Goal: Task Accomplishment & Management: Use online tool/utility

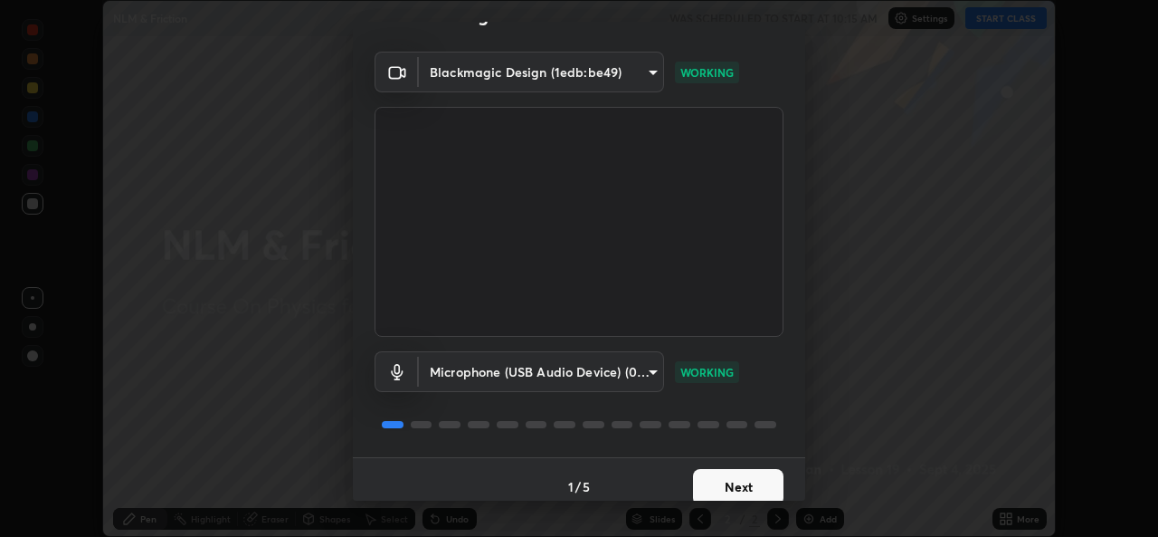
scroll to position [57, 0]
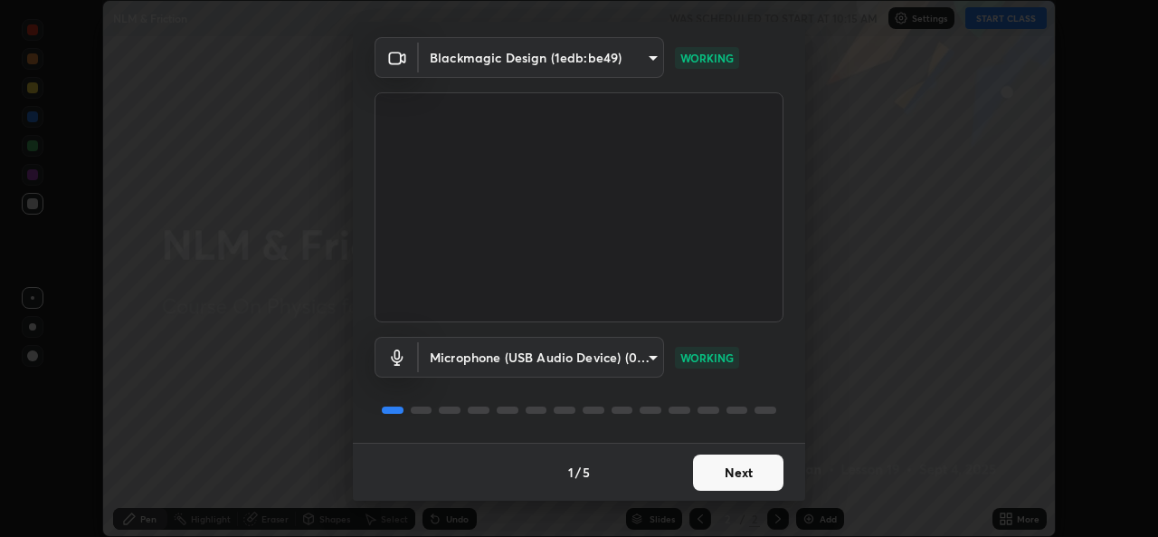
click at [729, 475] on button "Next" at bounding box center [738, 472] width 91 height 36
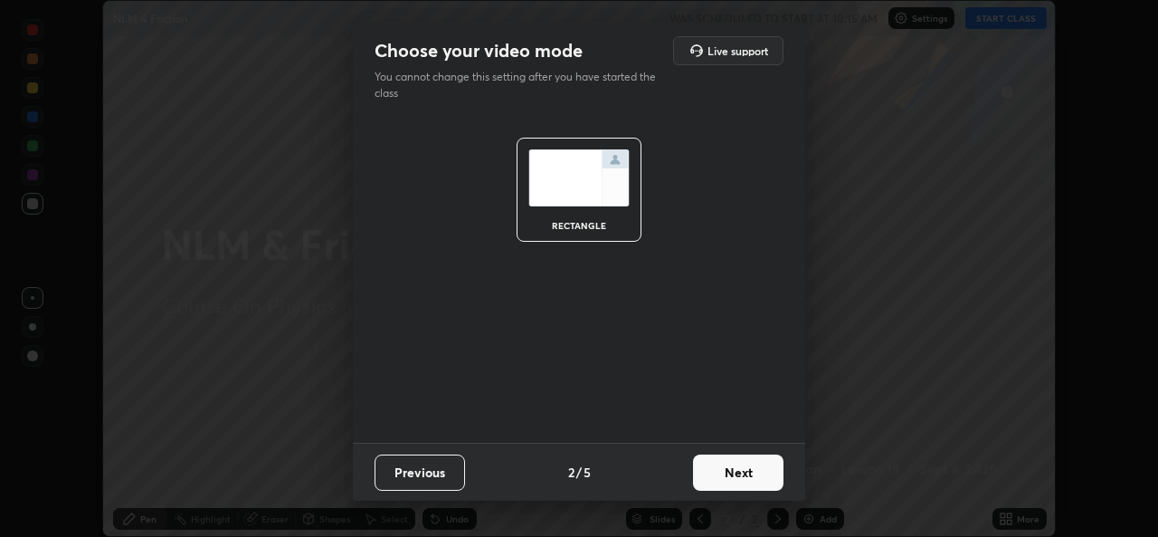
scroll to position [0, 0]
click at [738, 476] on button "Next" at bounding box center [738, 472] width 91 height 36
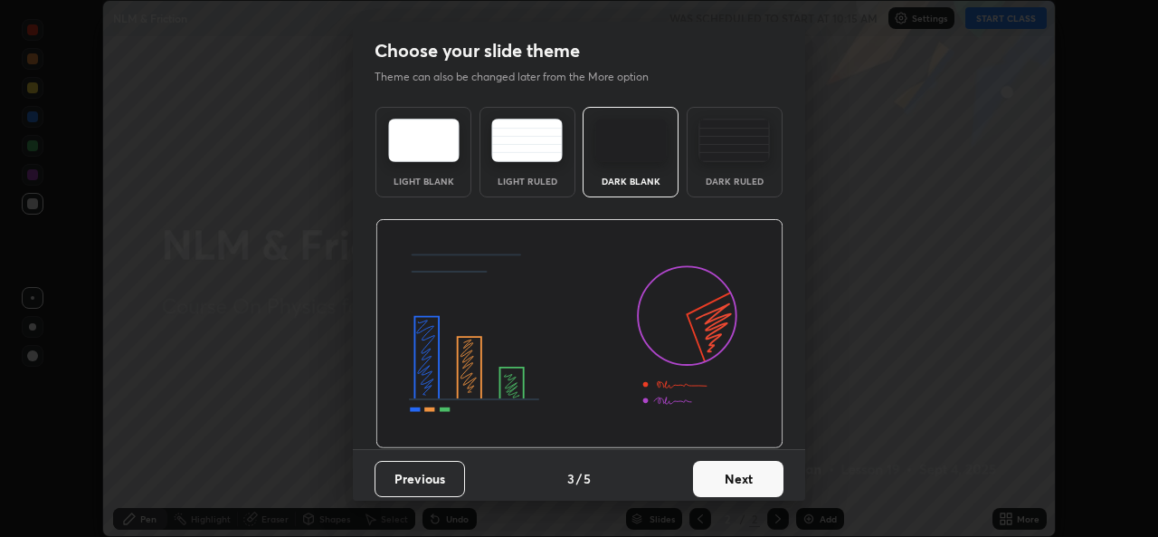
click at [730, 474] on button "Next" at bounding box center [738, 479] width 91 height 36
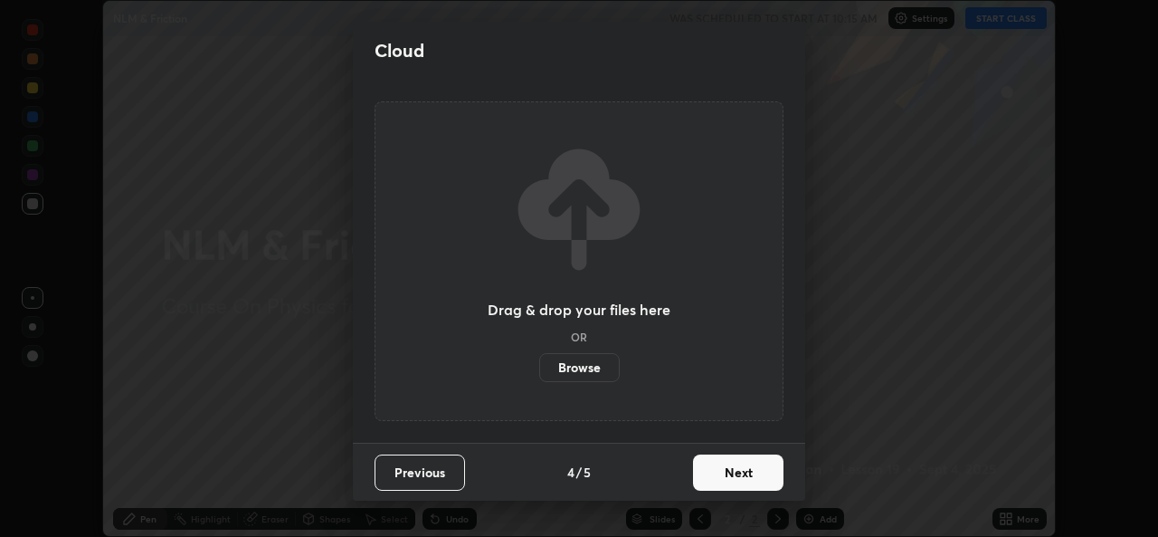
click at [736, 477] on button "Next" at bounding box center [738, 472] width 91 height 36
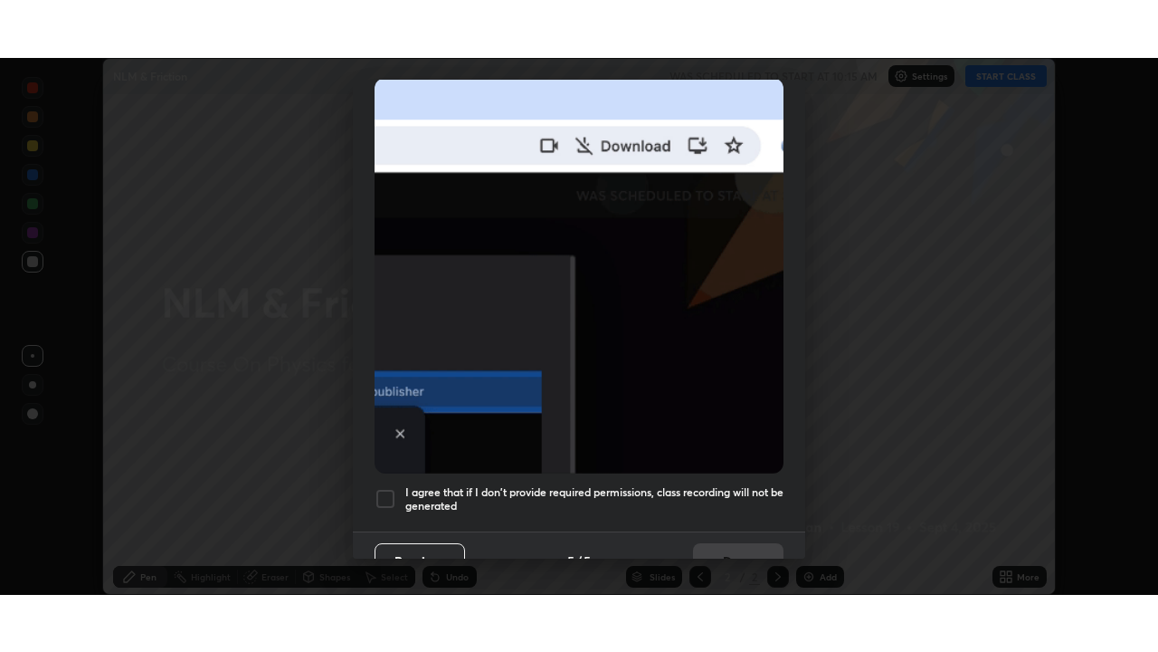
scroll to position [426, 0]
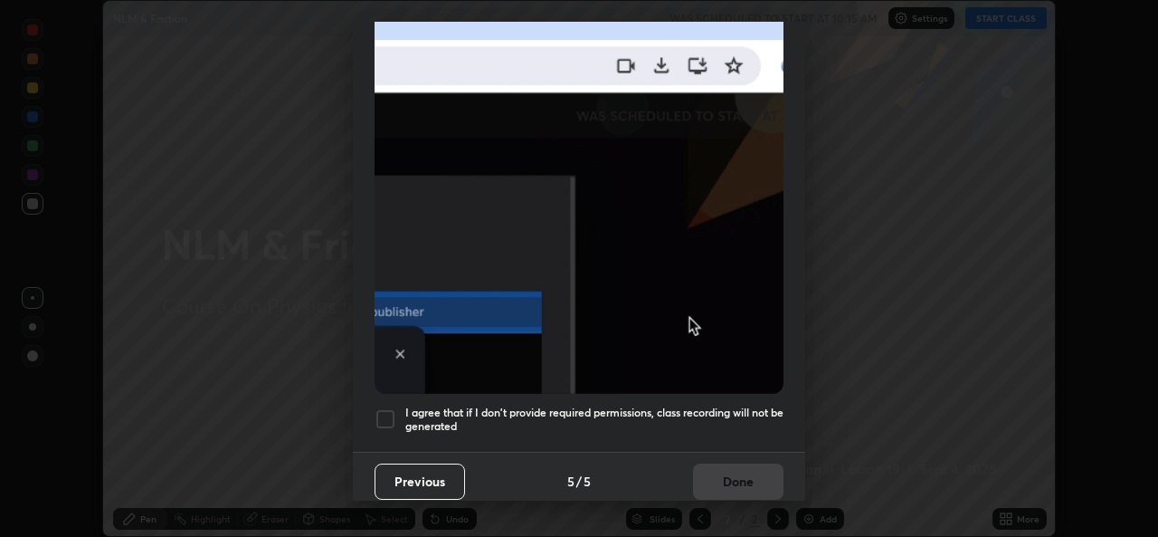
click at [864, 385] on div "Allow automatic downloads Please provide the following download permissions to …" at bounding box center [579, 268] width 1158 height 537
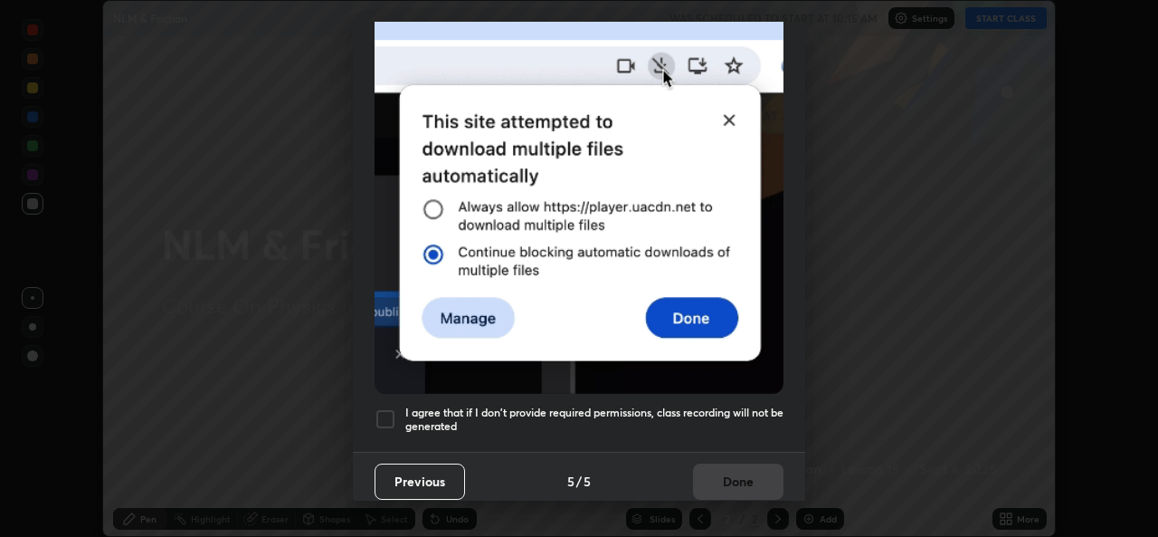
click at [392, 410] on div at bounding box center [386, 419] width 22 height 22
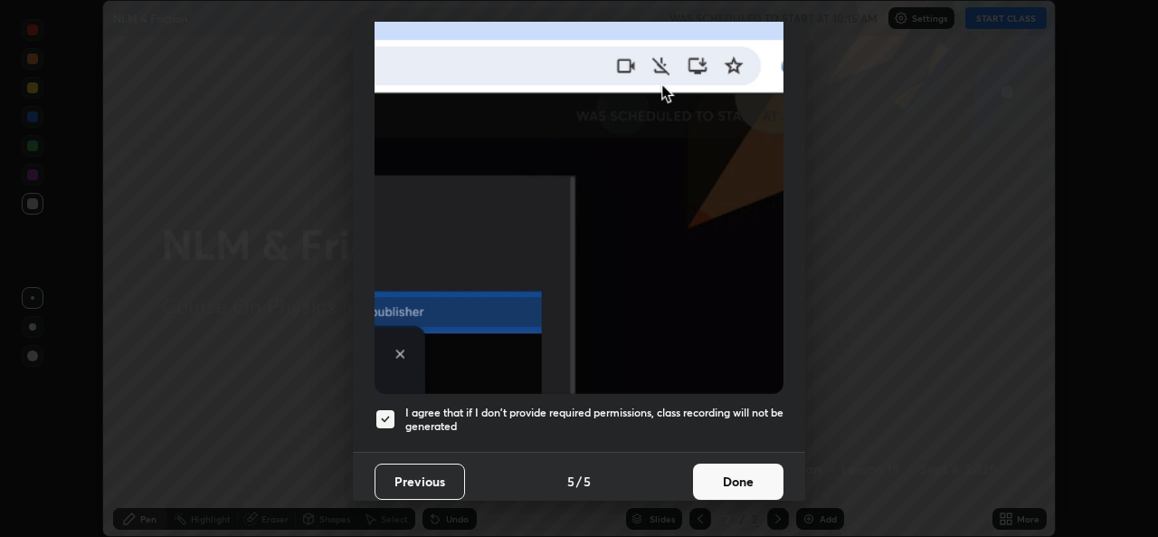
click at [726, 475] on button "Done" at bounding box center [738, 481] width 91 height 36
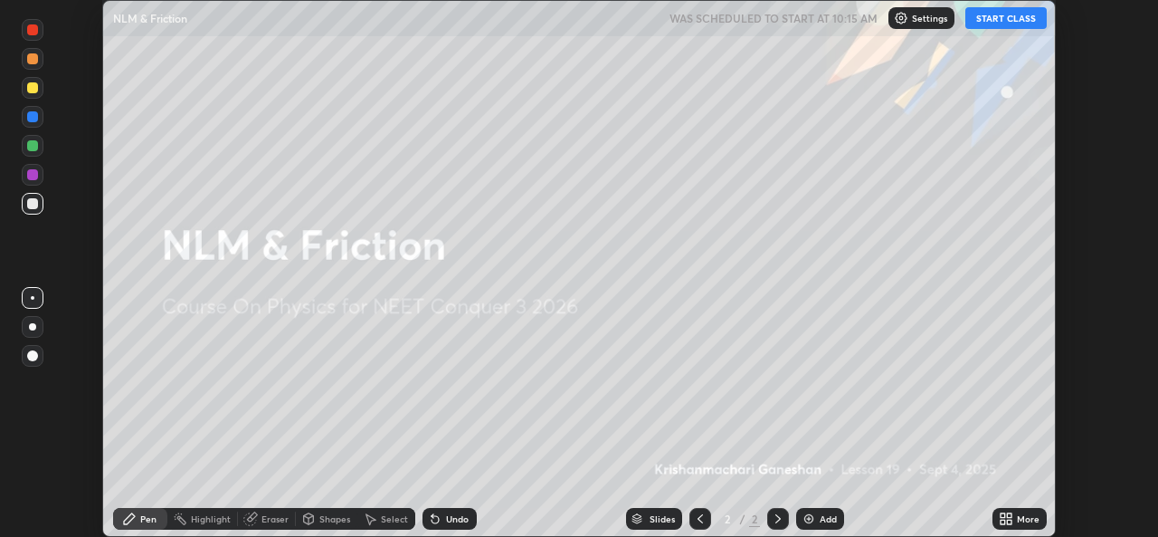
click at [990, 18] on button "START CLASS" at bounding box center [1006, 18] width 81 height 22
click at [1005, 522] on icon at bounding box center [1003, 521] width 5 height 5
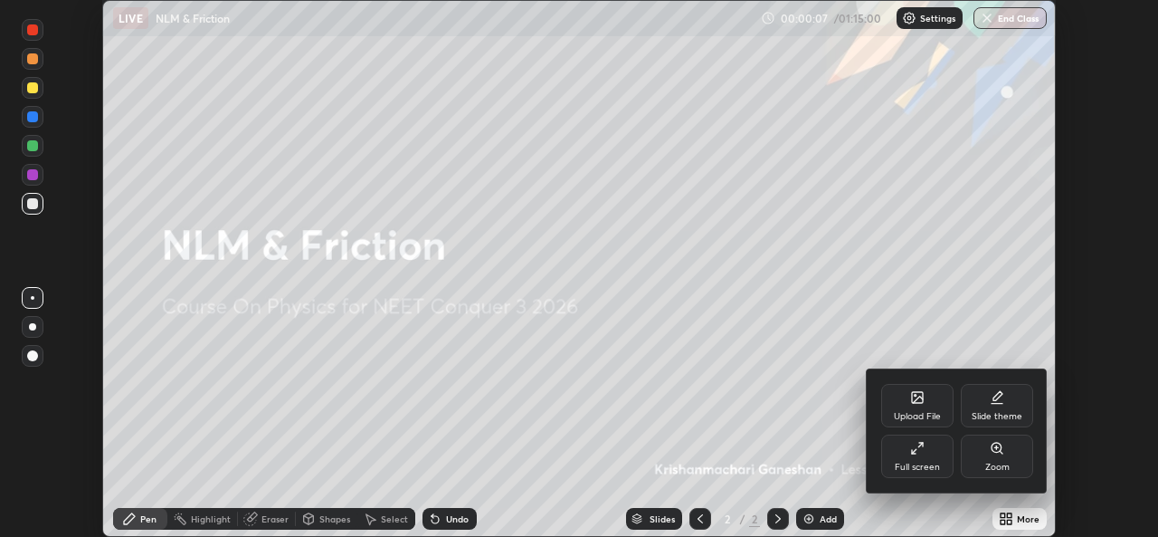
click at [914, 453] on icon at bounding box center [914, 452] width 4 height 4
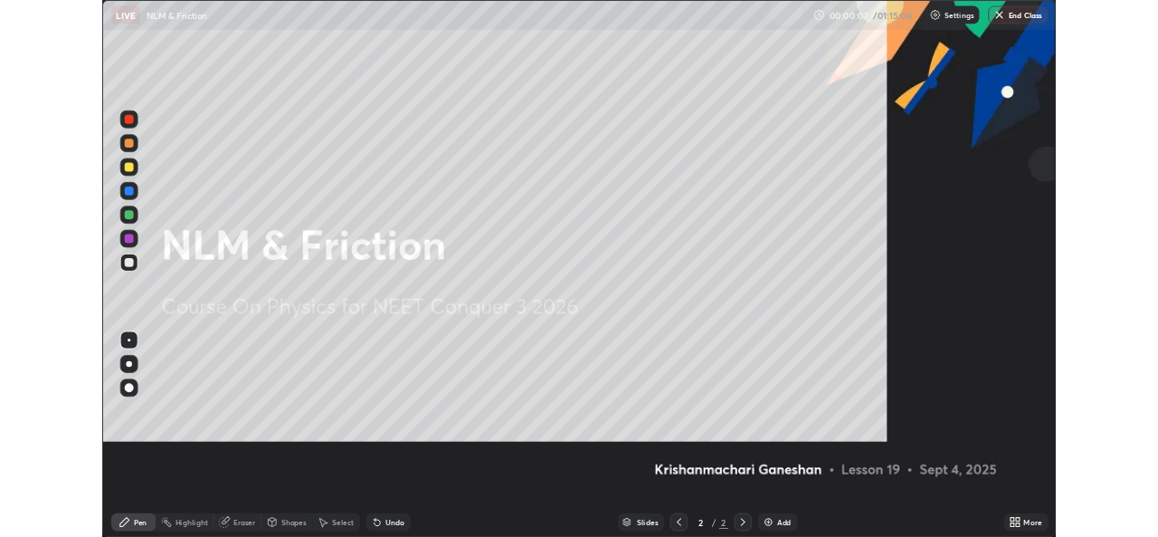
scroll to position [652, 1158]
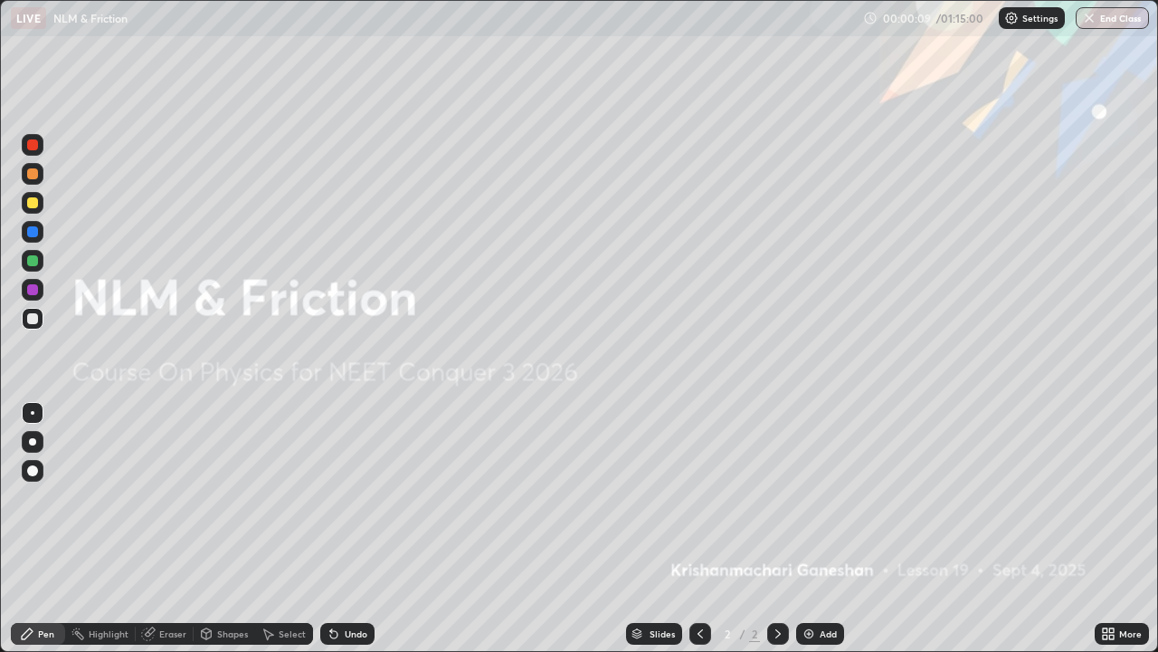
click at [808, 536] on div "Add" at bounding box center [820, 634] width 48 height 22
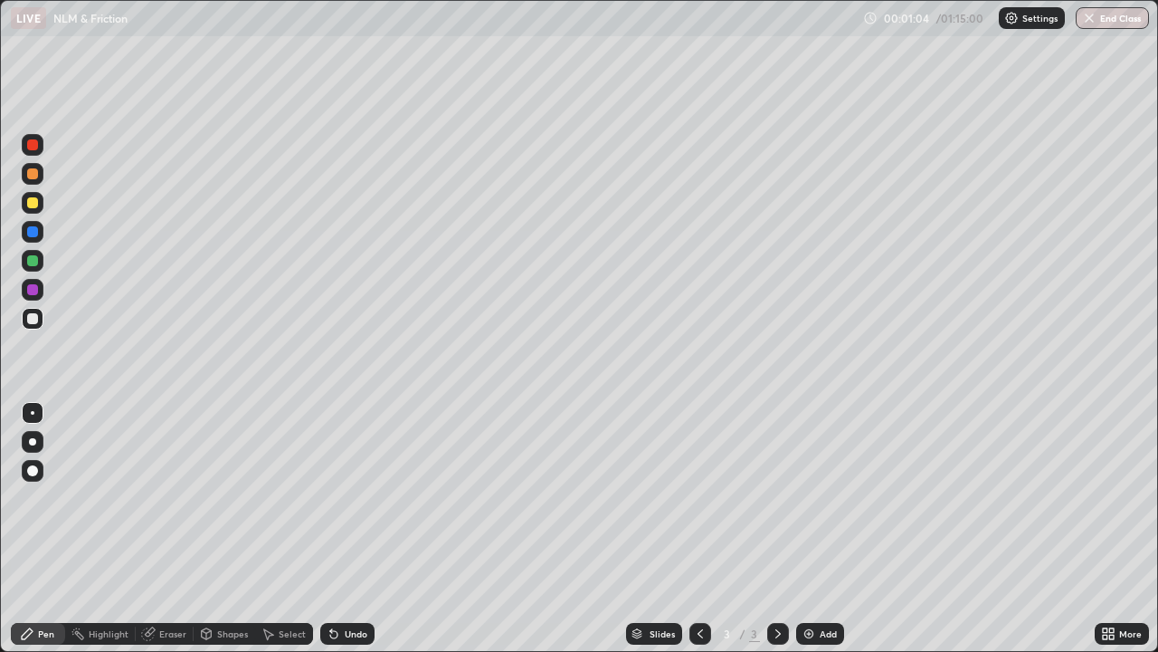
click at [32, 210] on div at bounding box center [33, 203] width 22 height 22
click at [231, 536] on div "Shapes" at bounding box center [225, 634] width 62 height 22
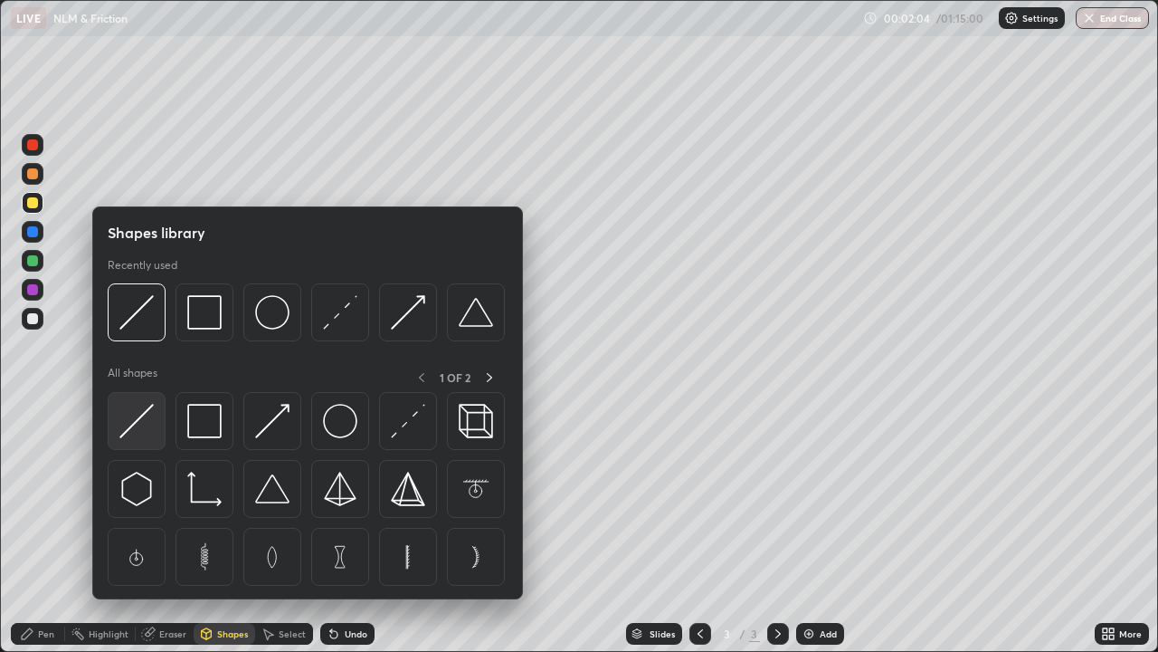
click at [133, 425] on img at bounding box center [136, 421] width 34 height 34
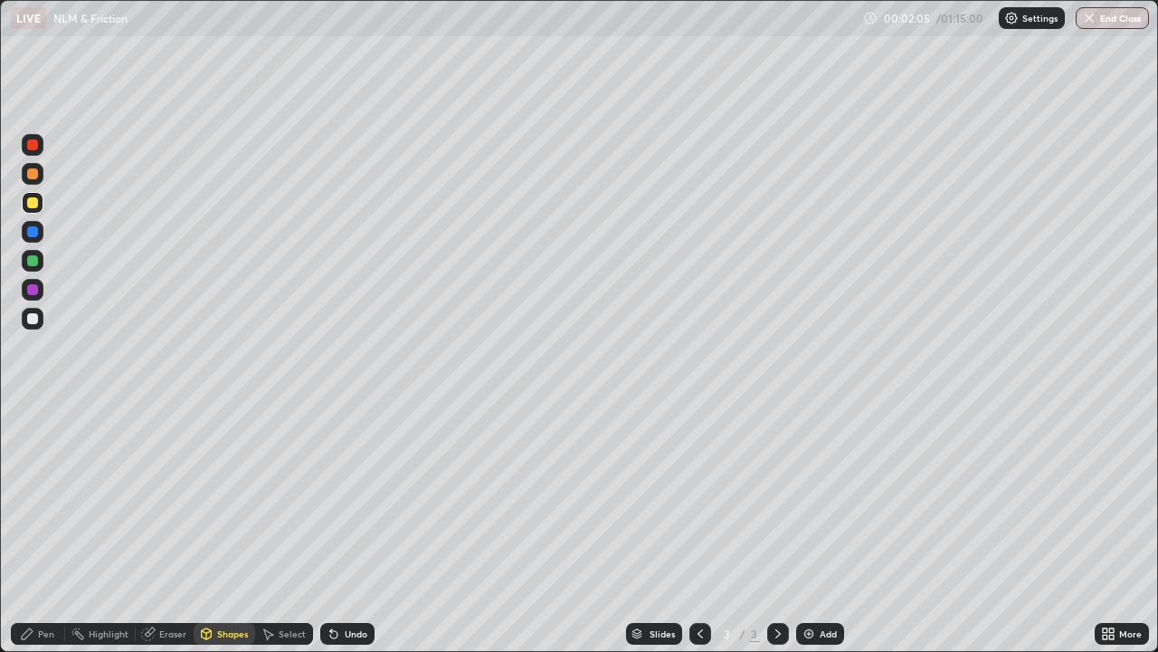
click at [28, 314] on div at bounding box center [32, 318] width 11 height 11
click at [33, 321] on div at bounding box center [32, 318] width 11 height 11
click at [231, 536] on div "Shapes" at bounding box center [232, 633] width 31 height 9
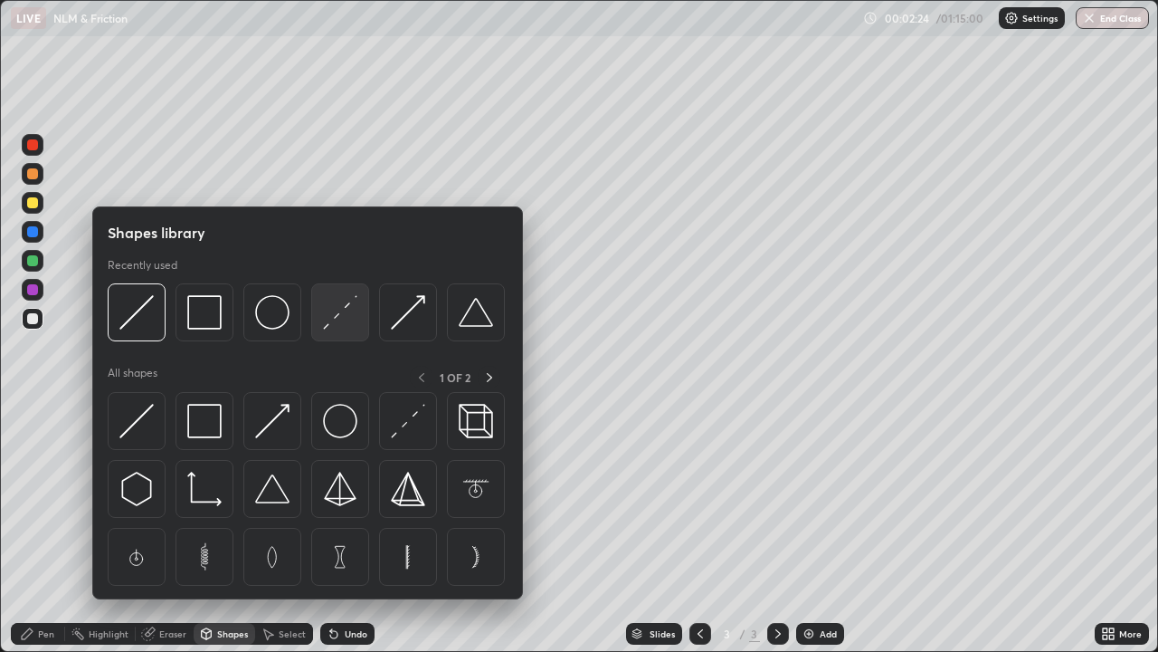
click at [340, 323] on img at bounding box center [340, 312] width 34 height 34
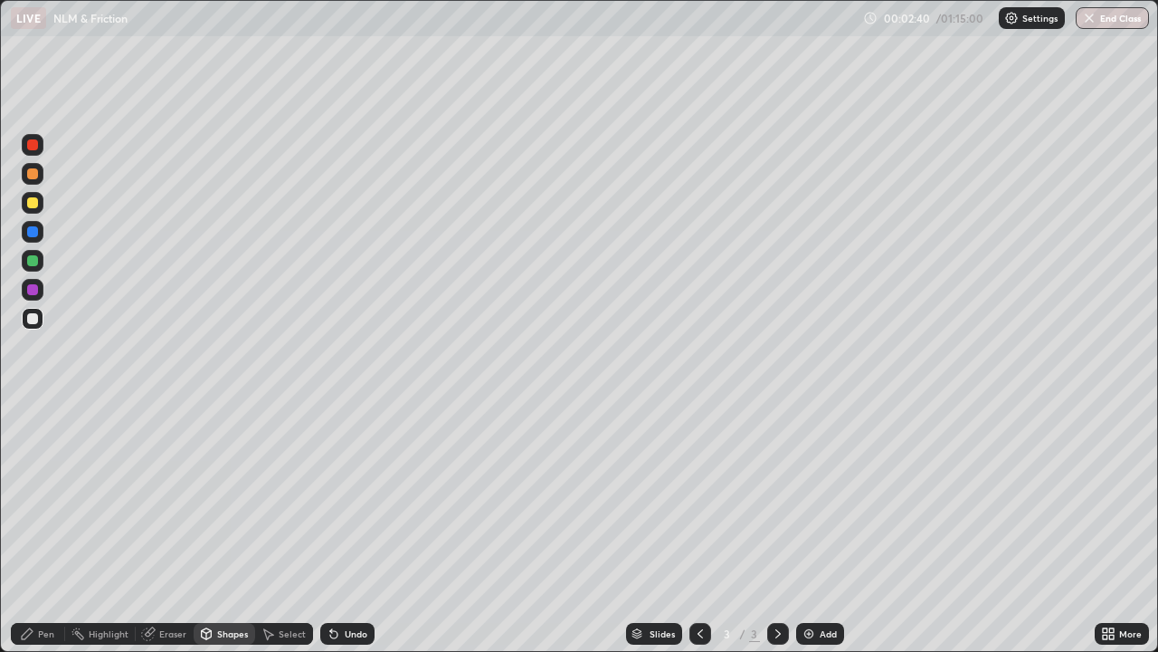
click at [45, 536] on div "Pen" at bounding box center [46, 633] width 16 height 9
click at [42, 206] on div at bounding box center [33, 203] width 22 height 22
click at [32, 317] on div at bounding box center [32, 318] width 11 height 11
click at [214, 536] on div "Shapes" at bounding box center [225, 634] width 62 height 22
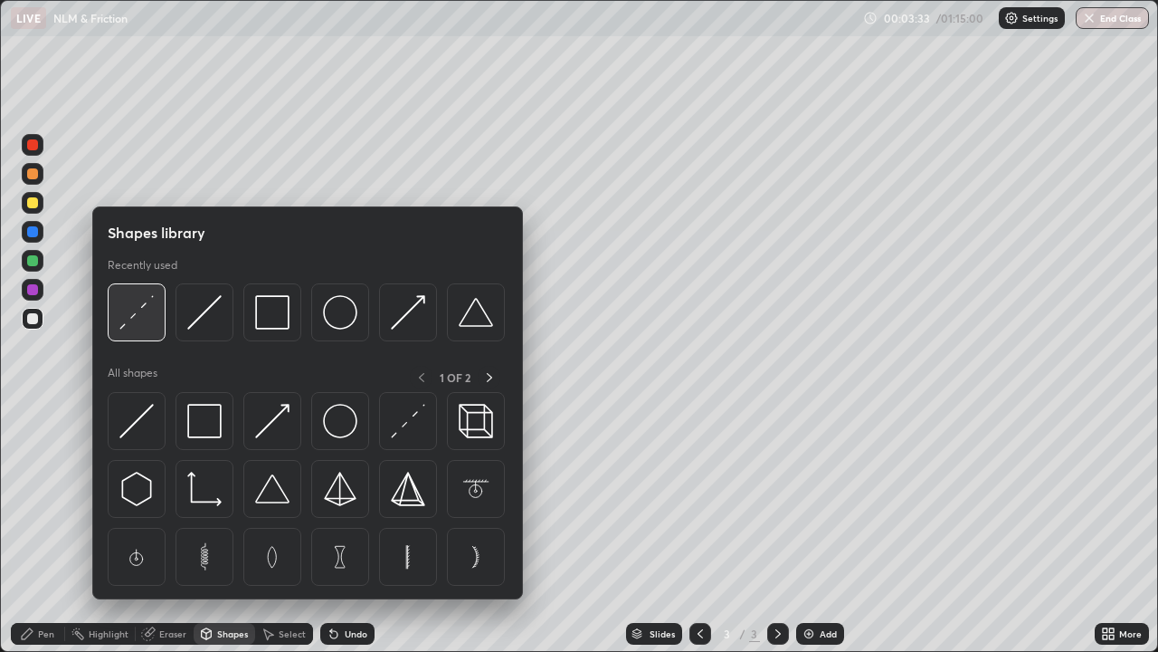
click at [128, 321] on img at bounding box center [136, 312] width 34 height 34
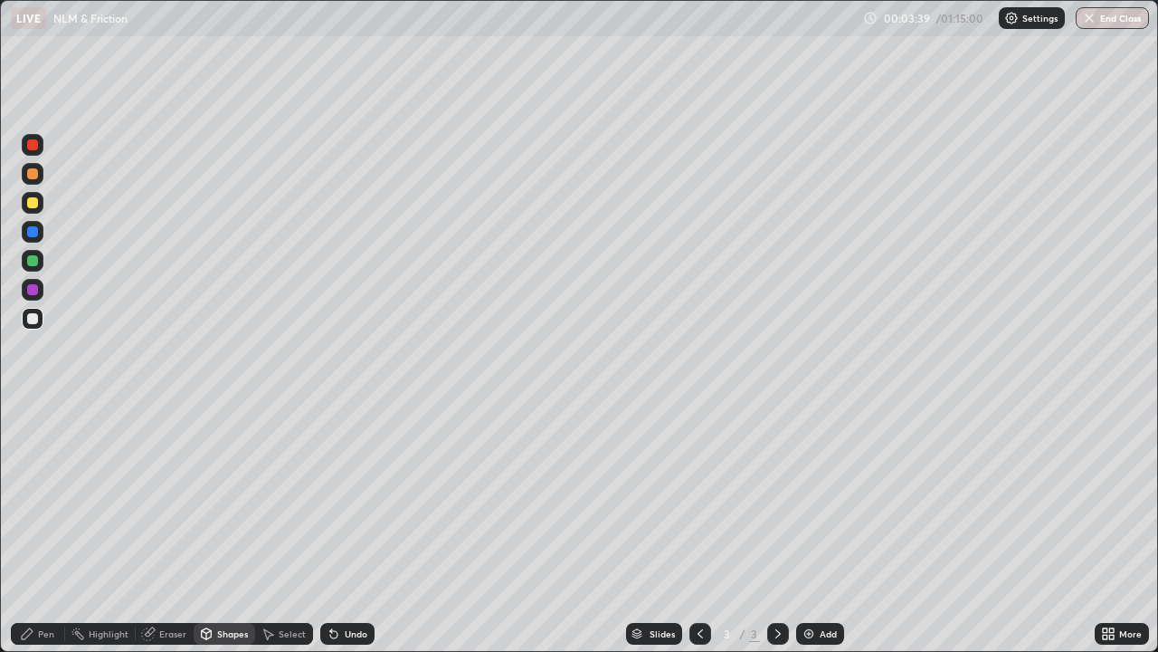
click at [171, 536] on div "Eraser" at bounding box center [172, 633] width 27 height 9
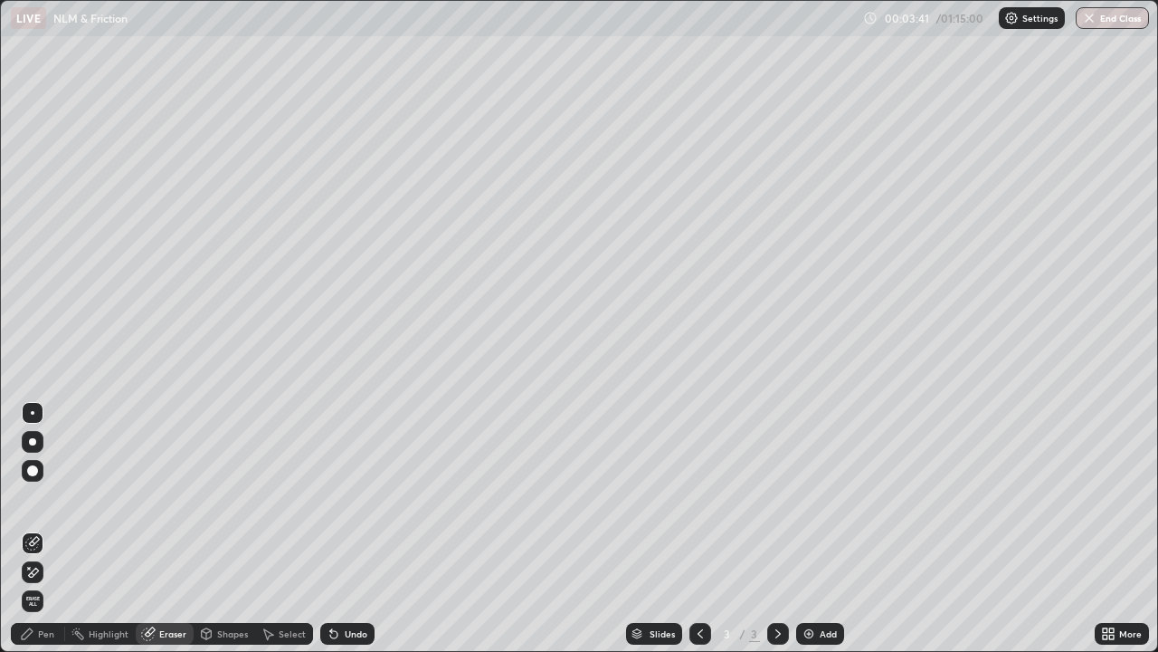
click at [42, 536] on div "Pen" at bounding box center [46, 633] width 16 height 9
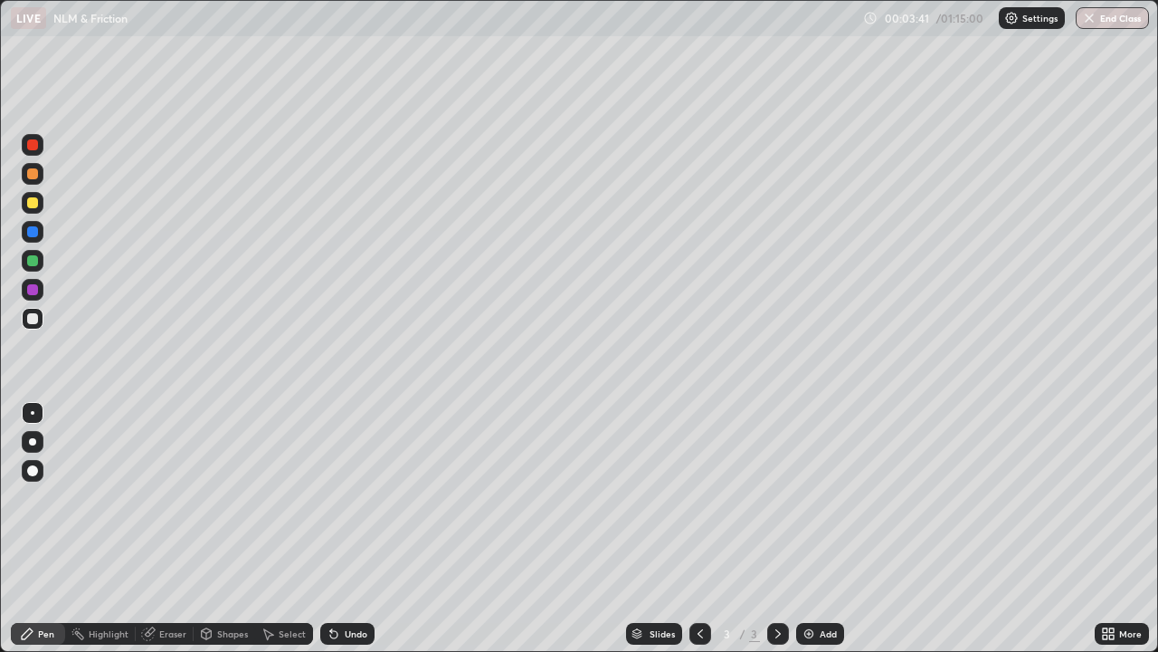
click at [33, 317] on div at bounding box center [32, 318] width 11 height 11
click at [32, 207] on div at bounding box center [32, 202] width 11 height 11
click at [163, 536] on div "Eraser" at bounding box center [172, 633] width 27 height 9
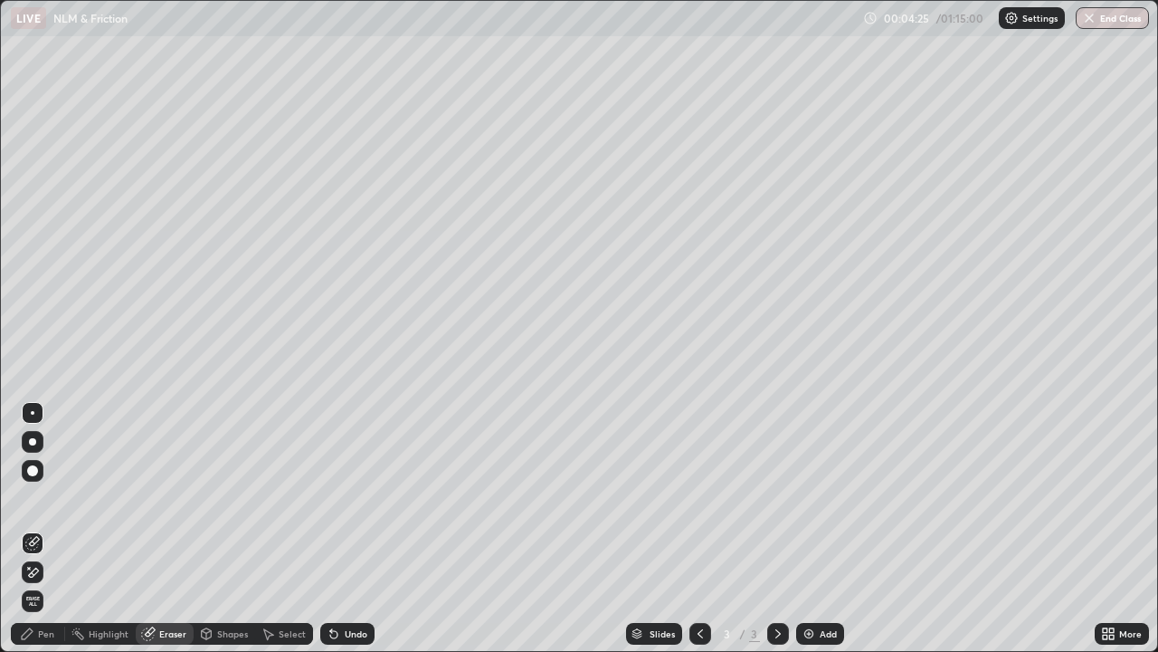
click at [49, 536] on div "Pen" at bounding box center [46, 633] width 16 height 9
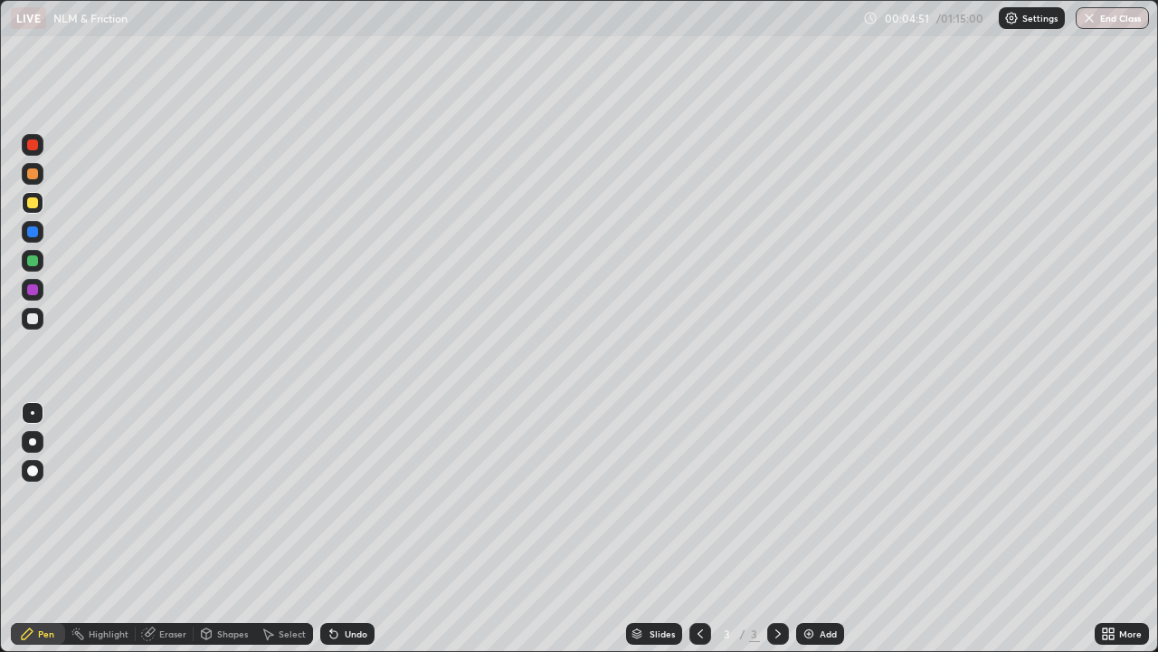
click at [49, 536] on div "Pen" at bounding box center [46, 633] width 16 height 9
click at [38, 536] on div "Pen" at bounding box center [38, 634] width 54 height 22
click at [167, 536] on div "Eraser" at bounding box center [172, 633] width 27 height 9
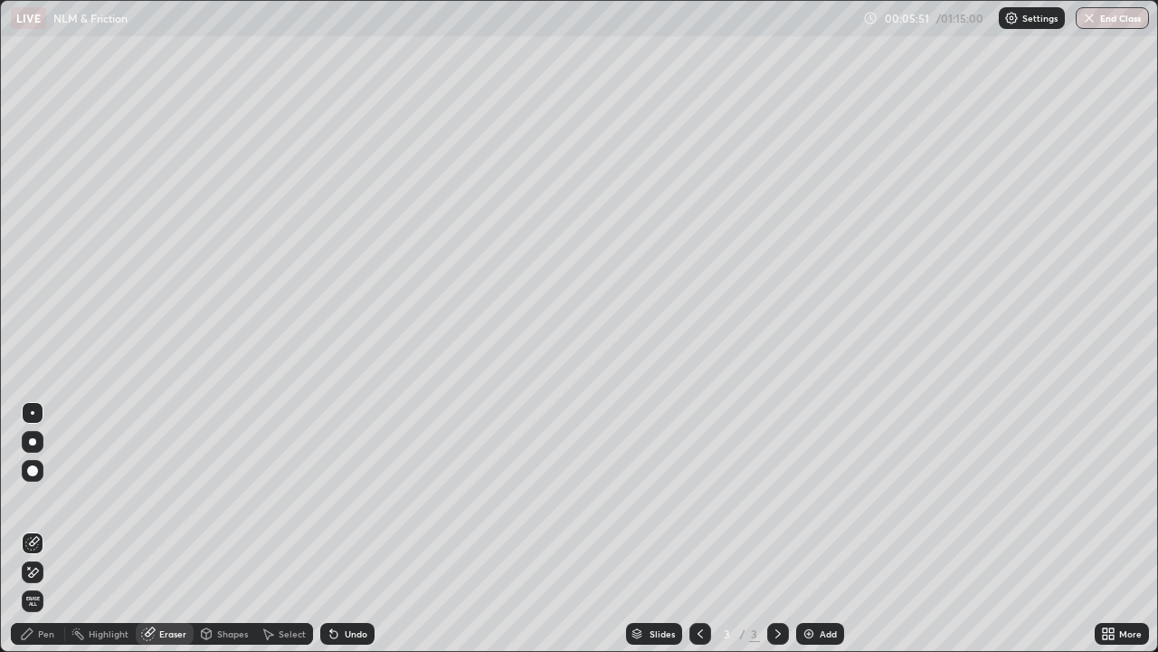
click at [50, 536] on div "Pen" at bounding box center [46, 633] width 16 height 9
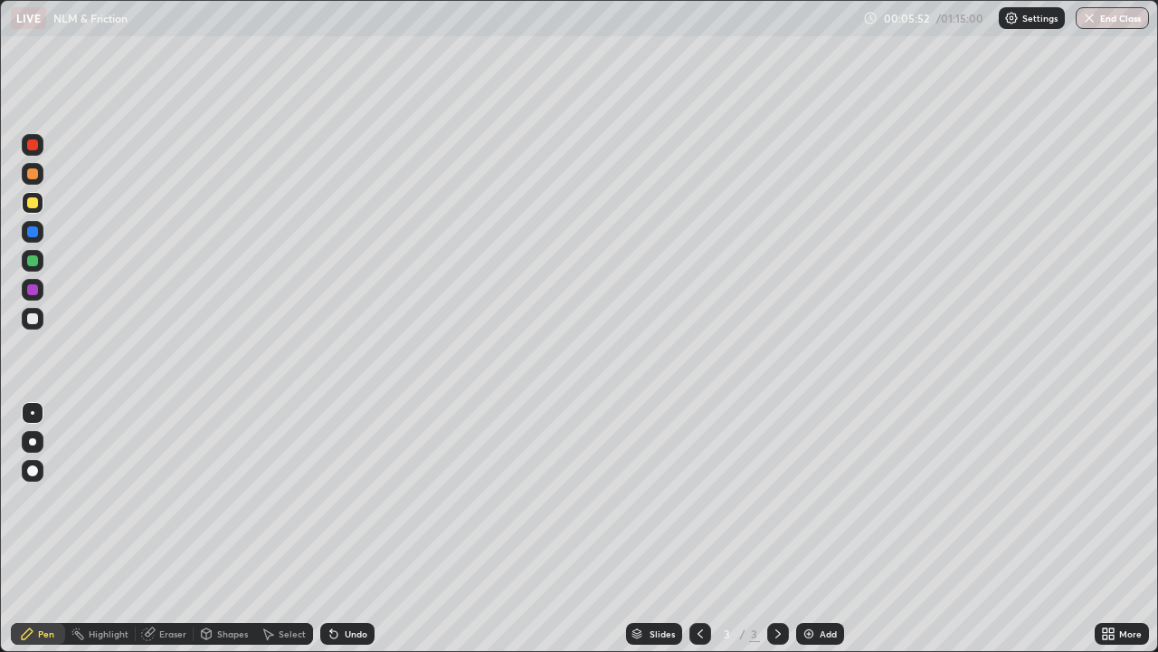
click at [33, 316] on div at bounding box center [32, 318] width 11 height 11
click at [221, 536] on div "Shapes" at bounding box center [232, 633] width 31 height 9
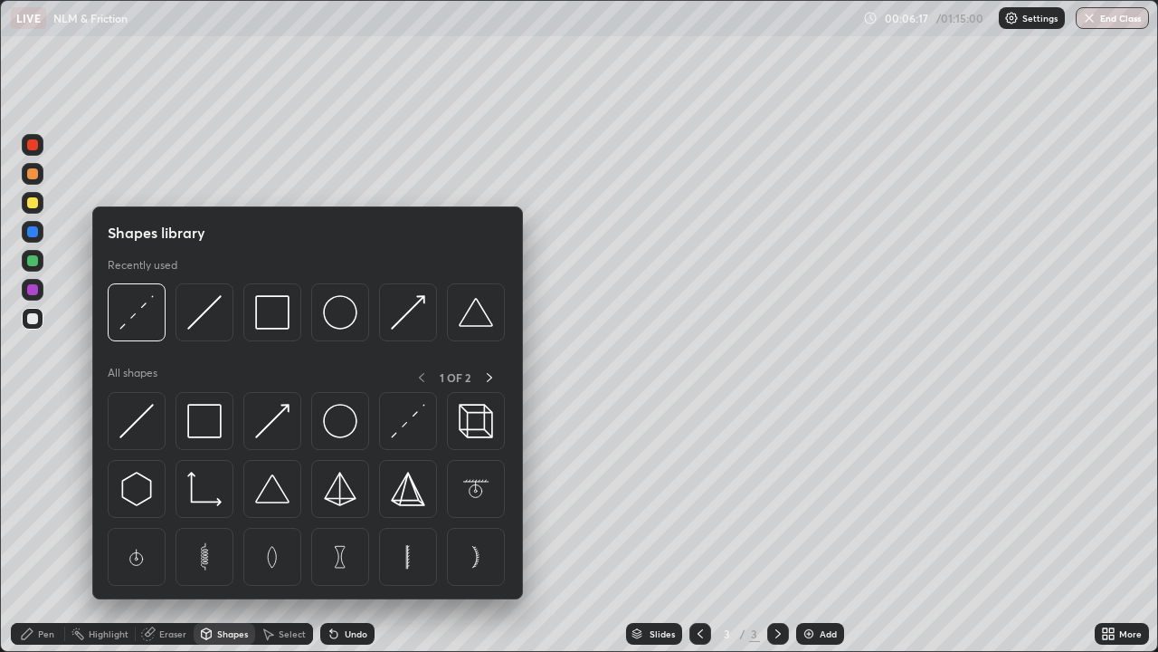
click at [167, 536] on div "Eraser" at bounding box center [172, 633] width 27 height 9
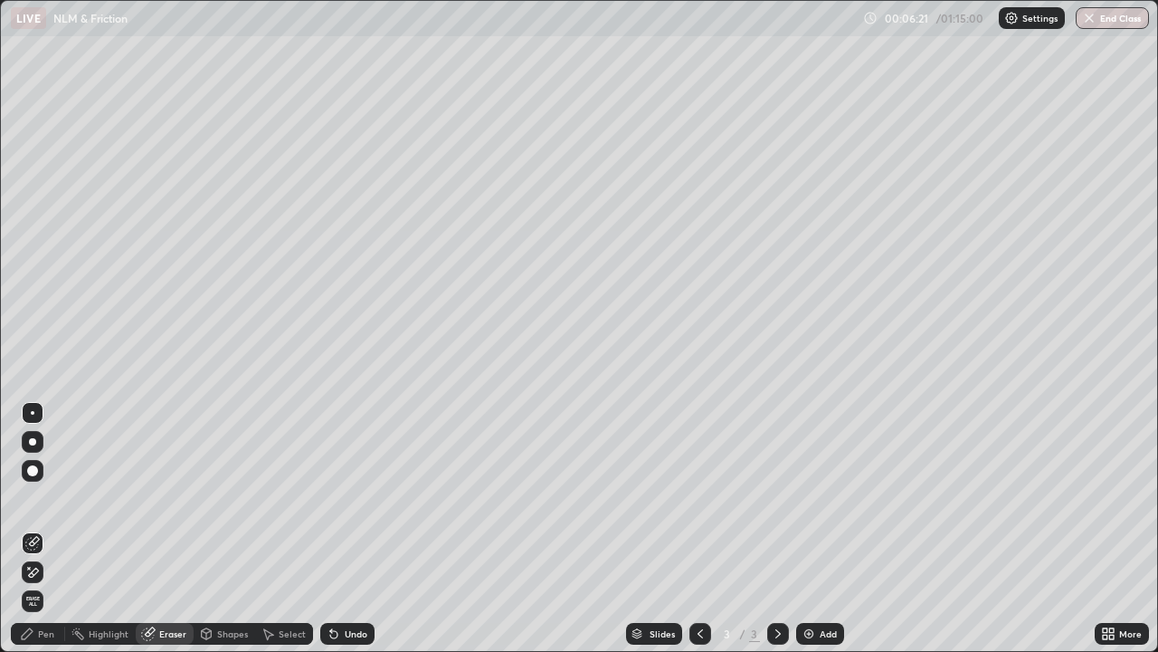
click at [50, 536] on div "Pen" at bounding box center [38, 634] width 54 height 22
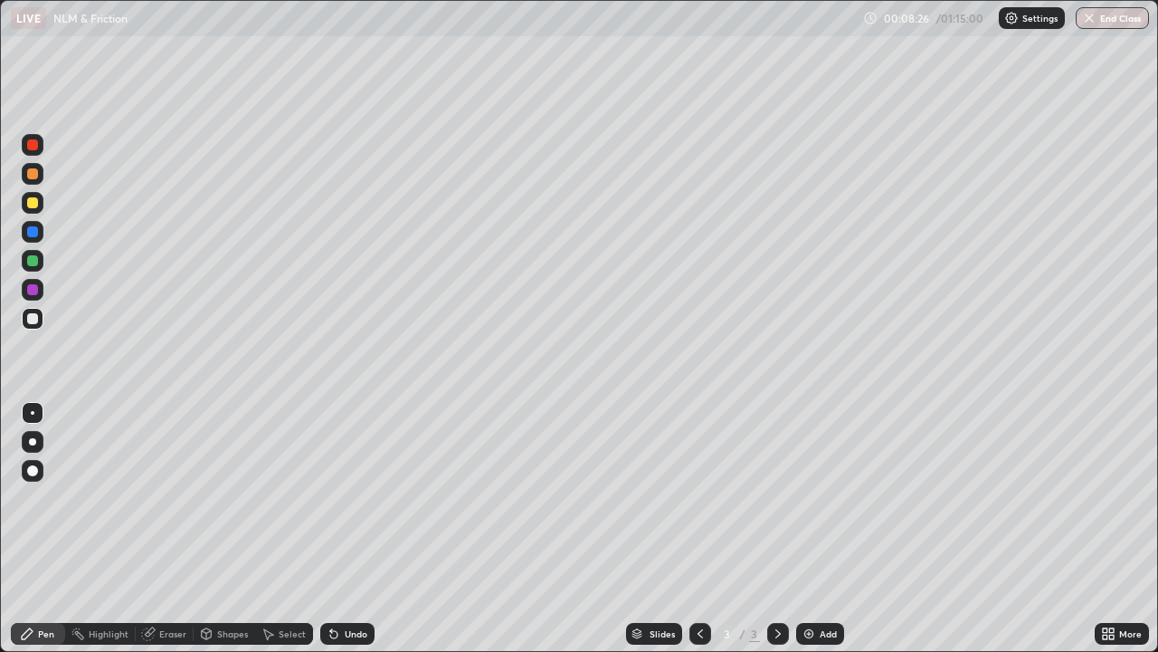
click at [31, 203] on div at bounding box center [32, 202] width 11 height 11
click at [161, 536] on div "Eraser" at bounding box center [172, 633] width 27 height 9
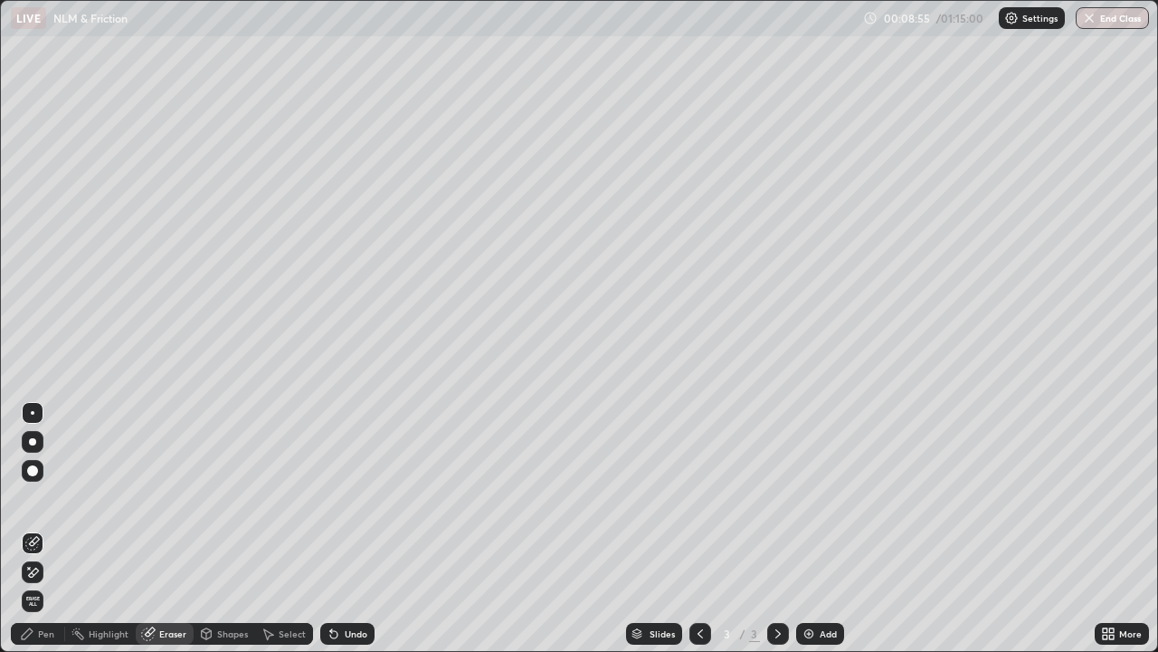
click at [43, 536] on div "Pen" at bounding box center [46, 633] width 16 height 9
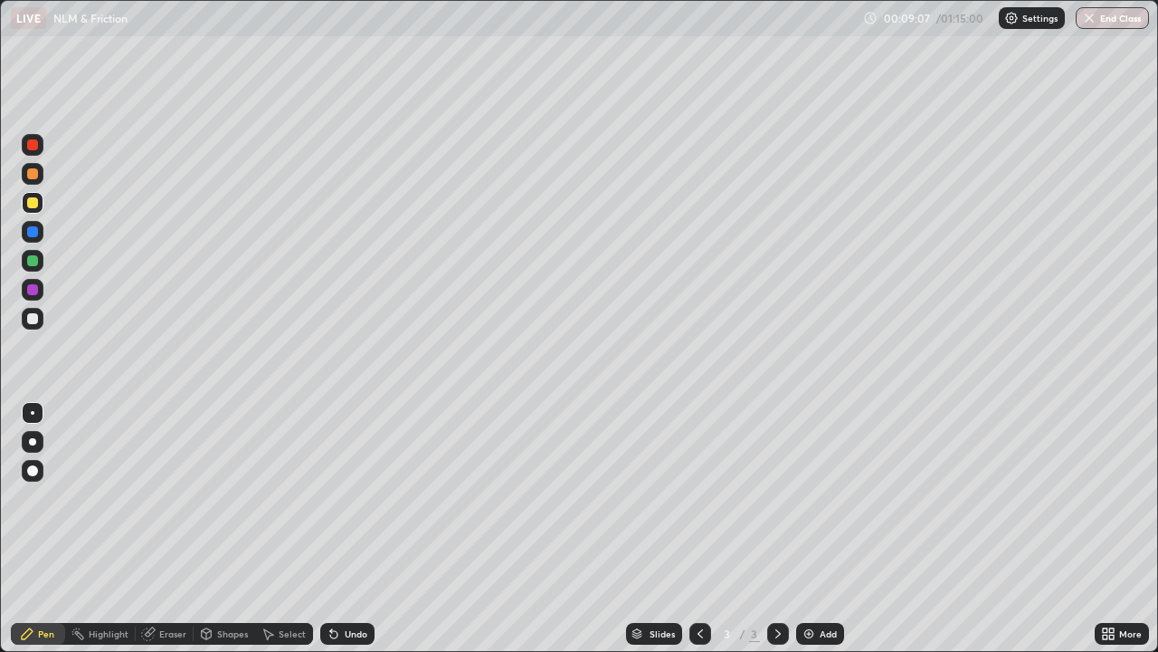
click at [186, 536] on div "Eraser" at bounding box center [165, 633] width 58 height 36
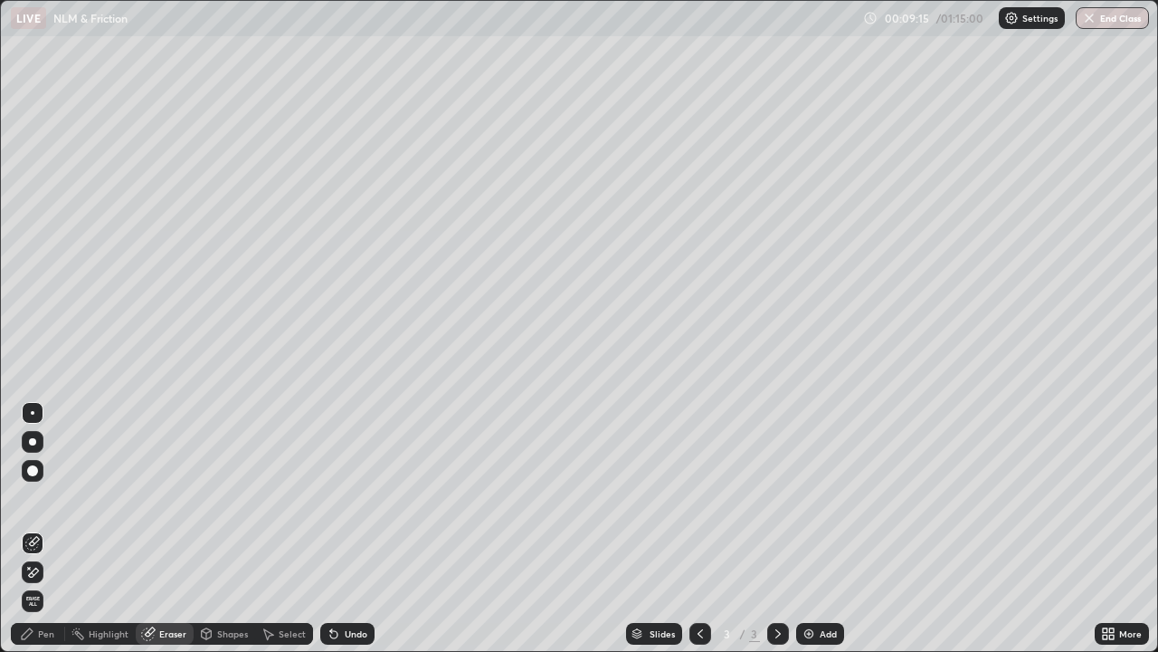
click at [43, 536] on div "Pen" at bounding box center [46, 633] width 16 height 9
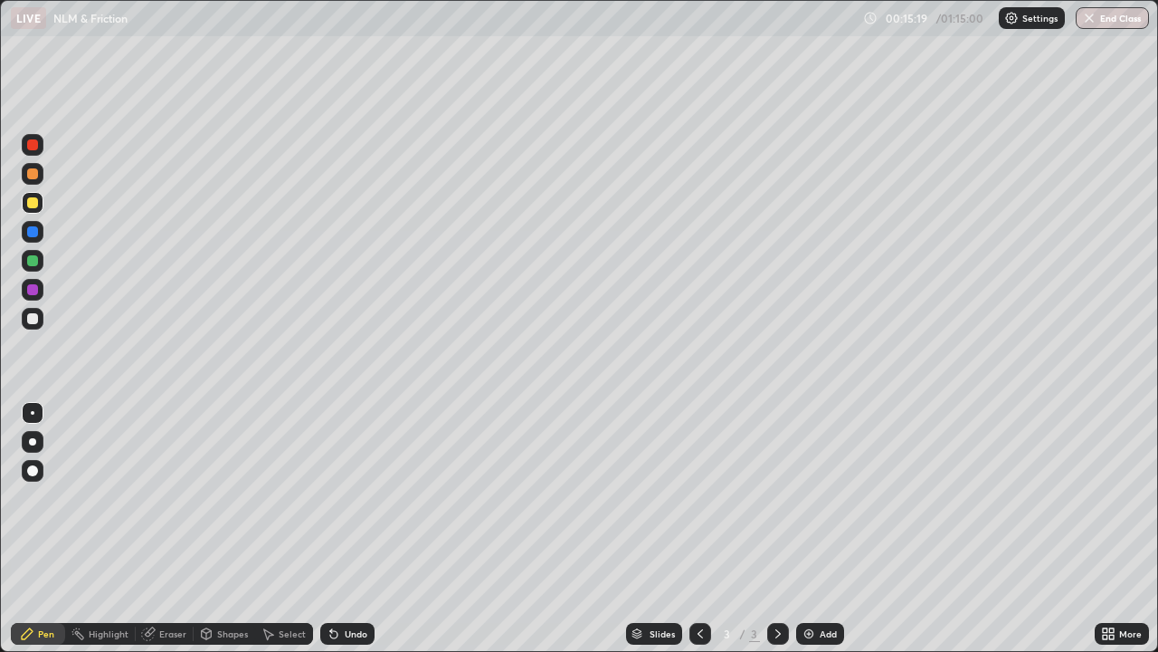
click at [807, 536] on img at bounding box center [809, 633] width 14 height 14
click at [217, 536] on div "Shapes" at bounding box center [232, 633] width 31 height 9
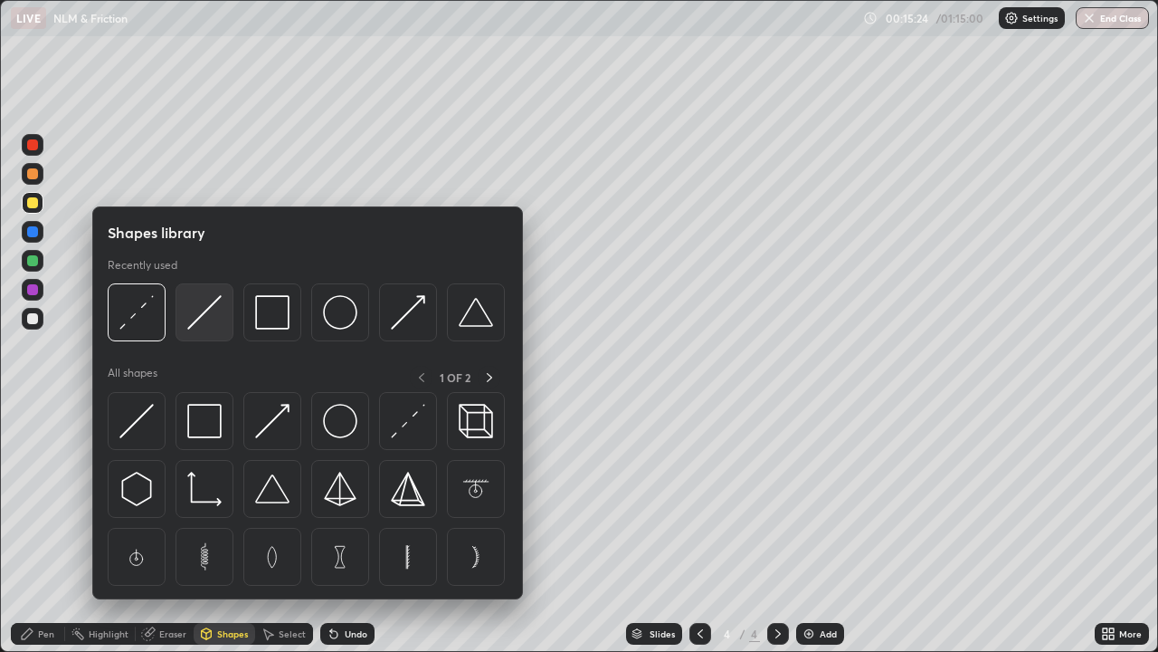
click at [205, 319] on img at bounding box center [204, 312] width 34 height 34
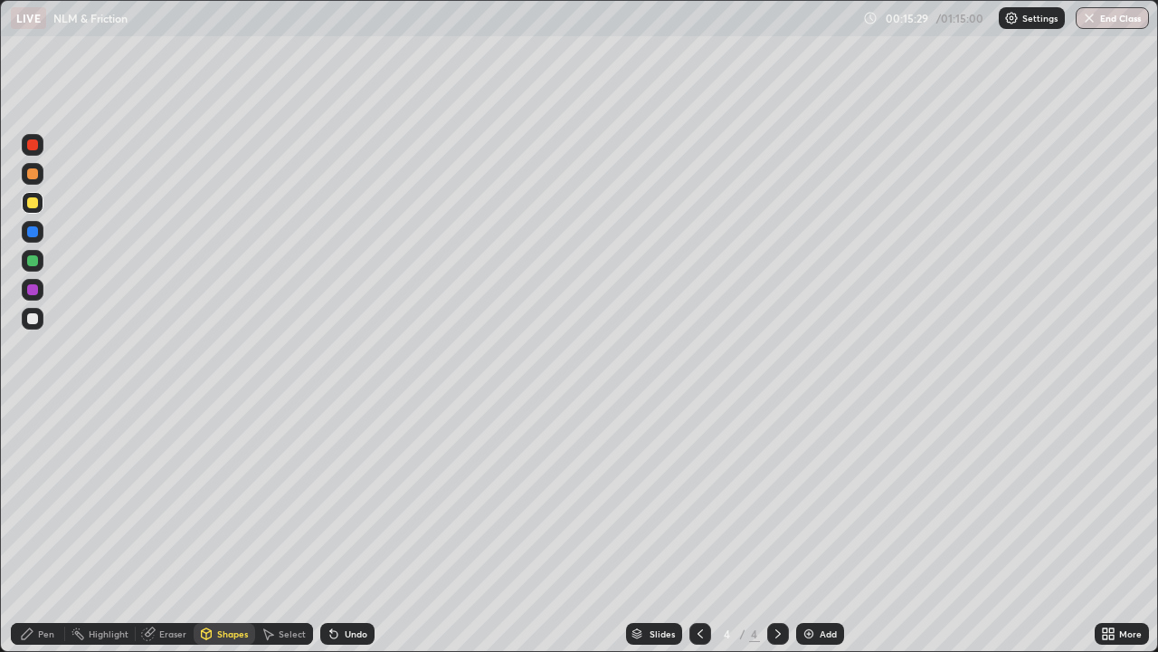
click at [33, 323] on div at bounding box center [32, 318] width 11 height 11
click at [699, 536] on icon at bounding box center [700, 633] width 14 height 14
click at [777, 536] on icon at bounding box center [778, 633] width 14 height 14
click at [48, 536] on div "Pen" at bounding box center [46, 633] width 16 height 9
click at [181, 536] on div "Eraser" at bounding box center [172, 633] width 27 height 9
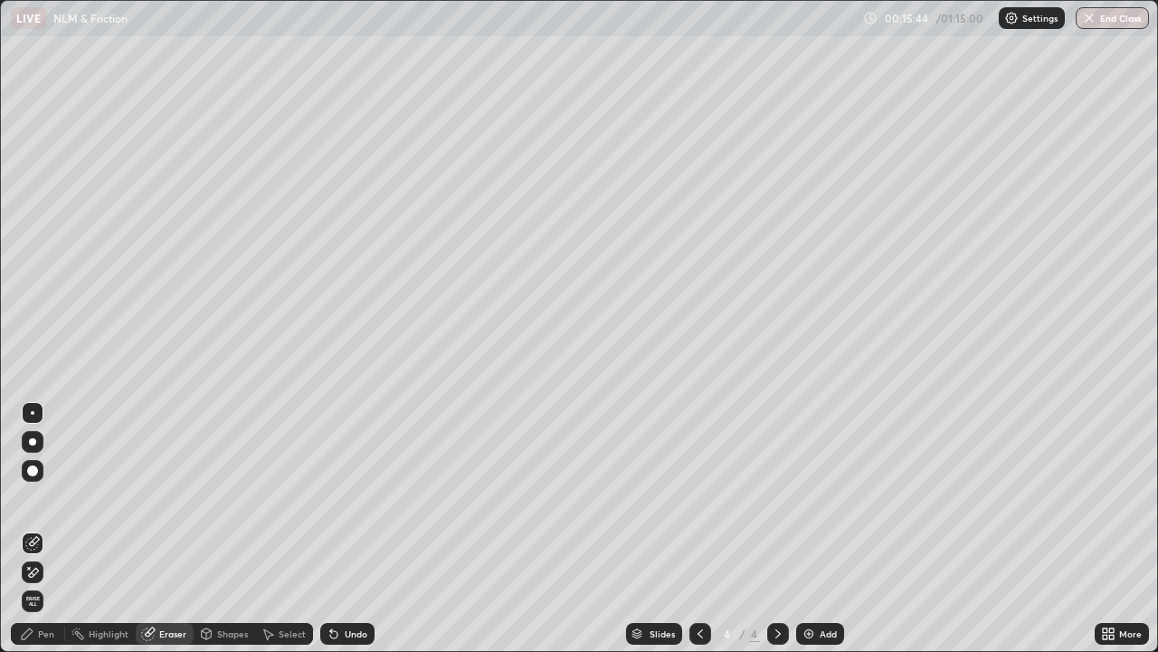
click at [224, 536] on div "Shapes" at bounding box center [232, 633] width 31 height 9
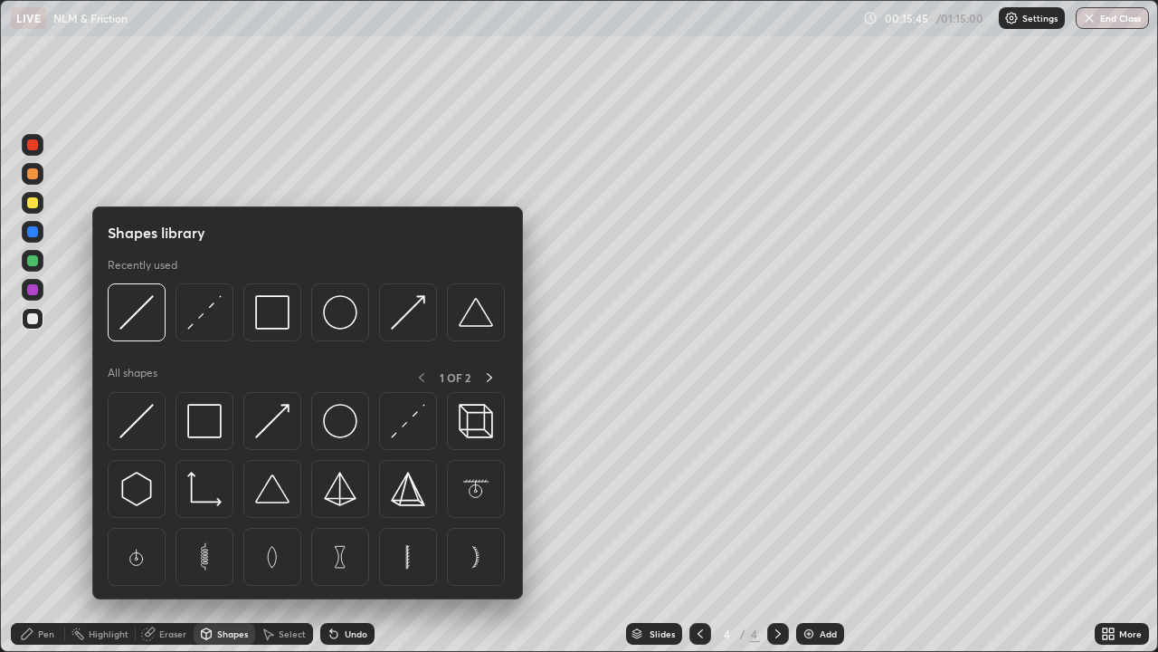
click at [195, 320] on img at bounding box center [204, 312] width 34 height 34
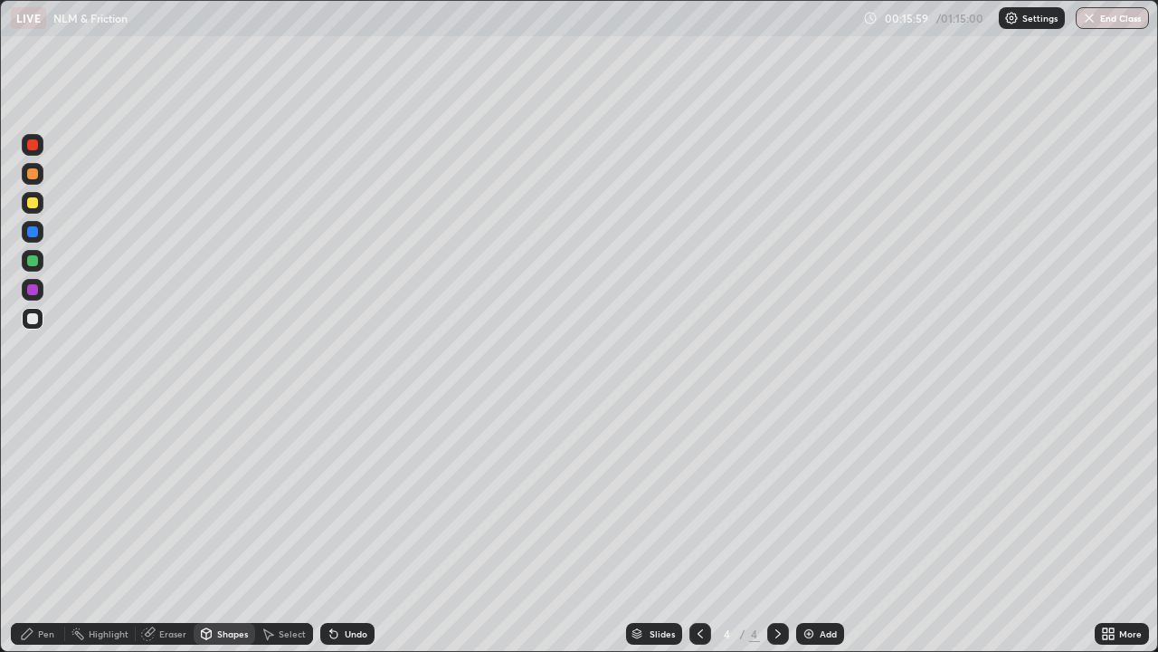
click at [52, 536] on div "Pen" at bounding box center [46, 633] width 16 height 9
click at [32, 262] on div at bounding box center [32, 260] width 11 height 11
click at [35, 202] on div at bounding box center [32, 202] width 11 height 11
click at [230, 536] on div "Shapes" at bounding box center [232, 633] width 31 height 9
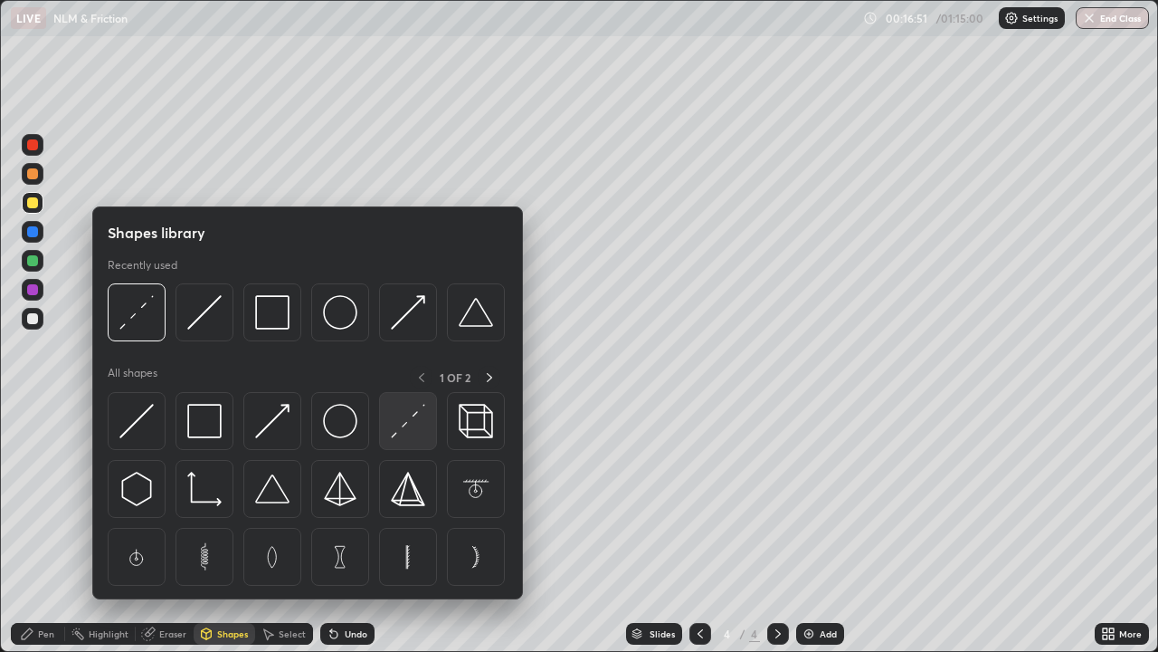
click at [411, 430] on img at bounding box center [408, 421] width 34 height 34
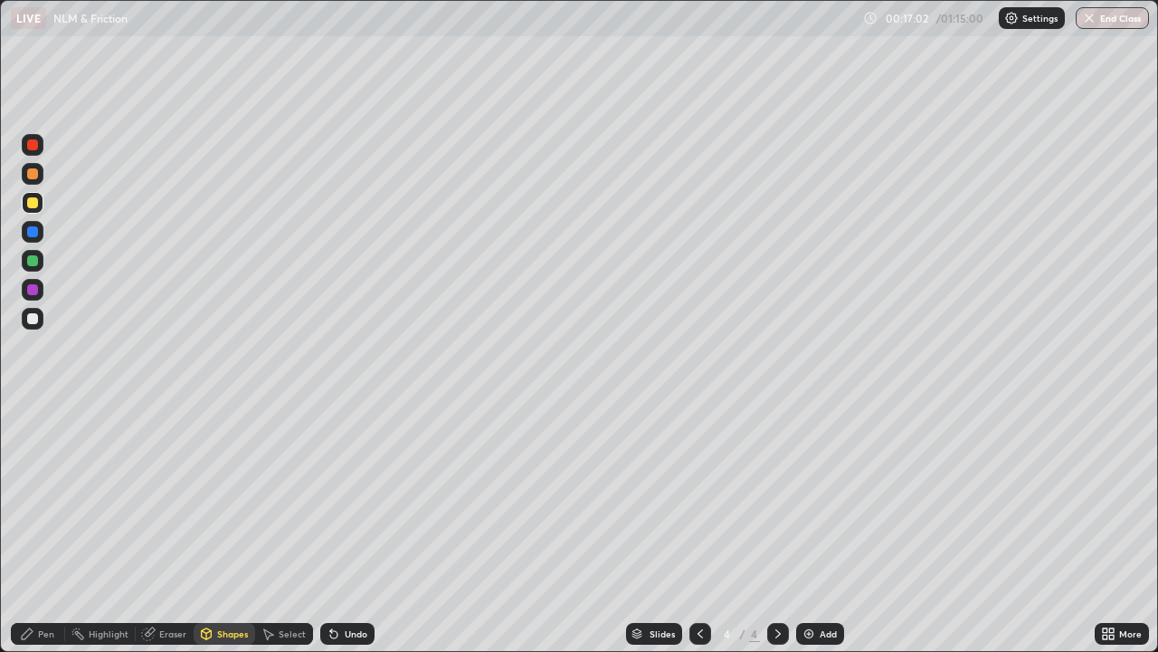
click at [54, 536] on div "Pen" at bounding box center [38, 634] width 54 height 22
click at [36, 323] on div at bounding box center [32, 318] width 11 height 11
click at [230, 536] on div "Shapes" at bounding box center [232, 633] width 31 height 9
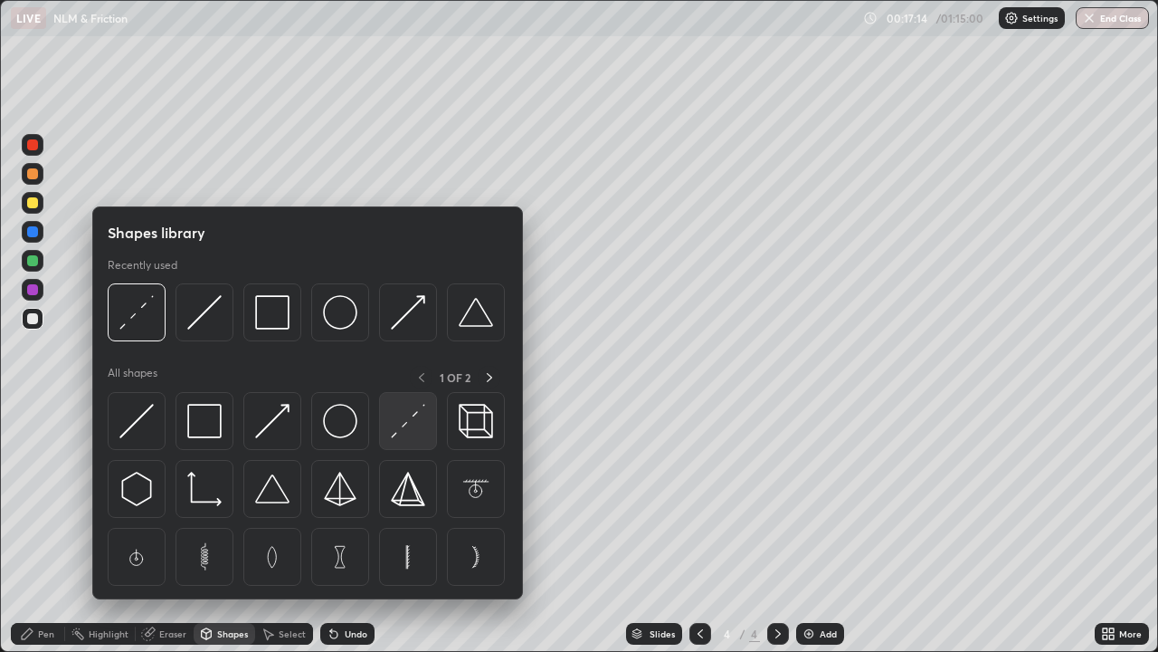
click at [402, 424] on img at bounding box center [408, 421] width 34 height 34
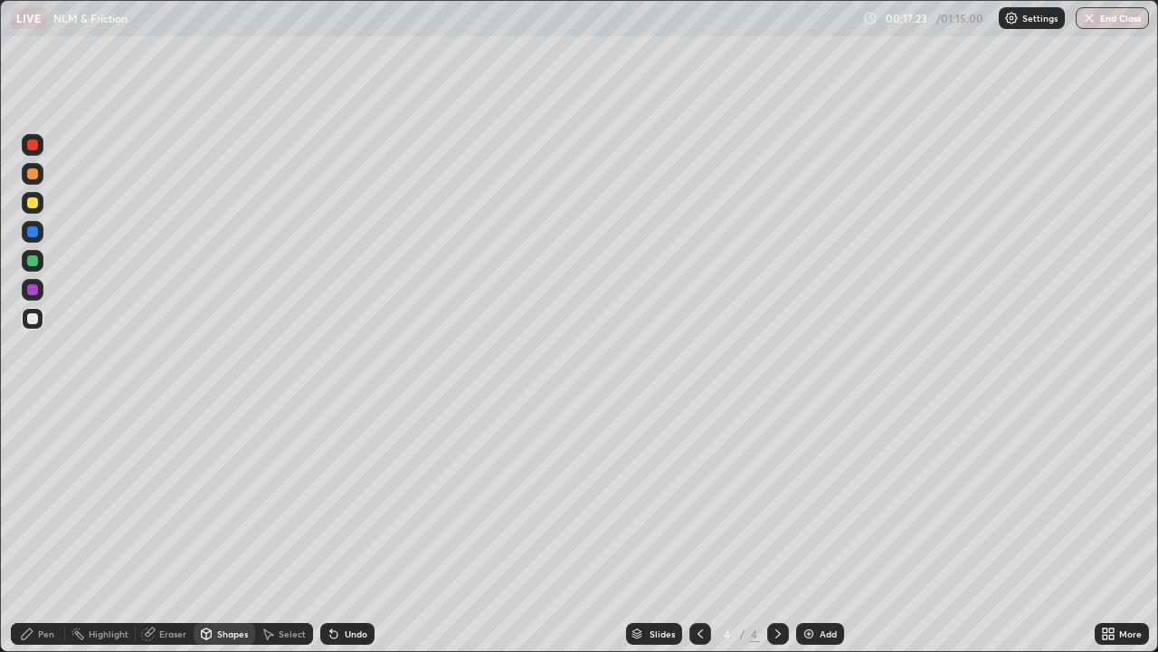
click at [48, 536] on div "Pen" at bounding box center [46, 633] width 16 height 9
click at [179, 536] on div "Eraser" at bounding box center [172, 633] width 27 height 9
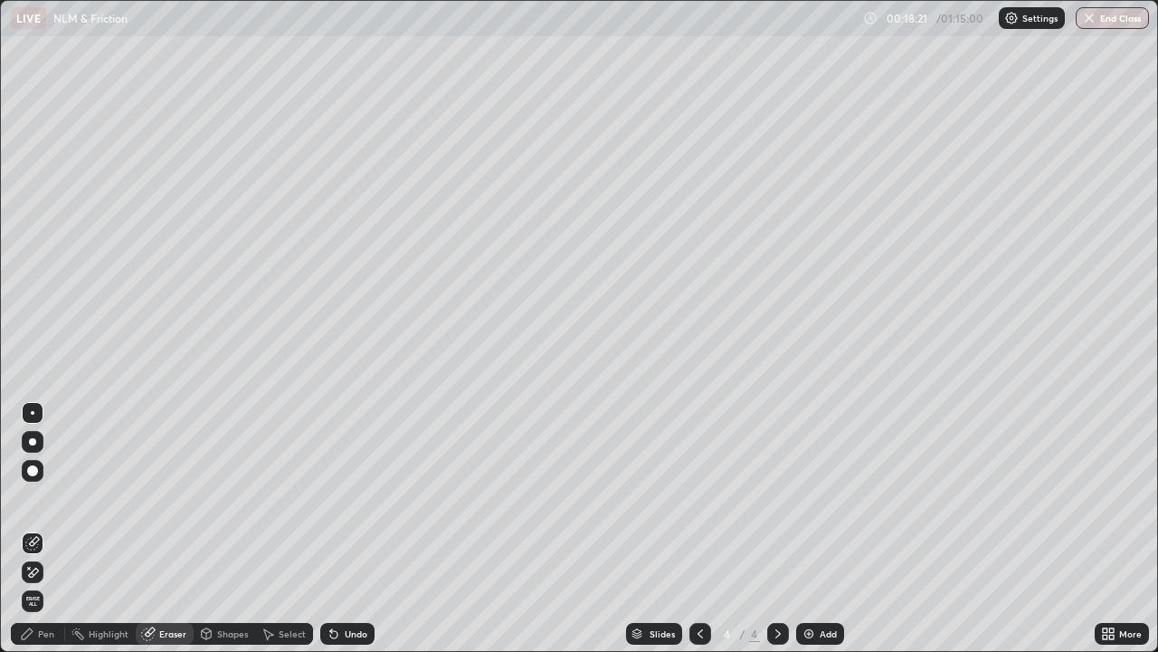
click at [43, 536] on div "Pen" at bounding box center [46, 633] width 16 height 9
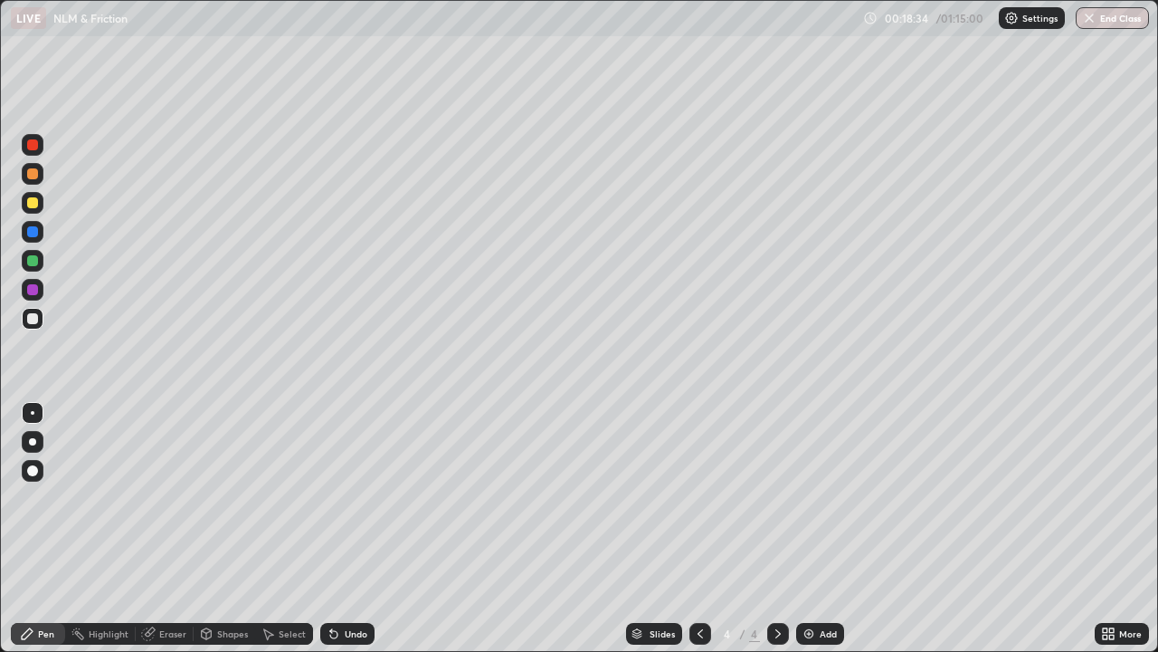
click at [230, 536] on div "Shapes" at bounding box center [232, 633] width 31 height 9
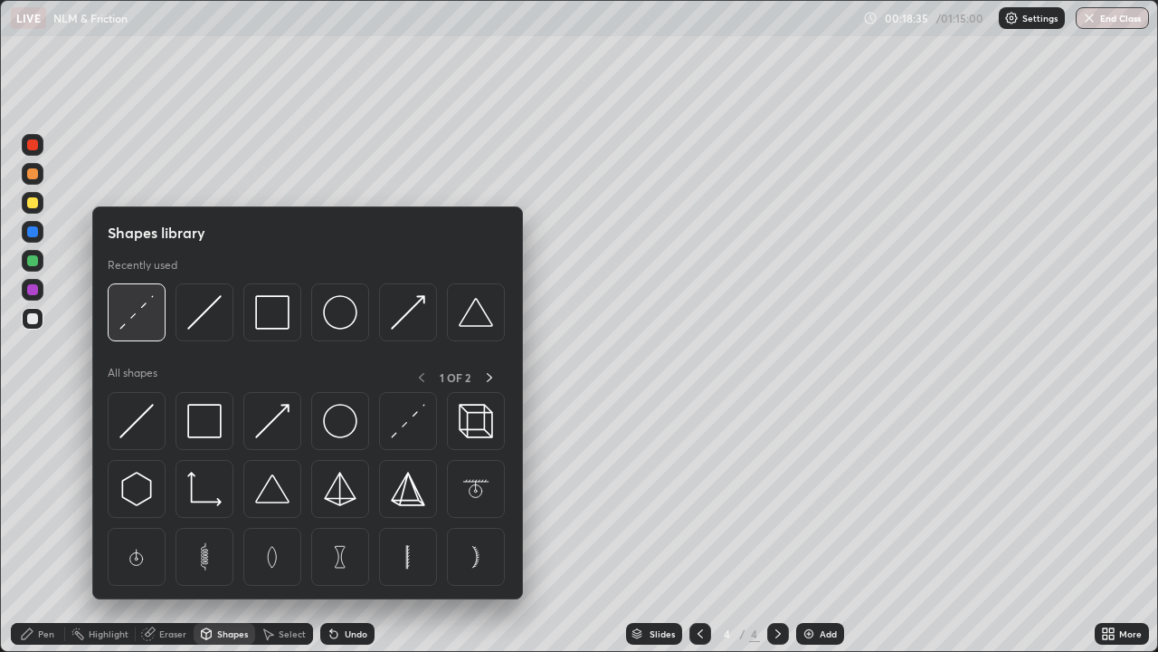
click at [143, 325] on img at bounding box center [136, 312] width 34 height 34
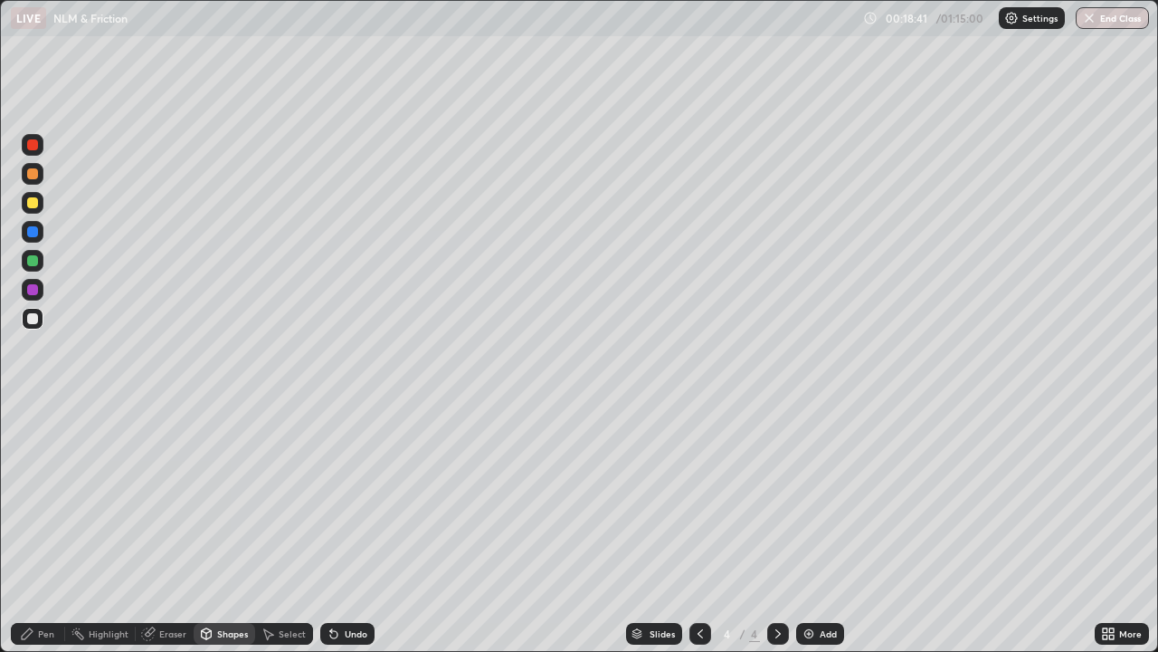
click at [47, 536] on div "Pen" at bounding box center [46, 633] width 16 height 9
click at [170, 536] on div "Eraser" at bounding box center [172, 633] width 27 height 9
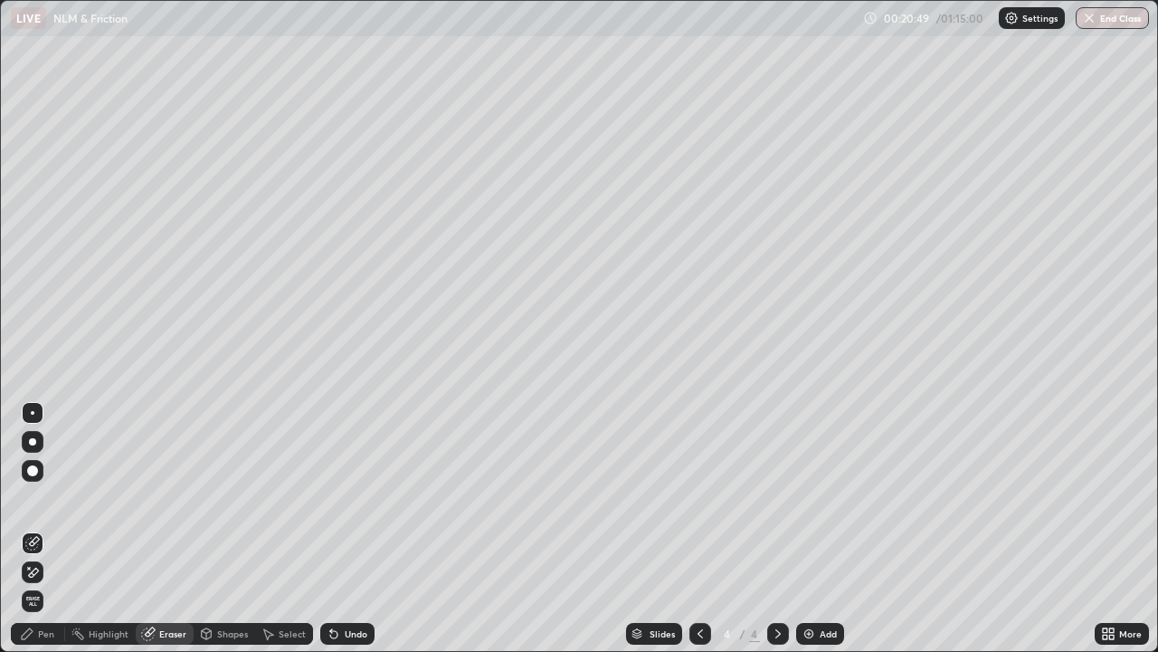
click at [96, 536] on div "Highlight" at bounding box center [109, 633] width 40 height 9
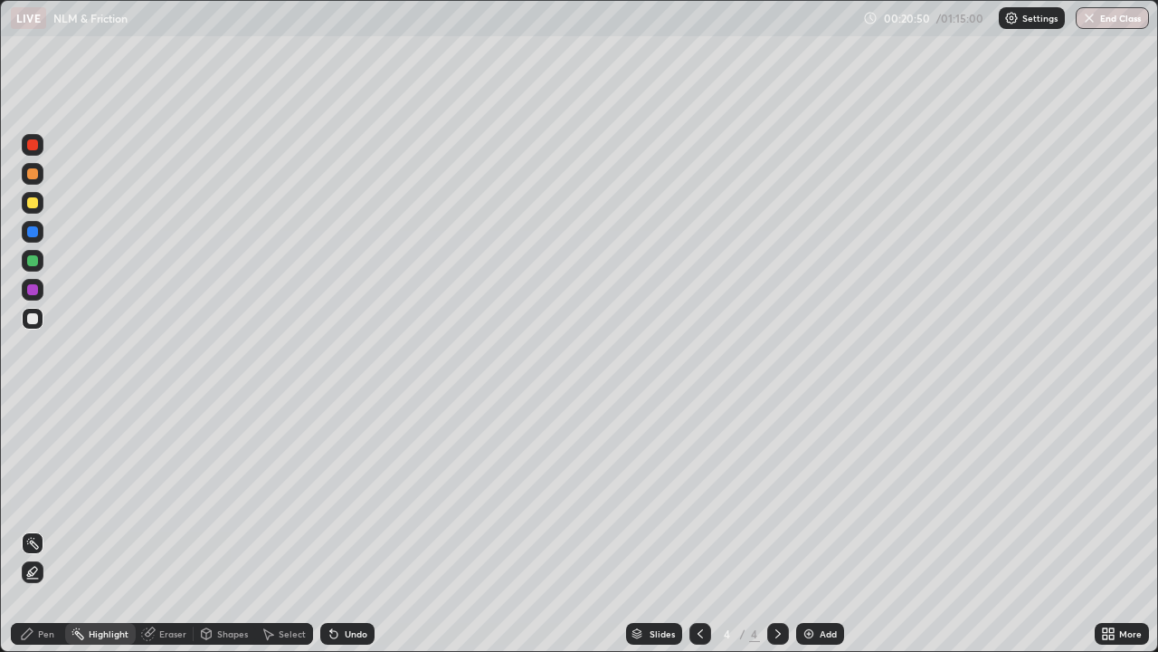
click at [38, 536] on div "Pen" at bounding box center [46, 633] width 16 height 9
click at [166, 536] on div "Eraser" at bounding box center [172, 633] width 27 height 9
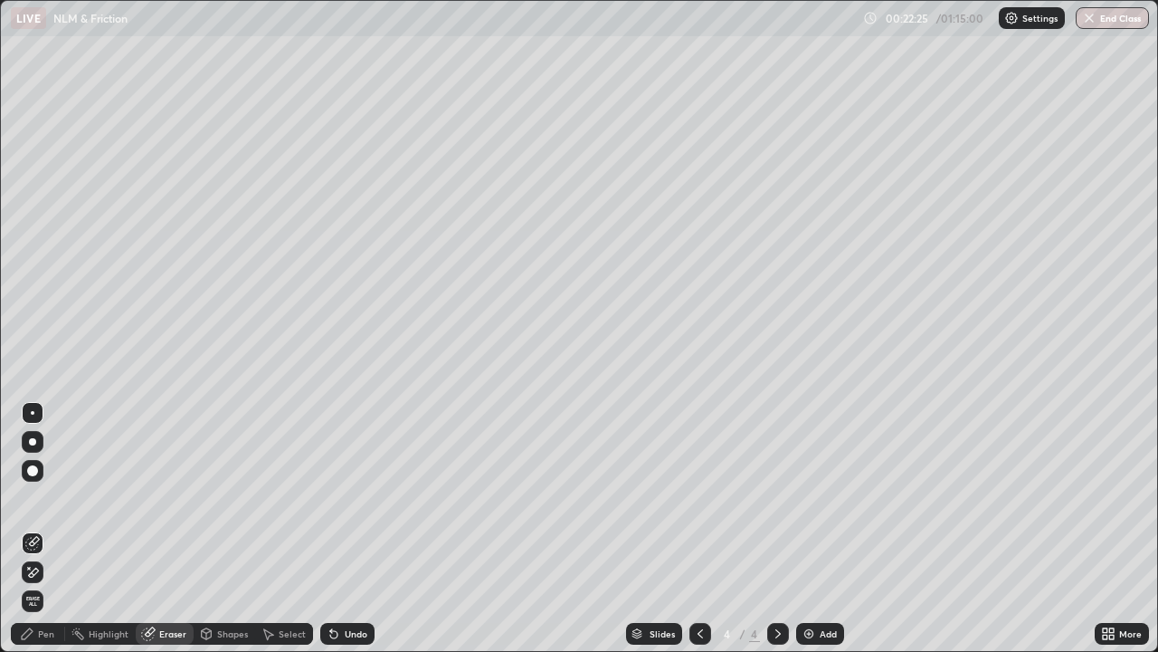
click at [52, 536] on div "Pen" at bounding box center [46, 633] width 16 height 9
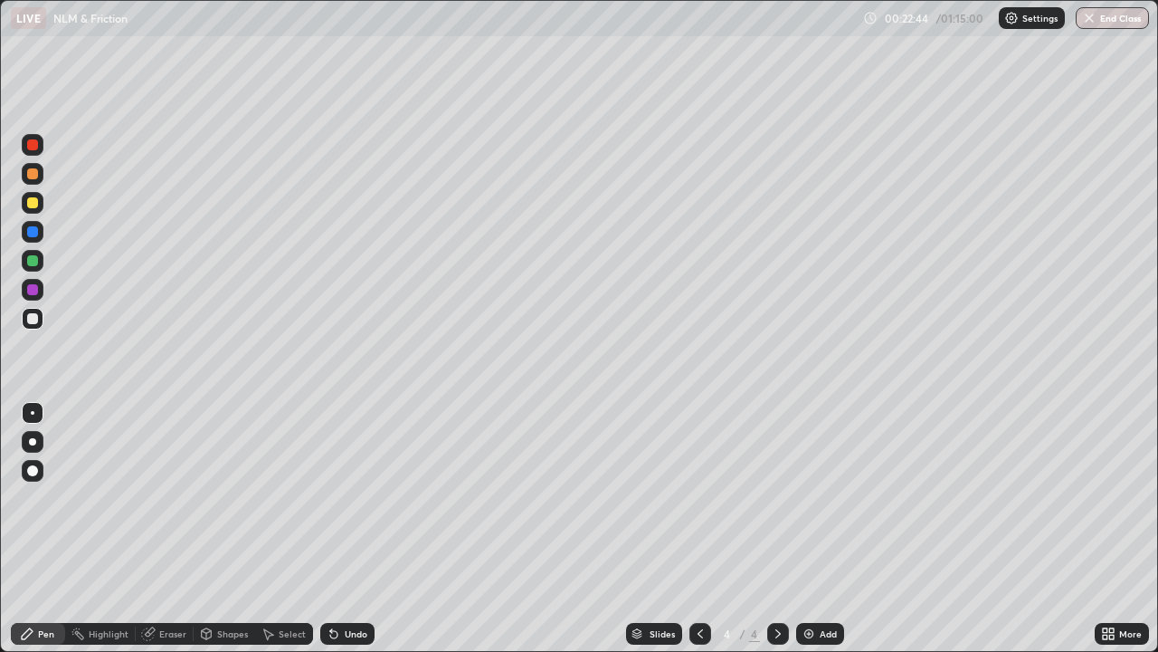
click at [171, 536] on div "Eraser" at bounding box center [172, 633] width 27 height 9
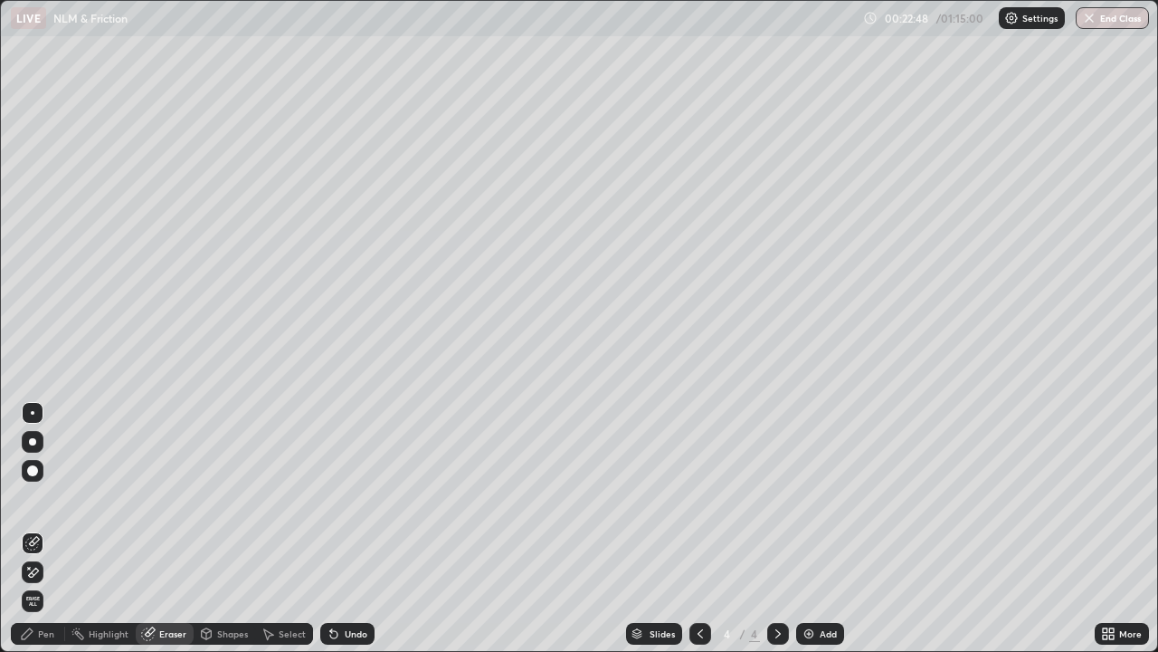
click at [55, 536] on div "Pen" at bounding box center [38, 634] width 54 height 22
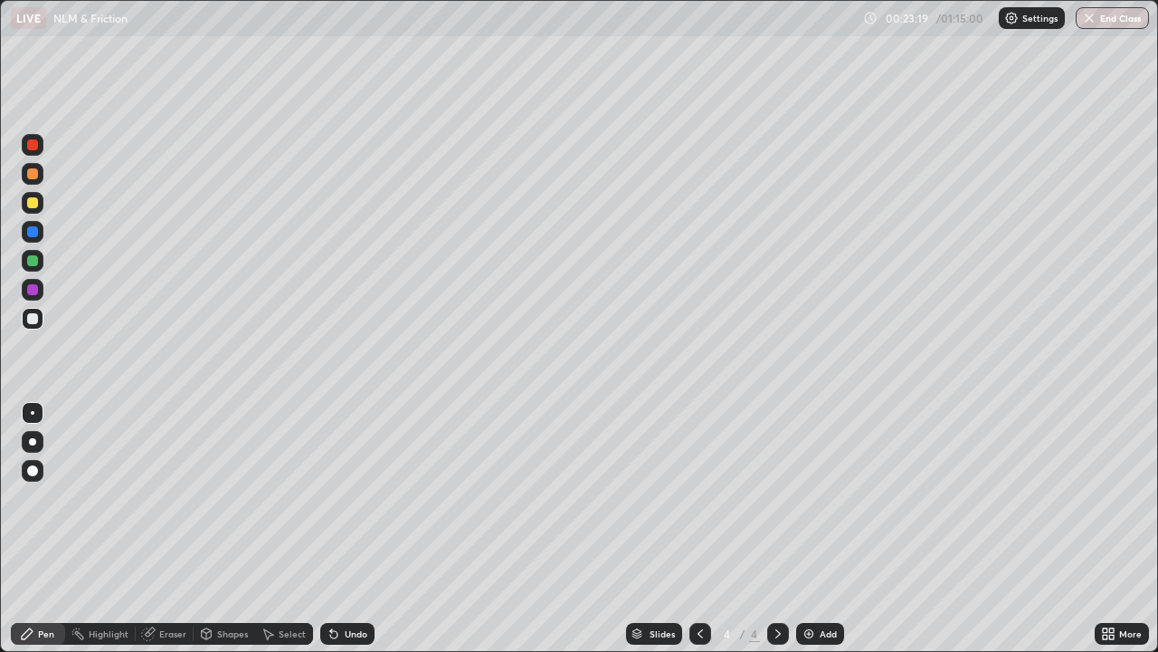
click at [166, 536] on div "Eraser" at bounding box center [172, 633] width 27 height 9
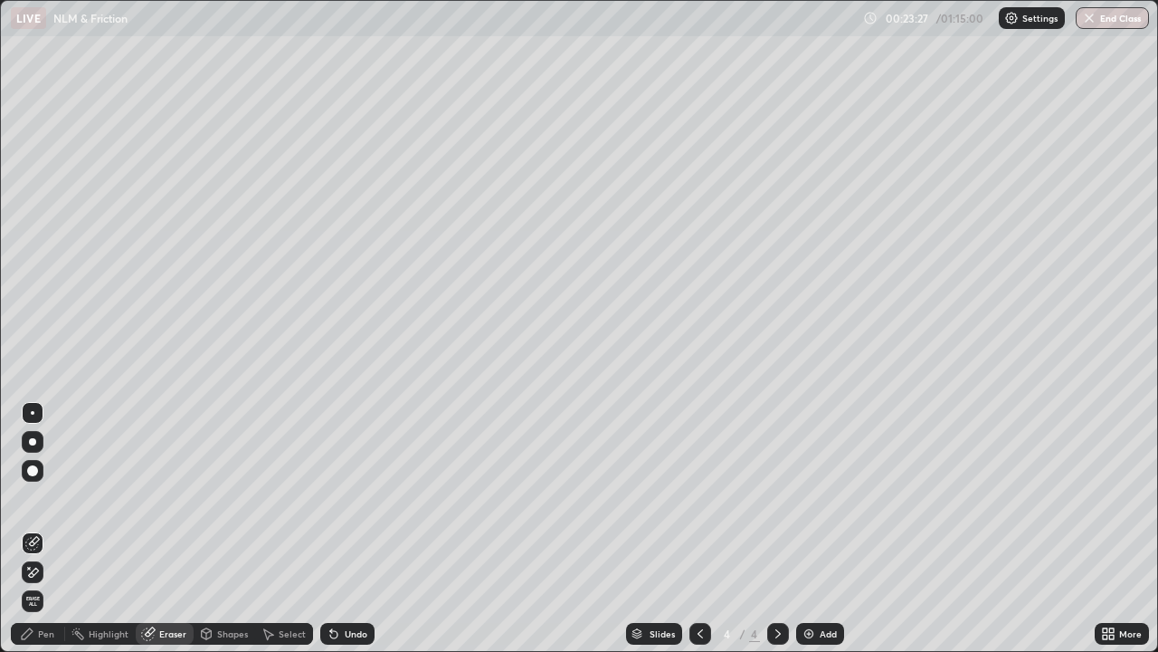
click at [50, 536] on div "Pen" at bounding box center [46, 633] width 16 height 9
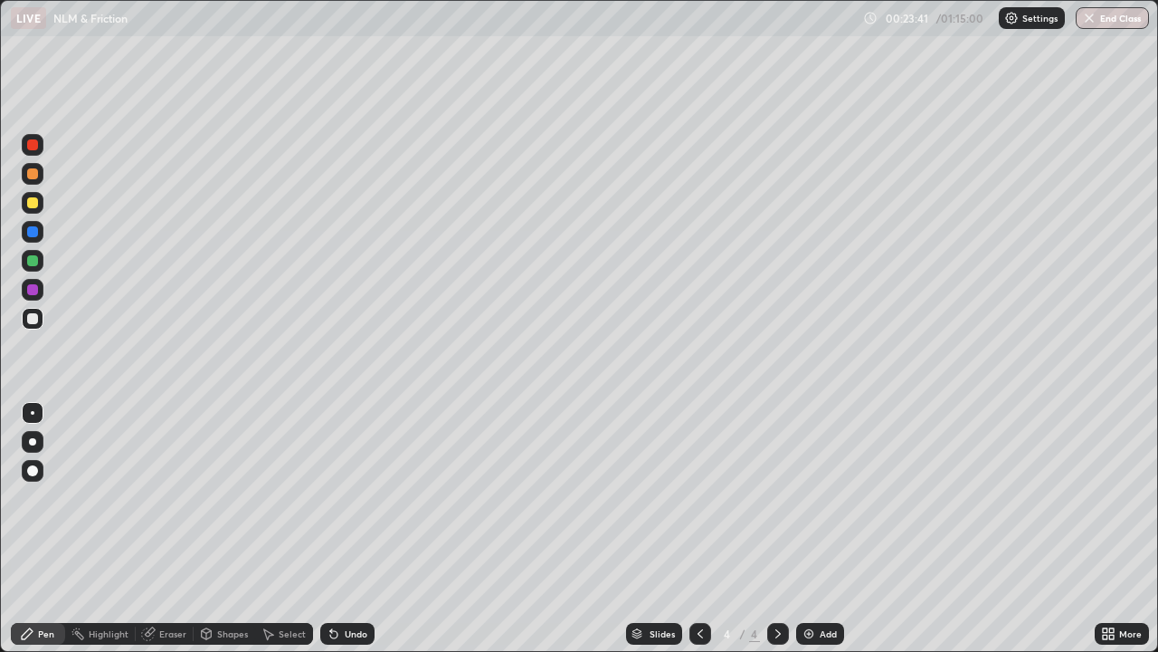
click at [173, 536] on div "Eraser" at bounding box center [172, 633] width 27 height 9
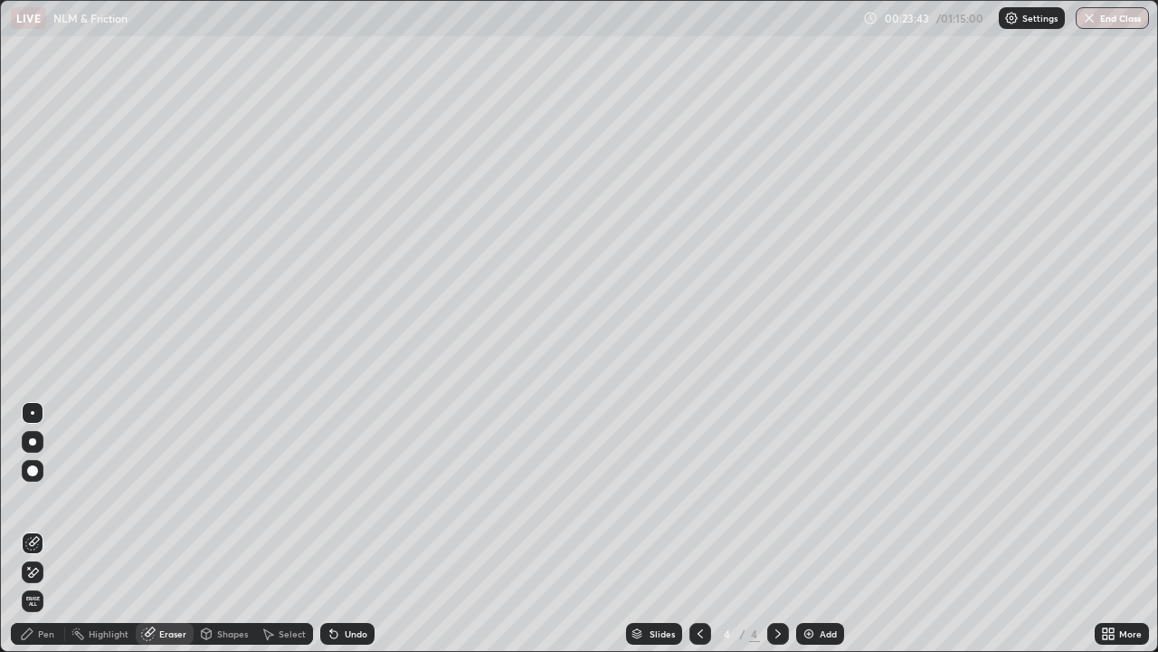
click at [55, 536] on div "Pen" at bounding box center [38, 634] width 54 height 22
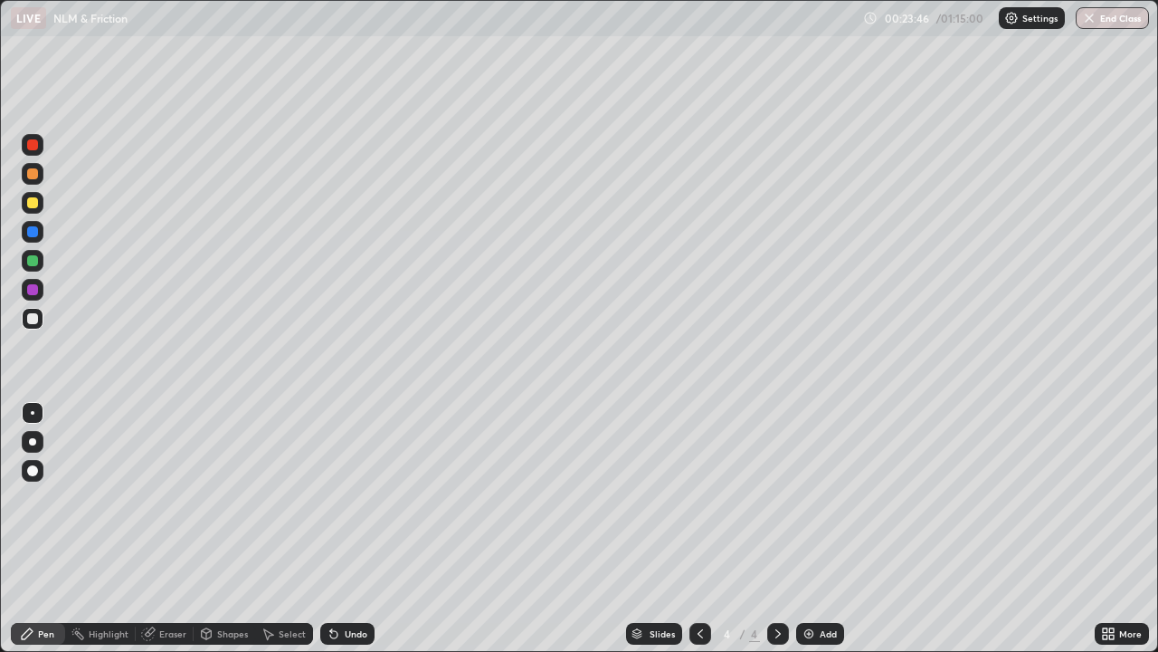
click at [54, 536] on div "Pen" at bounding box center [38, 634] width 54 height 22
click at [174, 536] on div "Eraser" at bounding box center [172, 633] width 27 height 9
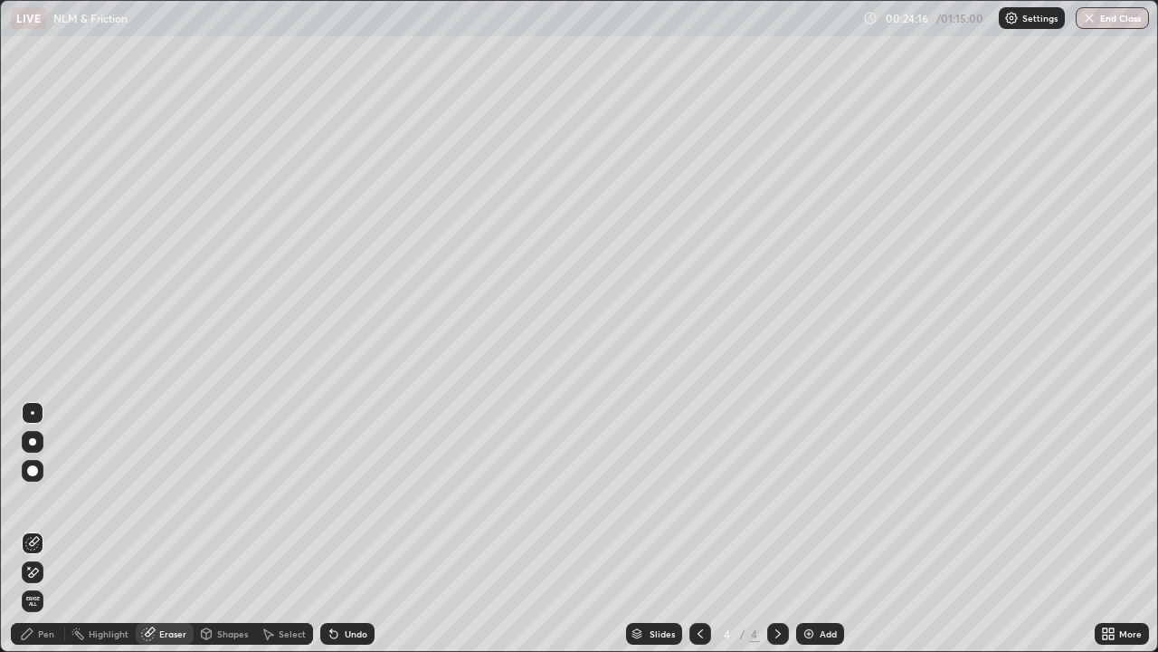
click at [38, 536] on div "Pen" at bounding box center [46, 633] width 16 height 9
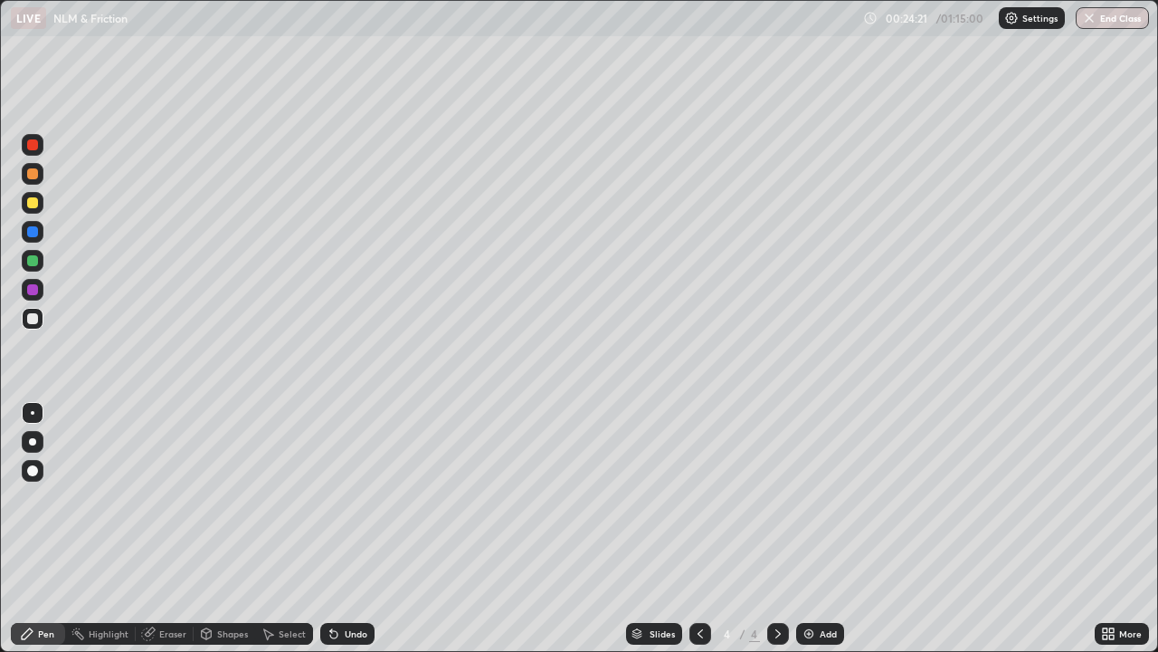
click at [164, 536] on div "Eraser" at bounding box center [172, 633] width 27 height 9
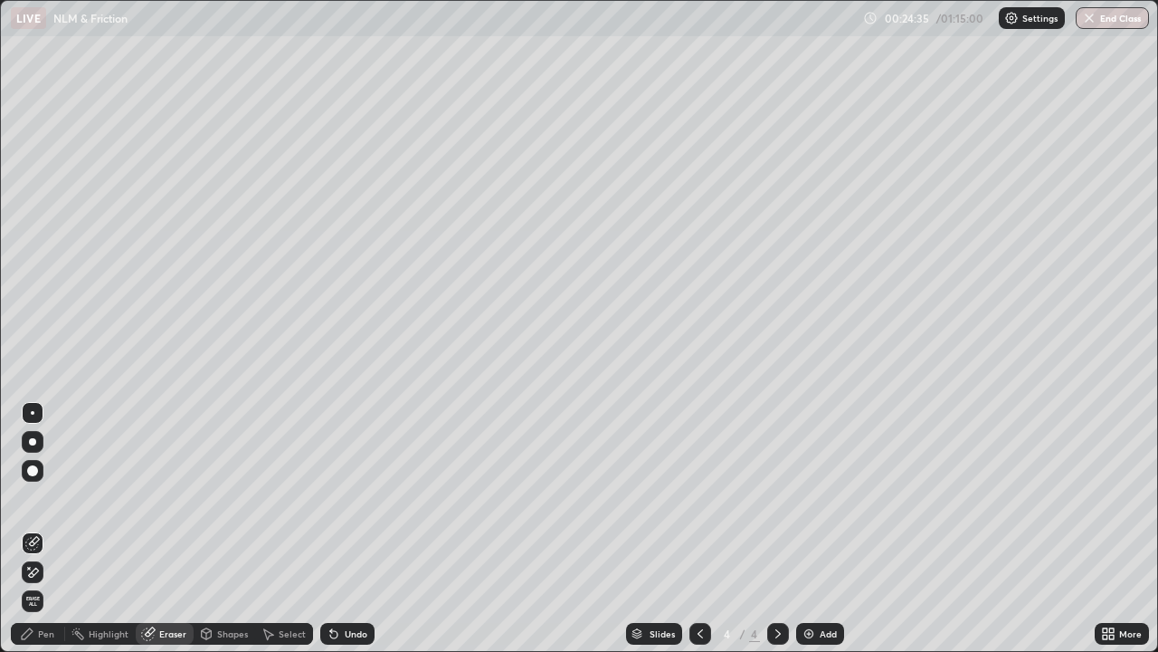
click at [55, 536] on div "Pen" at bounding box center [38, 634] width 54 height 22
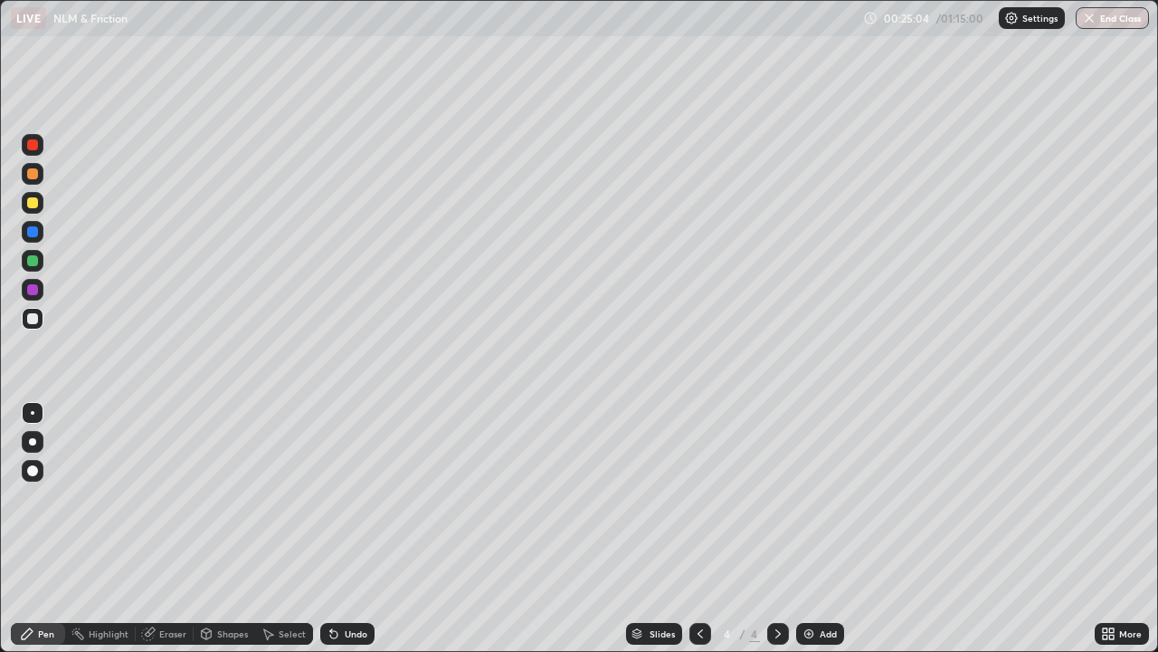
click at [161, 536] on div "Eraser" at bounding box center [172, 633] width 27 height 9
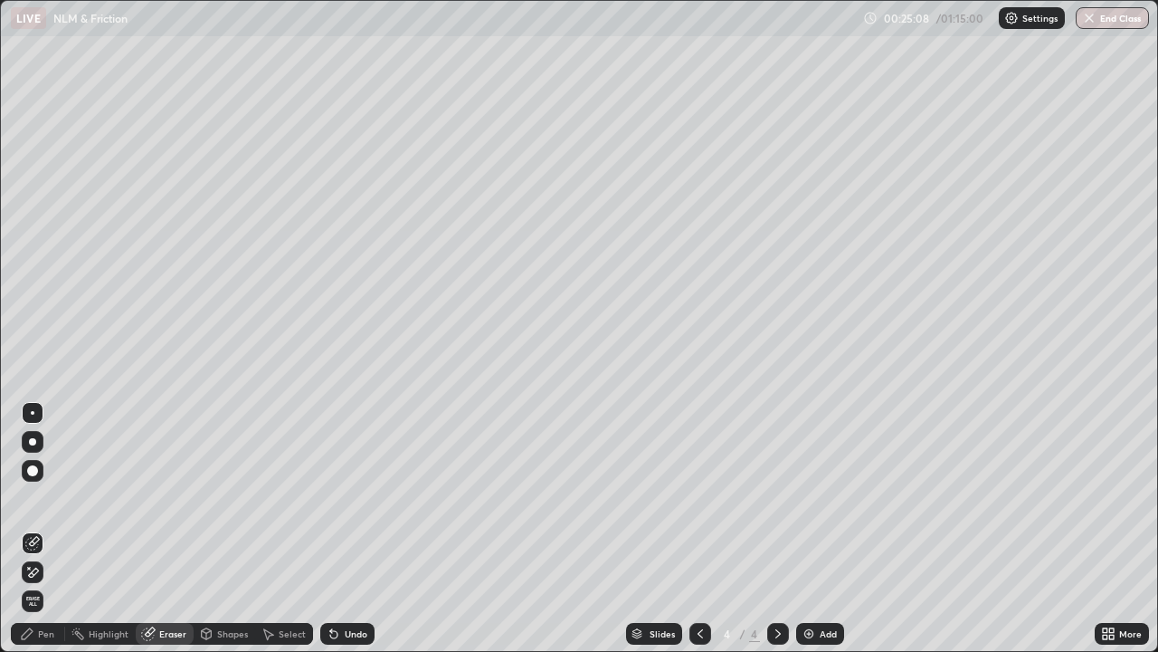
click at [45, 536] on div "Pen" at bounding box center [46, 633] width 16 height 9
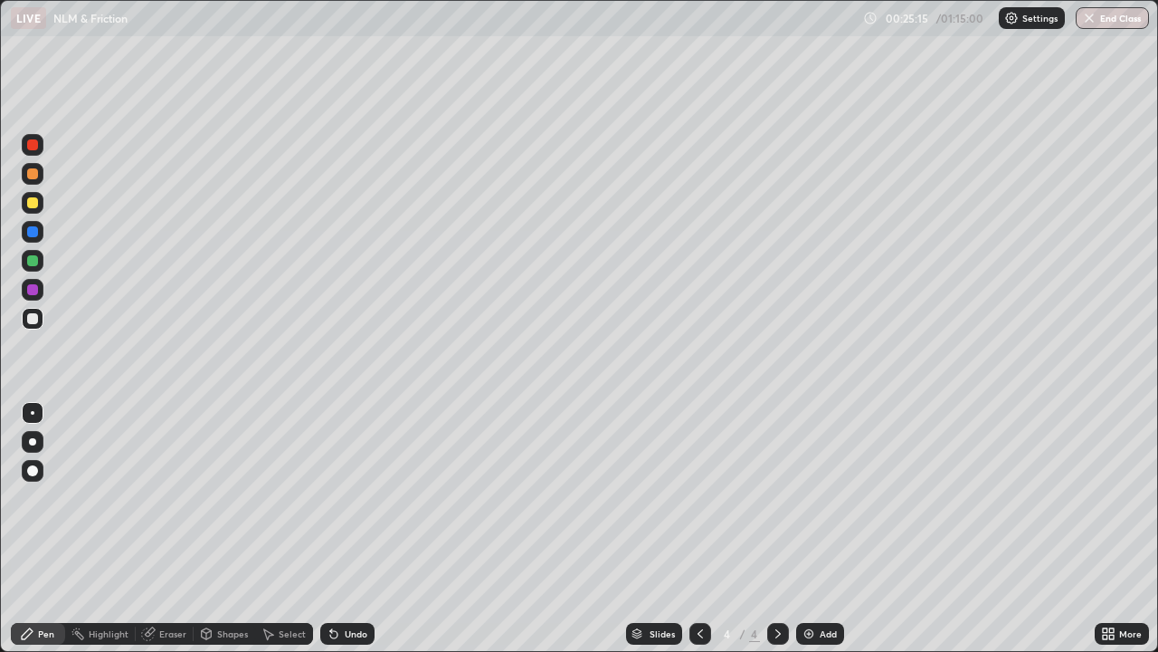
click at [170, 536] on div "Eraser" at bounding box center [172, 633] width 27 height 9
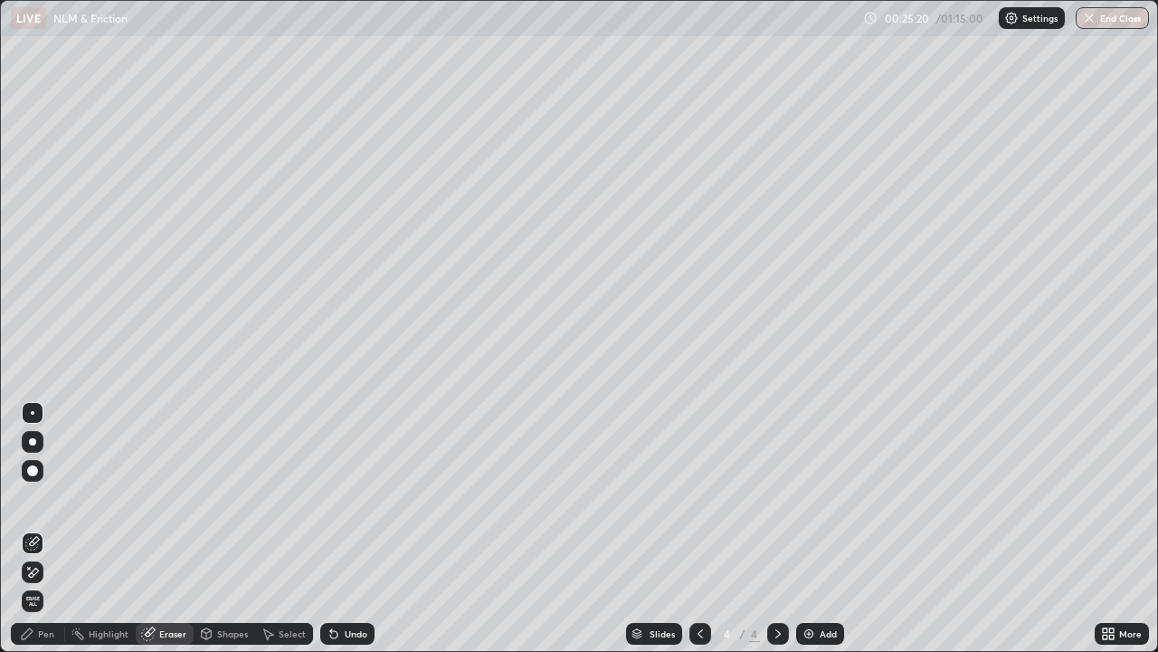
click at [44, 536] on div "Pen" at bounding box center [46, 633] width 16 height 9
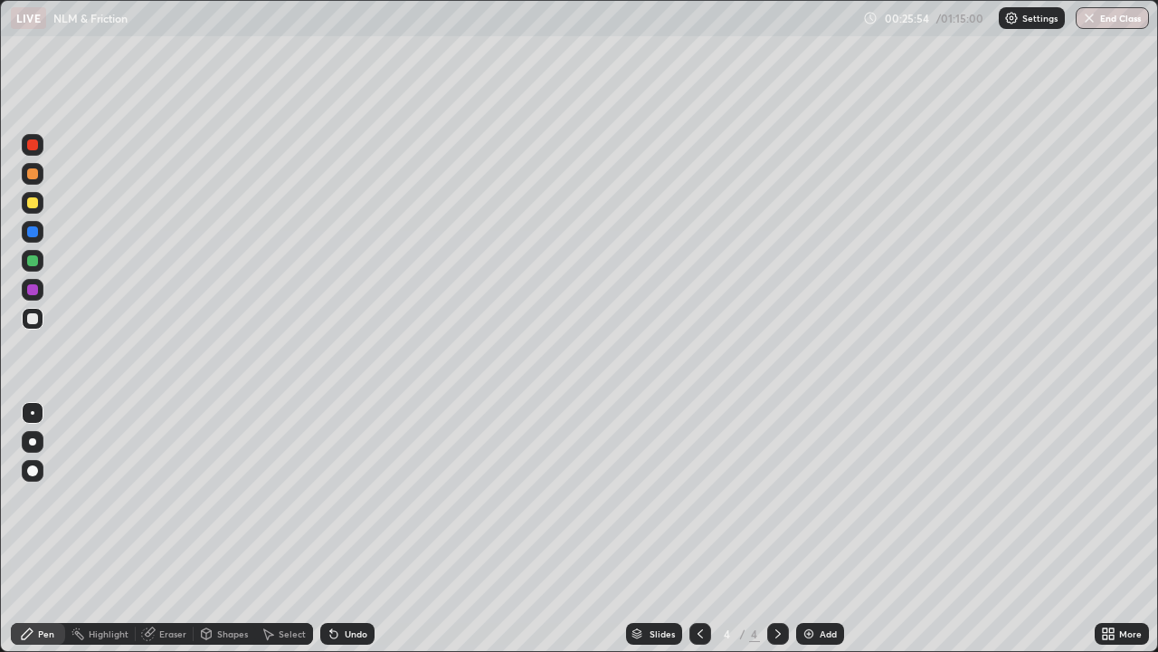
click at [173, 536] on div "Eraser" at bounding box center [172, 633] width 27 height 9
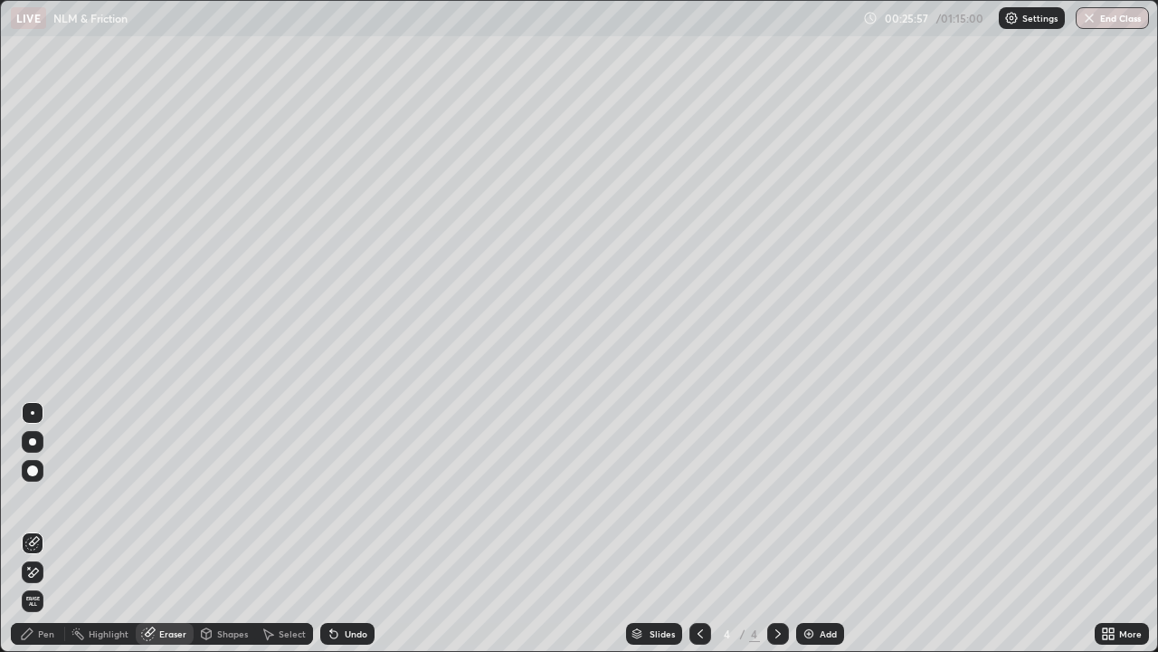
click at [97, 536] on div "Highlight" at bounding box center [100, 634] width 71 height 22
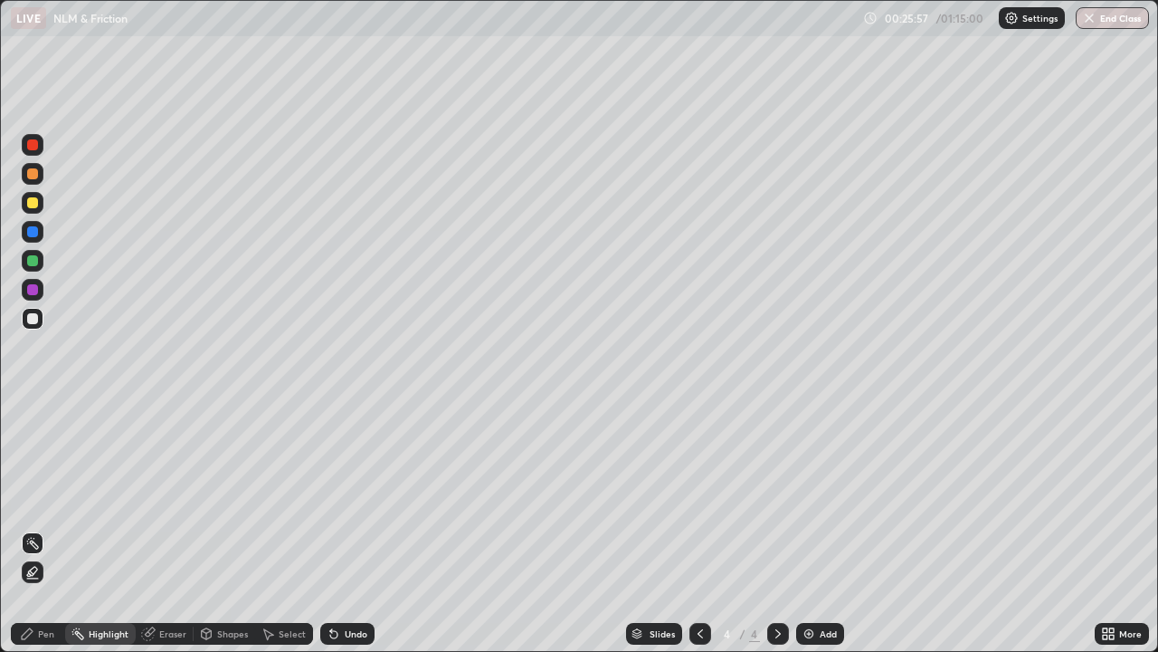
click at [51, 536] on div "Pen" at bounding box center [46, 633] width 16 height 9
click at [224, 536] on div "Shapes" at bounding box center [232, 633] width 31 height 9
click at [110, 536] on div "Highlight" at bounding box center [109, 633] width 40 height 9
click at [43, 536] on div "Pen" at bounding box center [38, 634] width 54 height 22
click at [168, 536] on div "Eraser" at bounding box center [172, 633] width 27 height 9
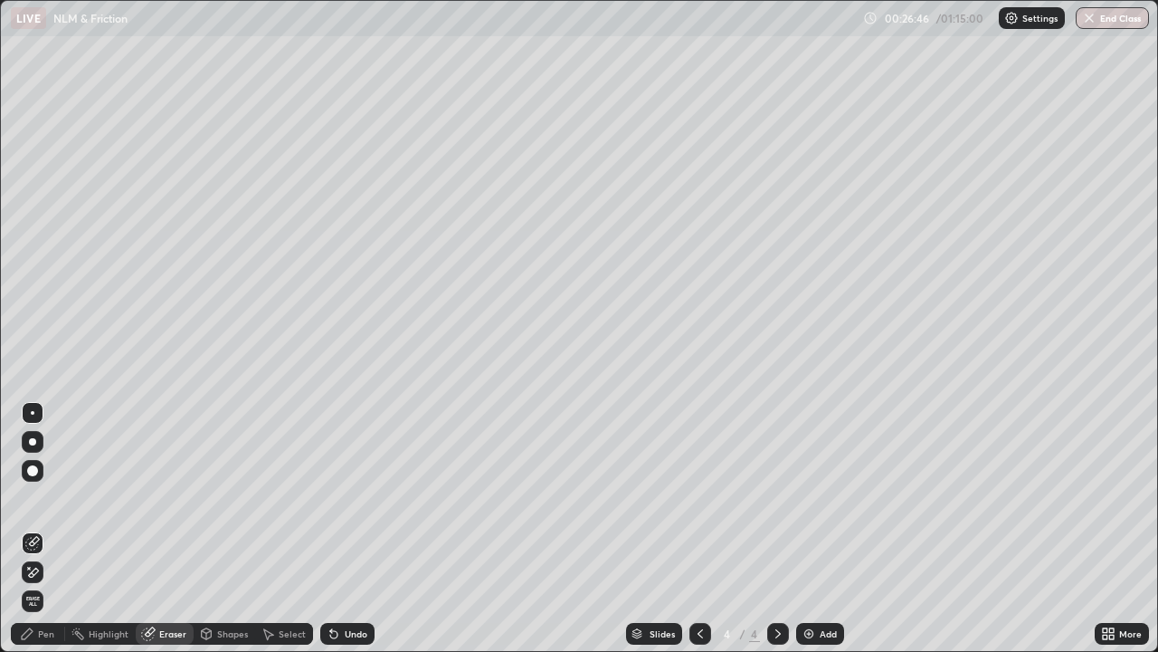
click at [31, 536] on icon at bounding box center [27, 633] width 14 height 14
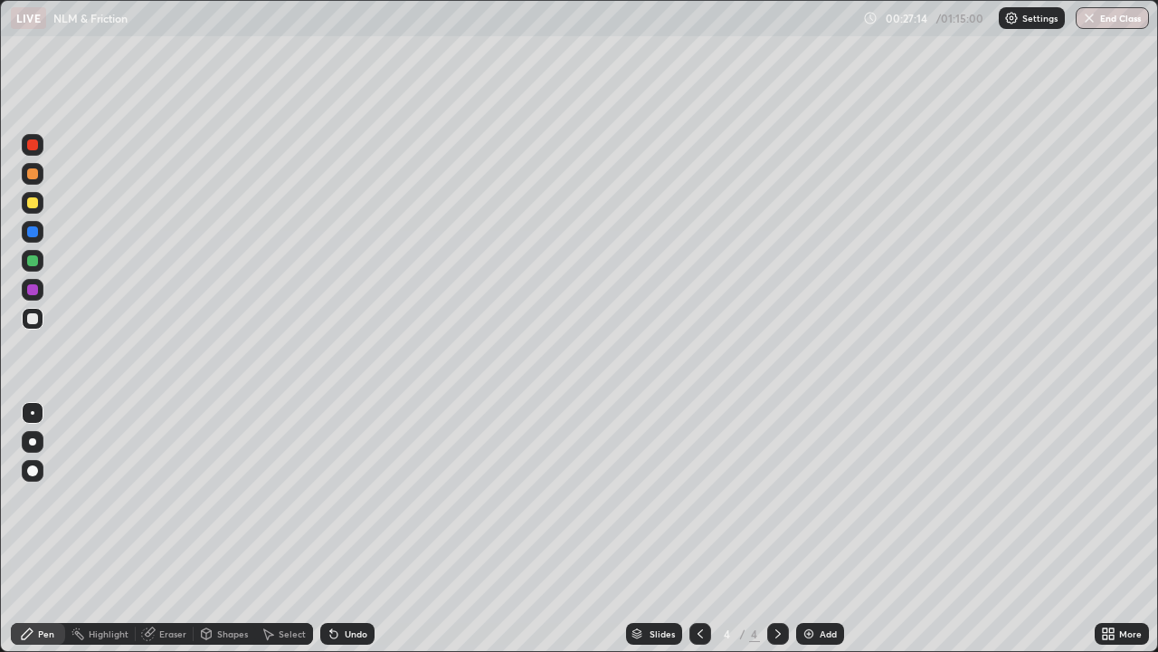
click at [162, 536] on div "Eraser" at bounding box center [172, 633] width 27 height 9
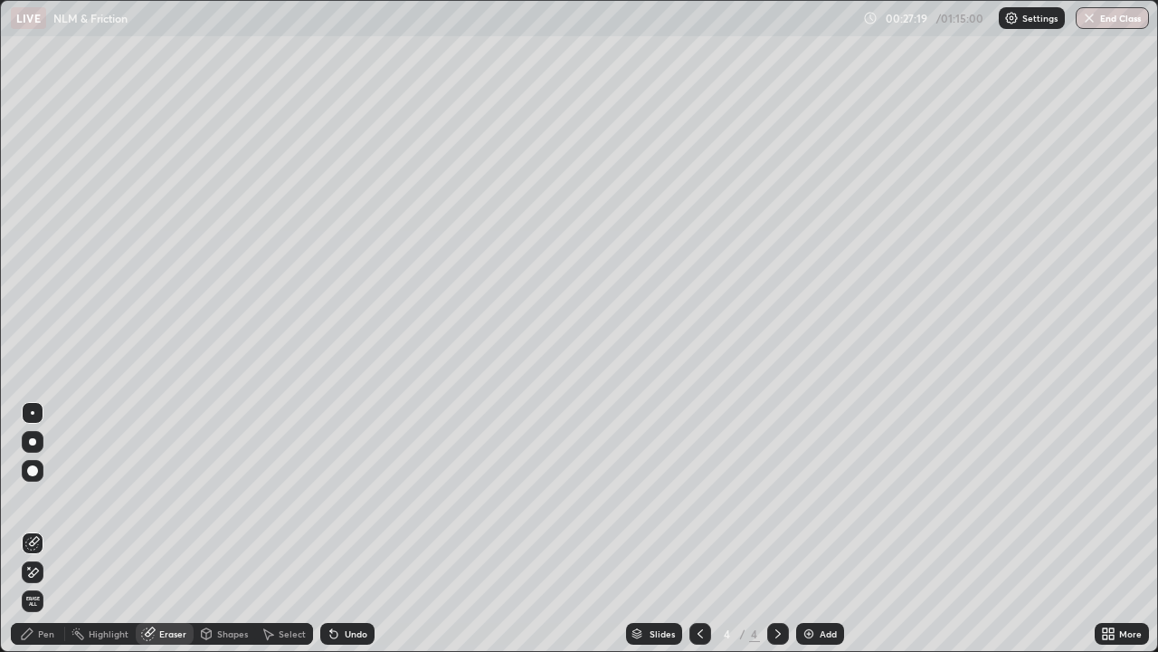
click at [50, 536] on div "Pen" at bounding box center [46, 633] width 16 height 9
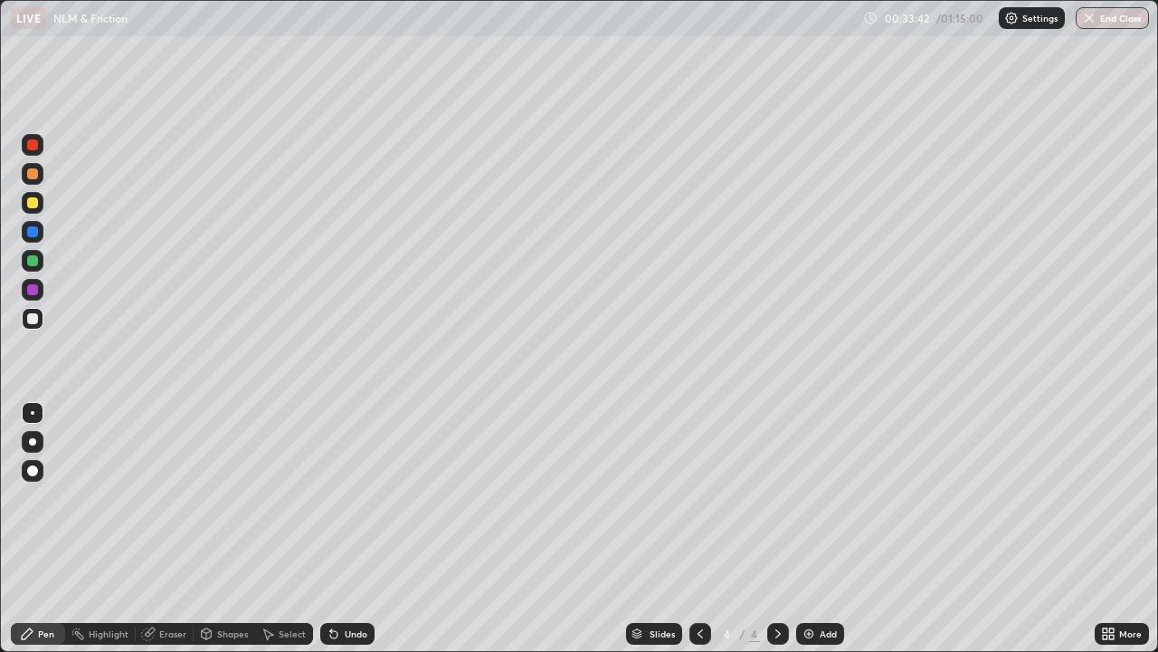
click at [696, 536] on icon at bounding box center [700, 633] width 14 height 14
click at [808, 536] on img at bounding box center [809, 633] width 14 height 14
click at [157, 536] on div "Eraser" at bounding box center [165, 634] width 58 height 22
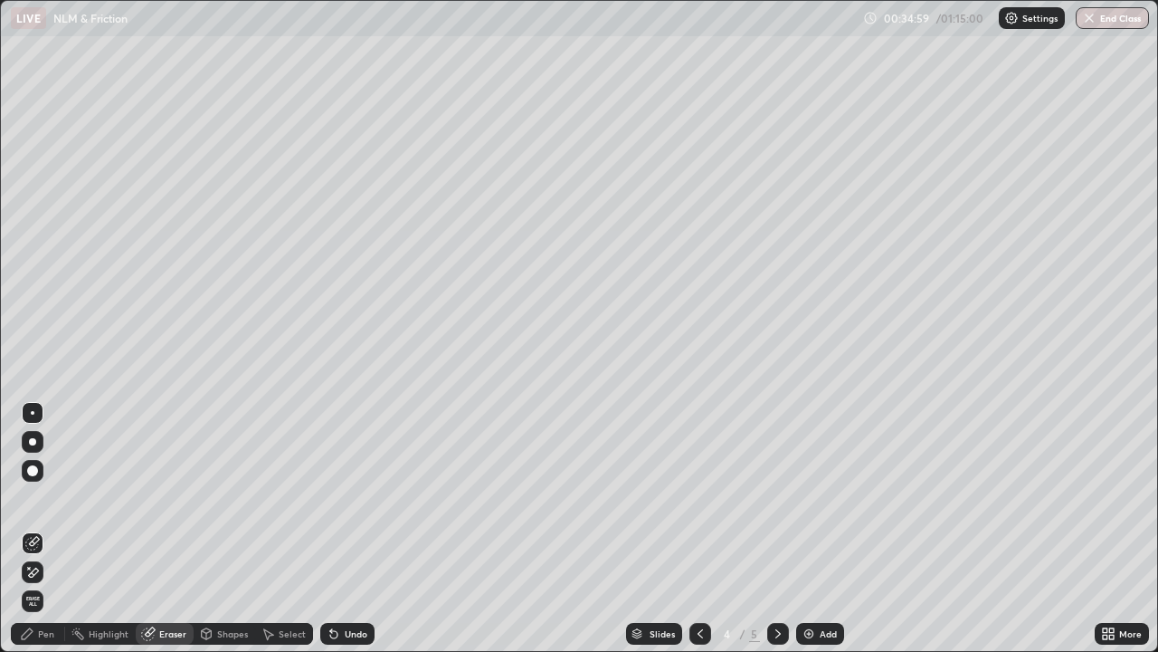
click at [42, 536] on div "Pen" at bounding box center [46, 633] width 16 height 9
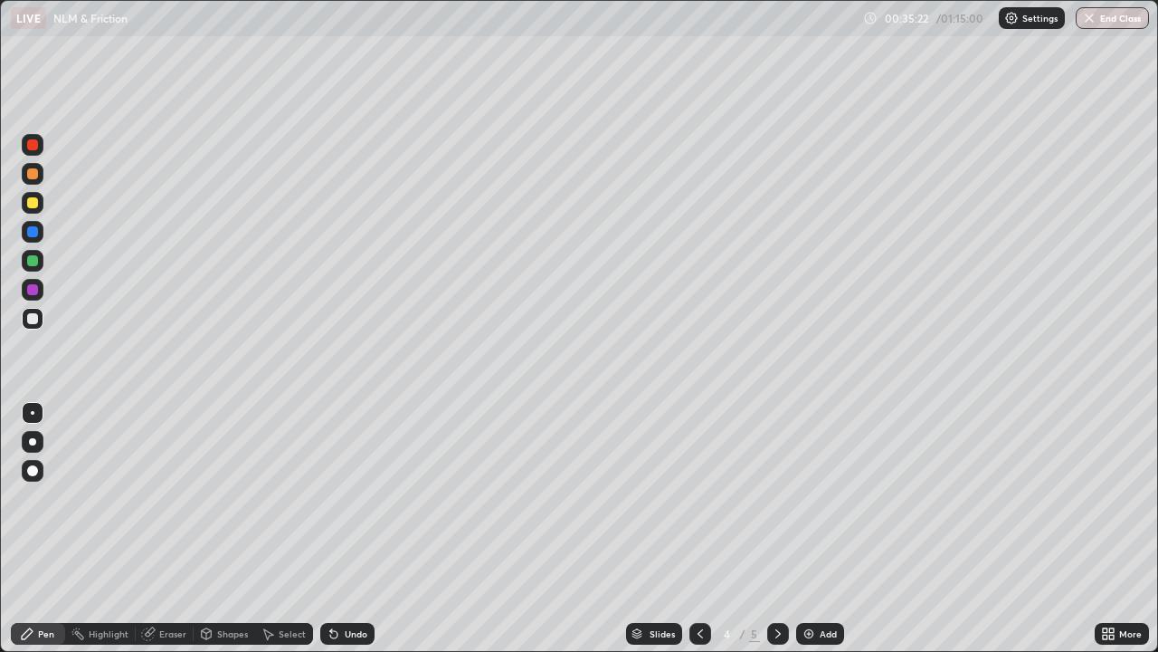
click at [172, 536] on div "Eraser" at bounding box center [172, 633] width 27 height 9
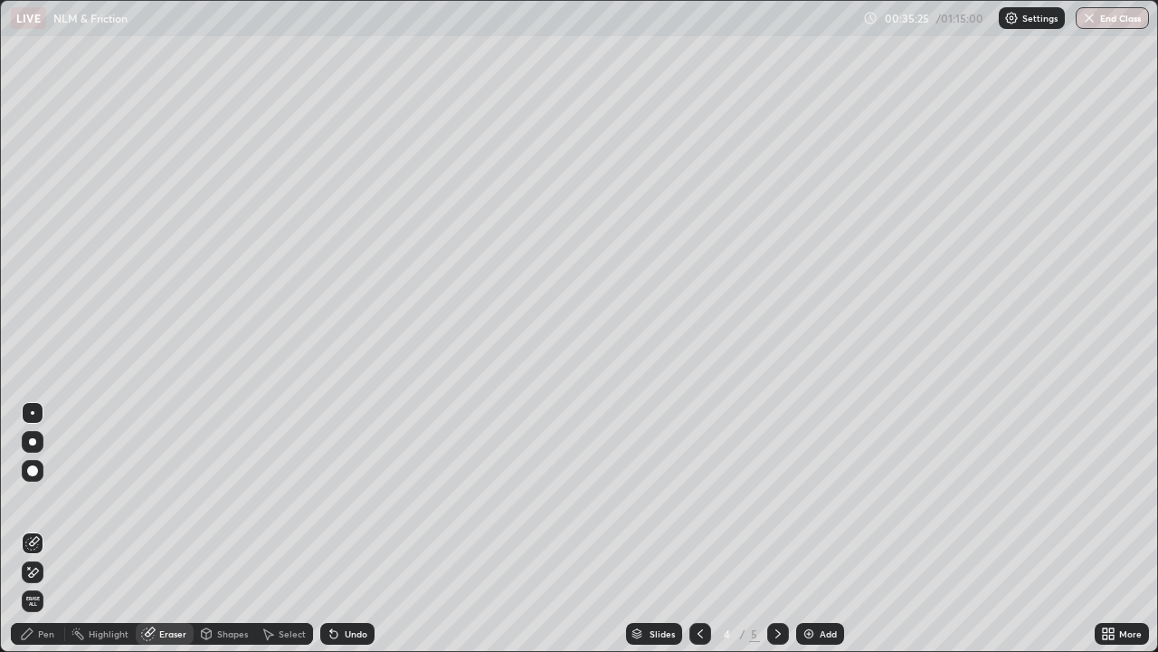
click at [51, 536] on div "Pen" at bounding box center [46, 633] width 16 height 9
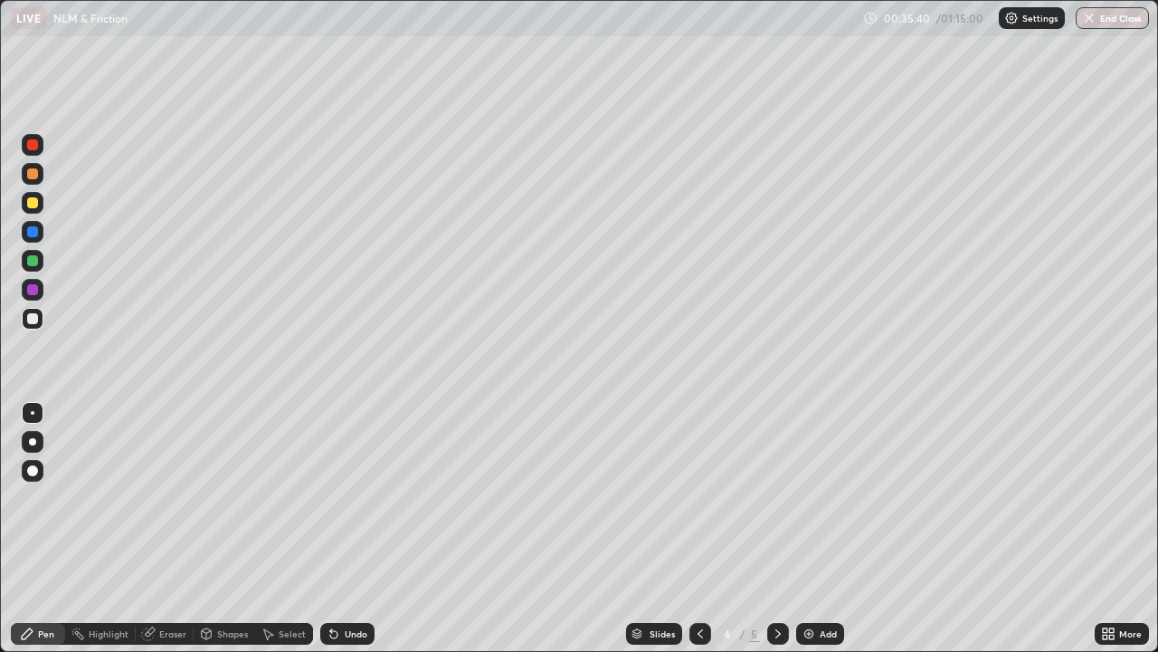
click at [219, 536] on div "Shapes" at bounding box center [232, 633] width 31 height 9
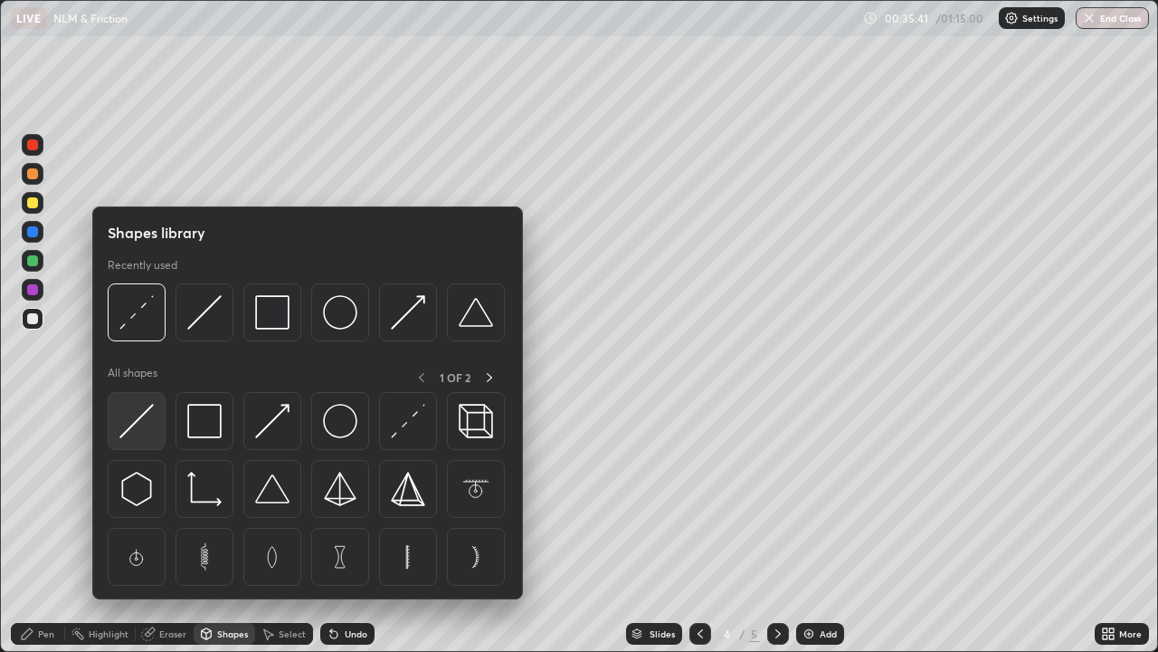
click at [133, 420] on img at bounding box center [136, 421] width 34 height 34
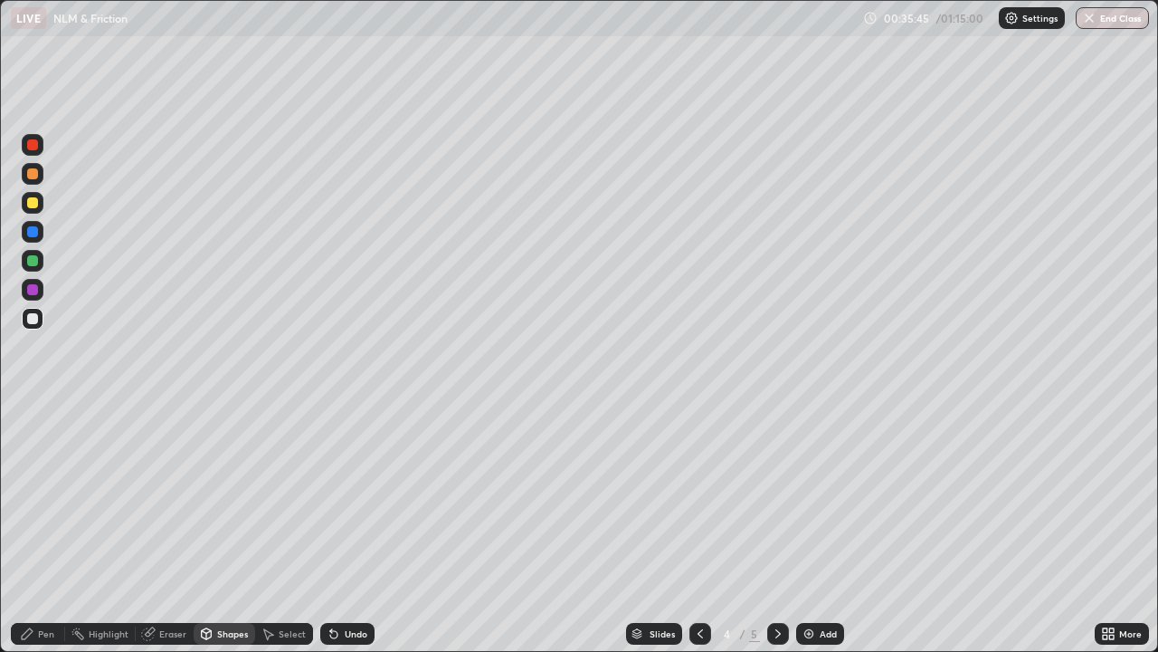
click at [231, 536] on div "Shapes" at bounding box center [232, 633] width 31 height 9
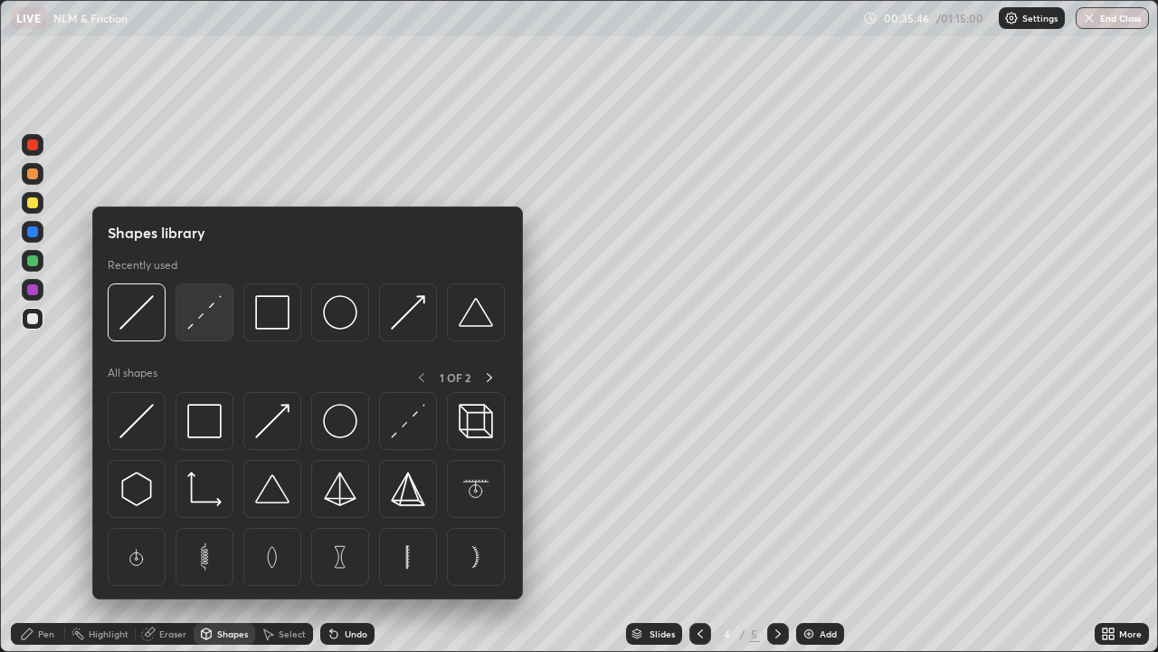
click at [197, 319] on img at bounding box center [204, 312] width 34 height 34
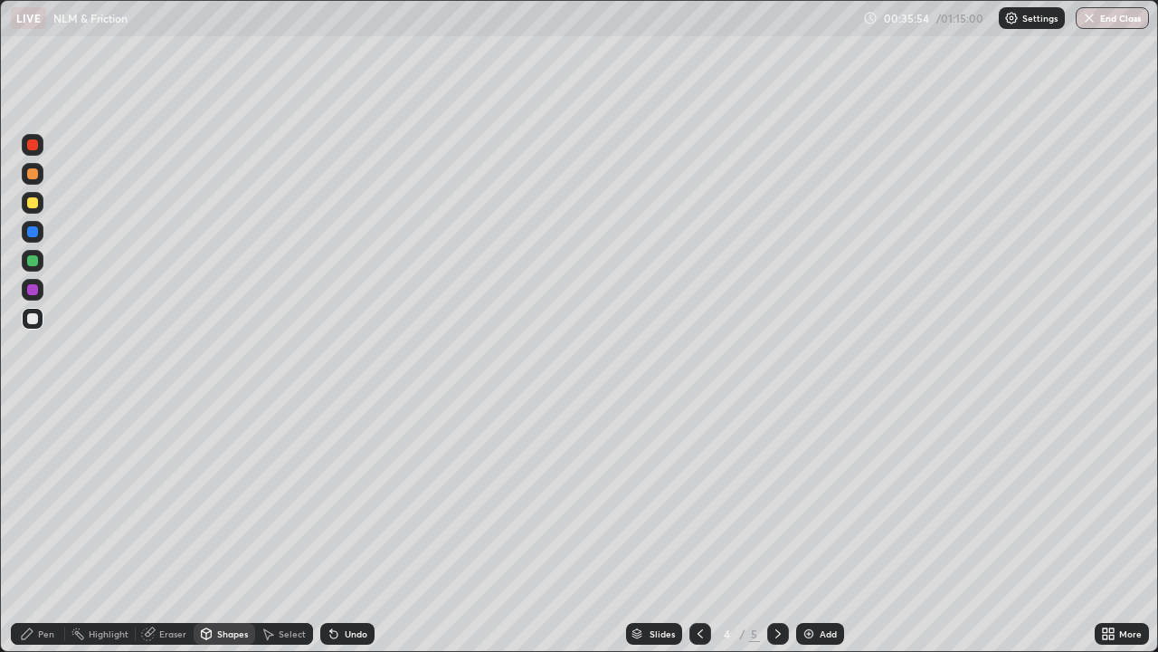
click at [44, 536] on div "Pen" at bounding box center [46, 633] width 16 height 9
click at [36, 472] on div at bounding box center [32, 470] width 11 height 11
click at [33, 319] on div at bounding box center [32, 318] width 11 height 11
click at [42, 413] on div at bounding box center [33, 413] width 22 height 22
click at [331, 536] on icon at bounding box center [333, 634] width 7 height 7
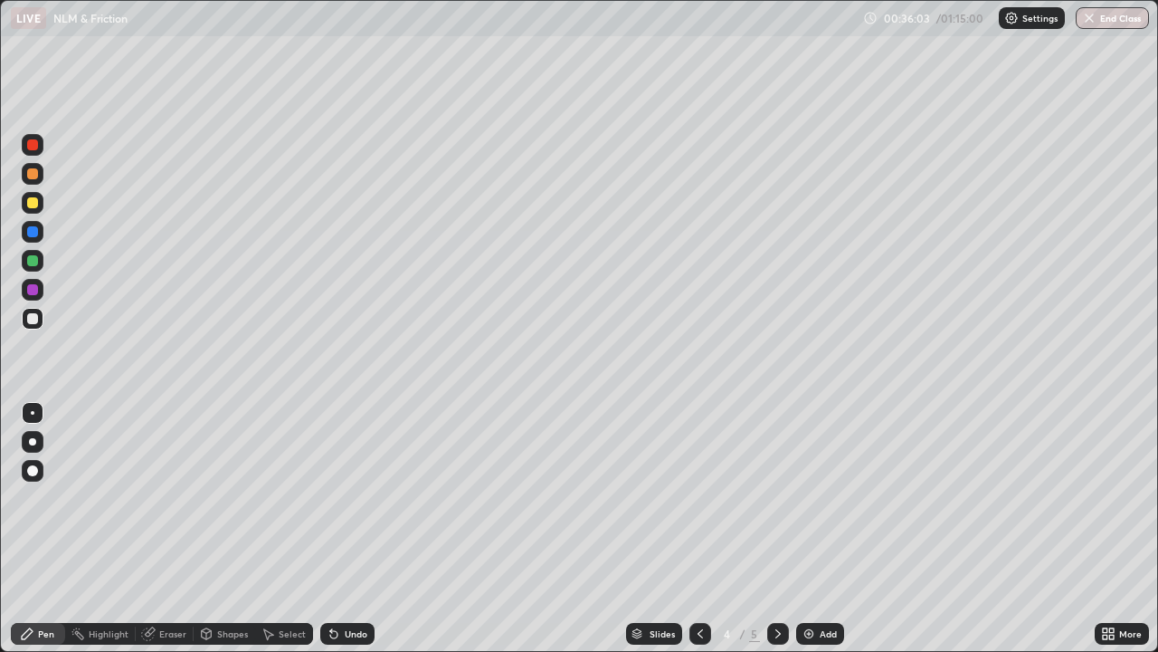
click at [338, 536] on div "Undo" at bounding box center [347, 634] width 54 height 22
click at [169, 536] on div "Eraser" at bounding box center [172, 633] width 27 height 9
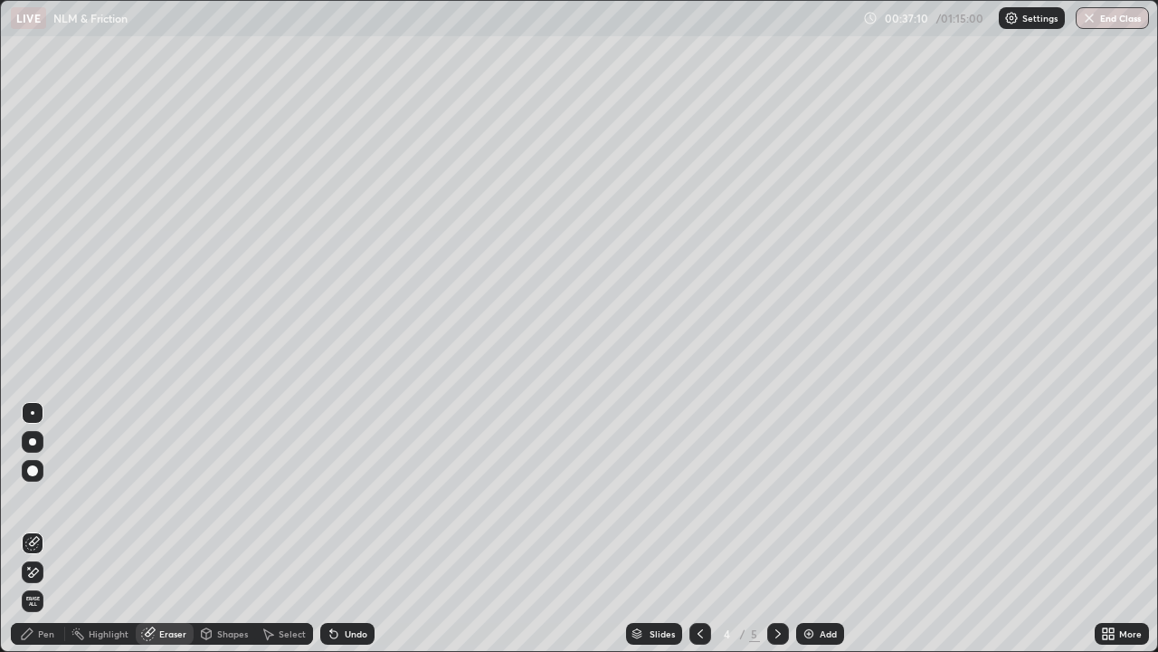
click at [42, 536] on div "Pen" at bounding box center [38, 634] width 54 height 22
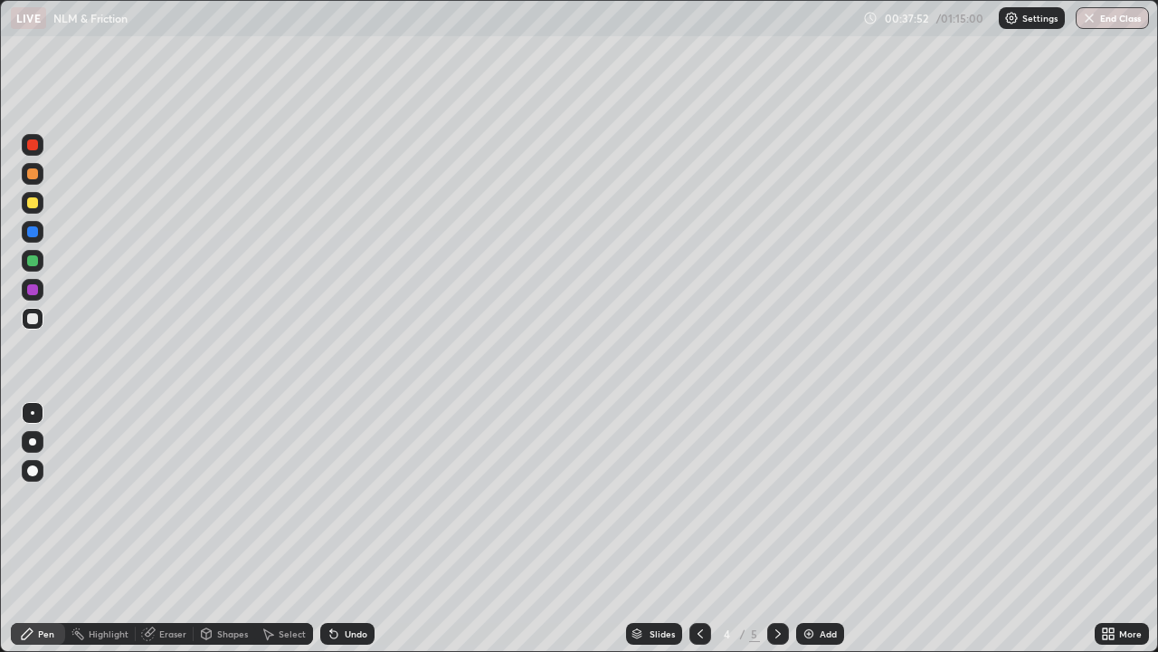
click at [175, 536] on div "Eraser" at bounding box center [172, 633] width 27 height 9
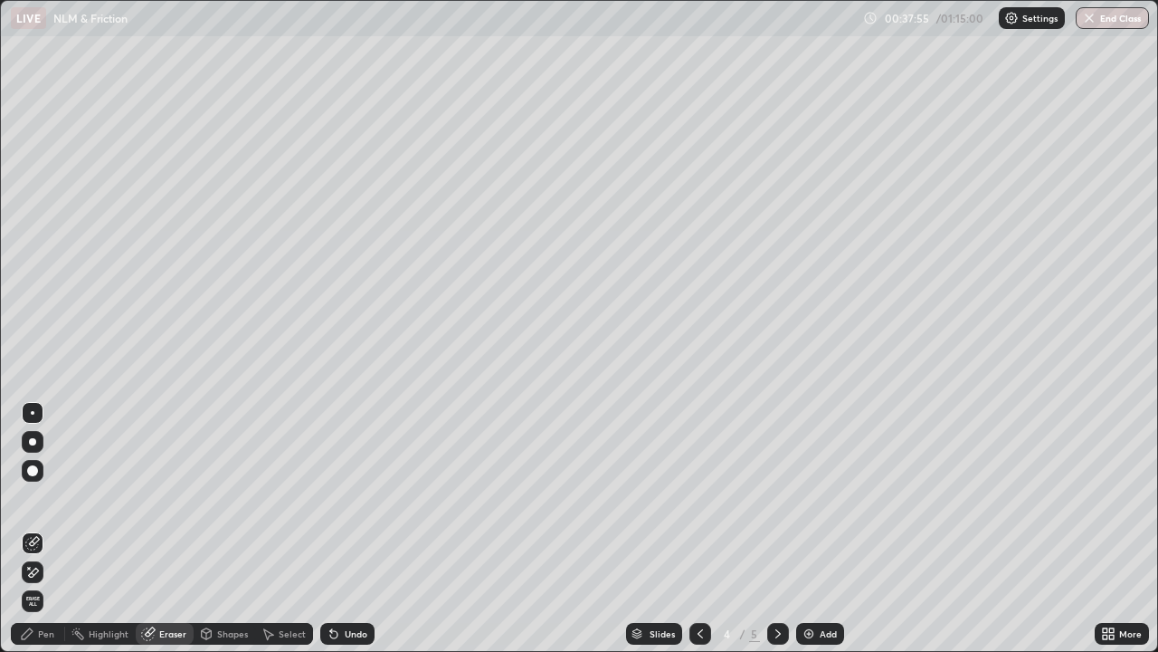
click at [56, 536] on div "Pen" at bounding box center [38, 634] width 54 height 22
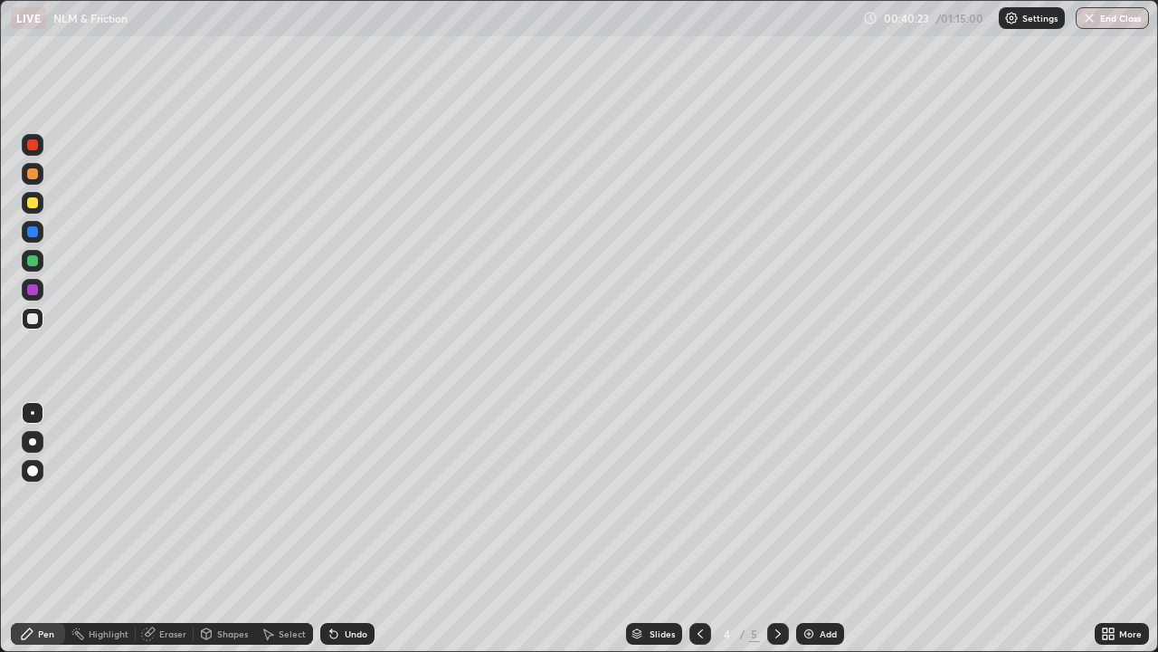
click at [803, 536] on img at bounding box center [809, 633] width 14 height 14
click at [33, 205] on div at bounding box center [32, 202] width 11 height 11
click at [171, 536] on div "Eraser" at bounding box center [172, 633] width 27 height 9
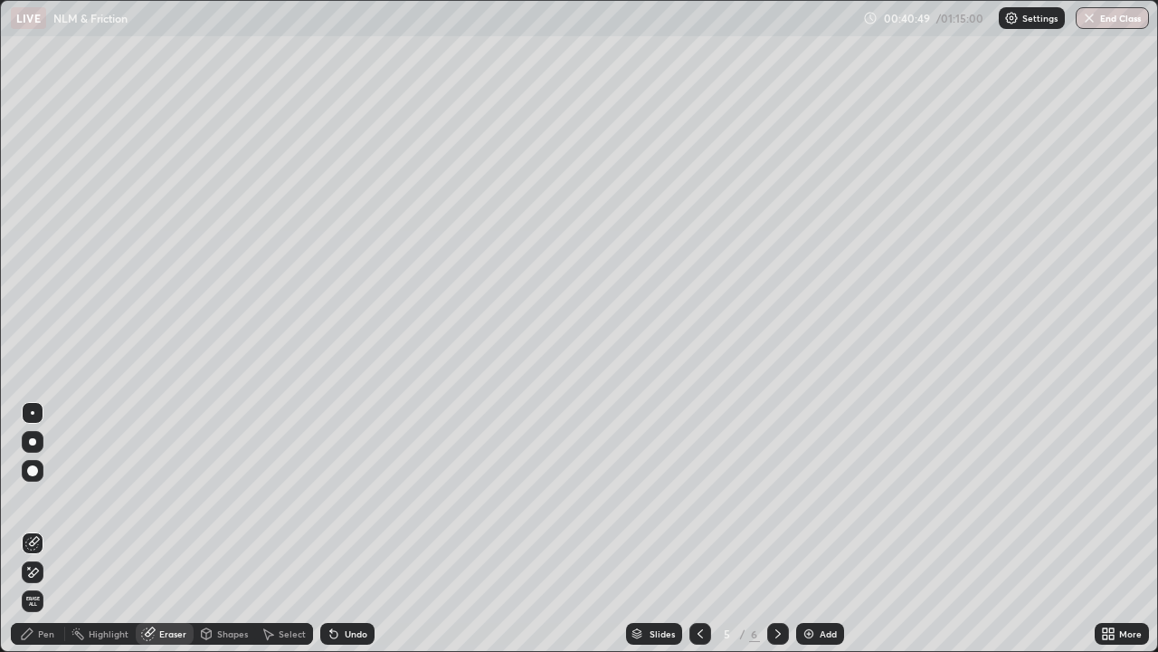
click at [51, 536] on div "Pen" at bounding box center [46, 633] width 16 height 9
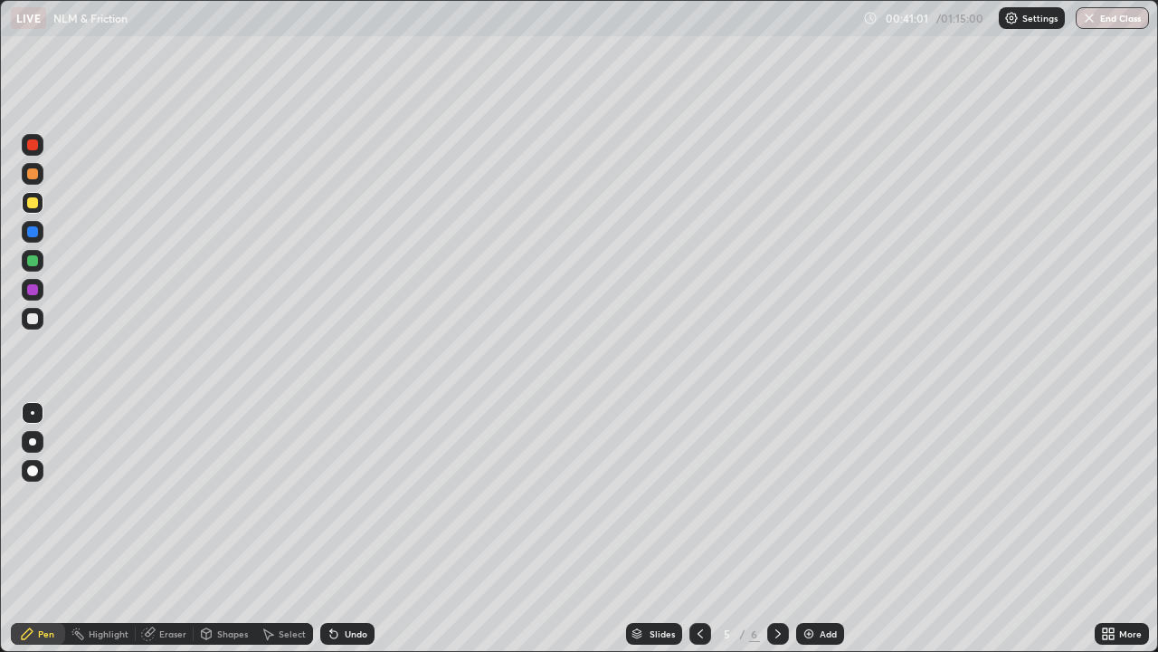
click at [168, 536] on div "Eraser" at bounding box center [172, 633] width 27 height 9
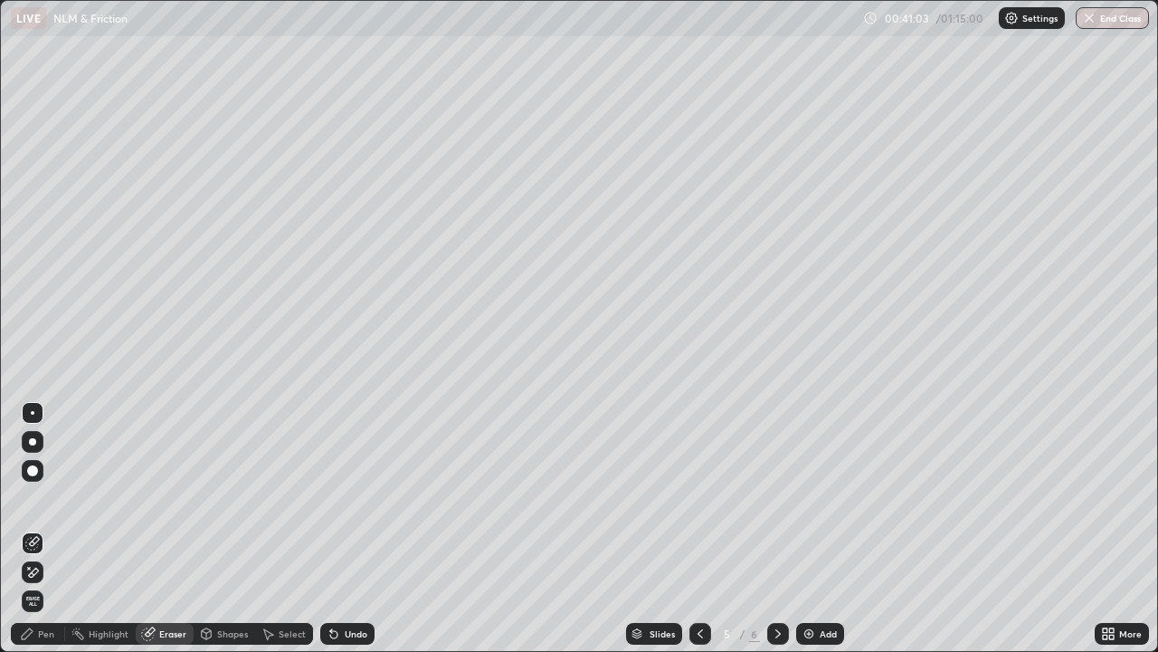
click at [52, 536] on div "Pen" at bounding box center [46, 633] width 16 height 9
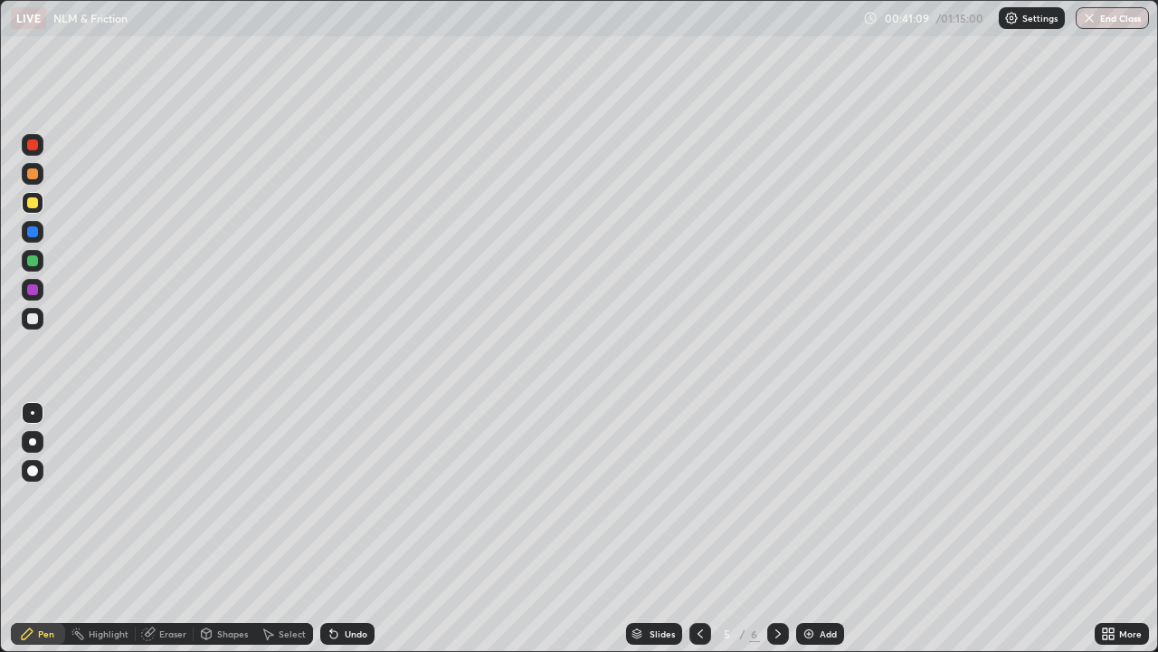
click at [229, 536] on div "Shapes" at bounding box center [225, 634] width 62 height 22
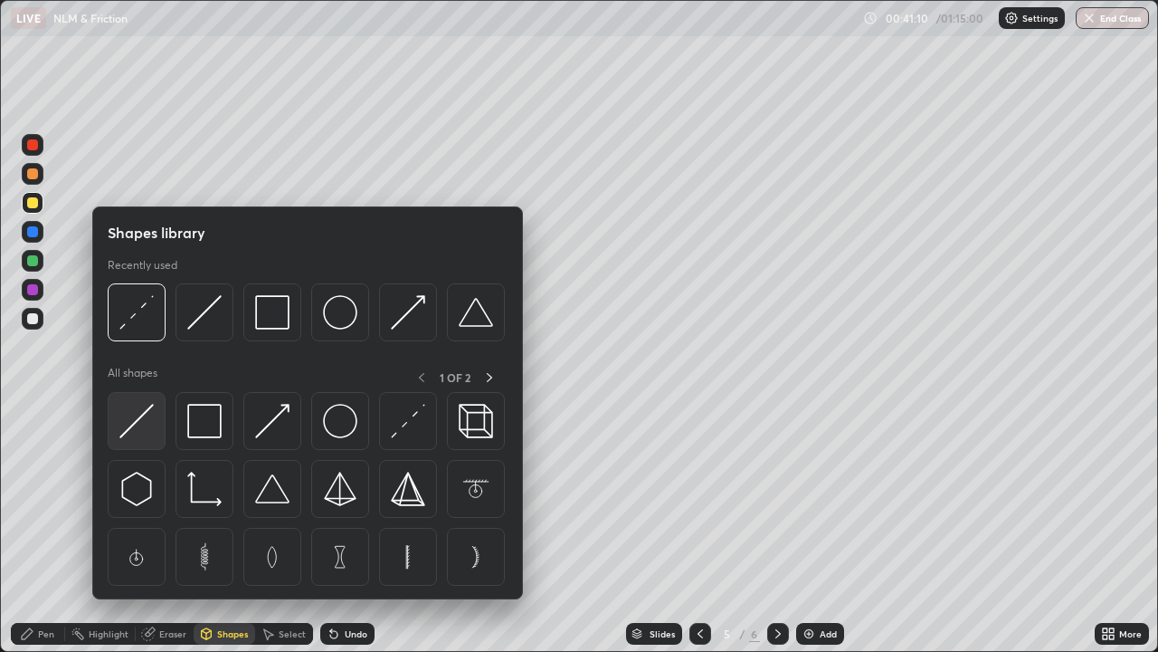
click at [129, 424] on img at bounding box center [136, 421] width 34 height 34
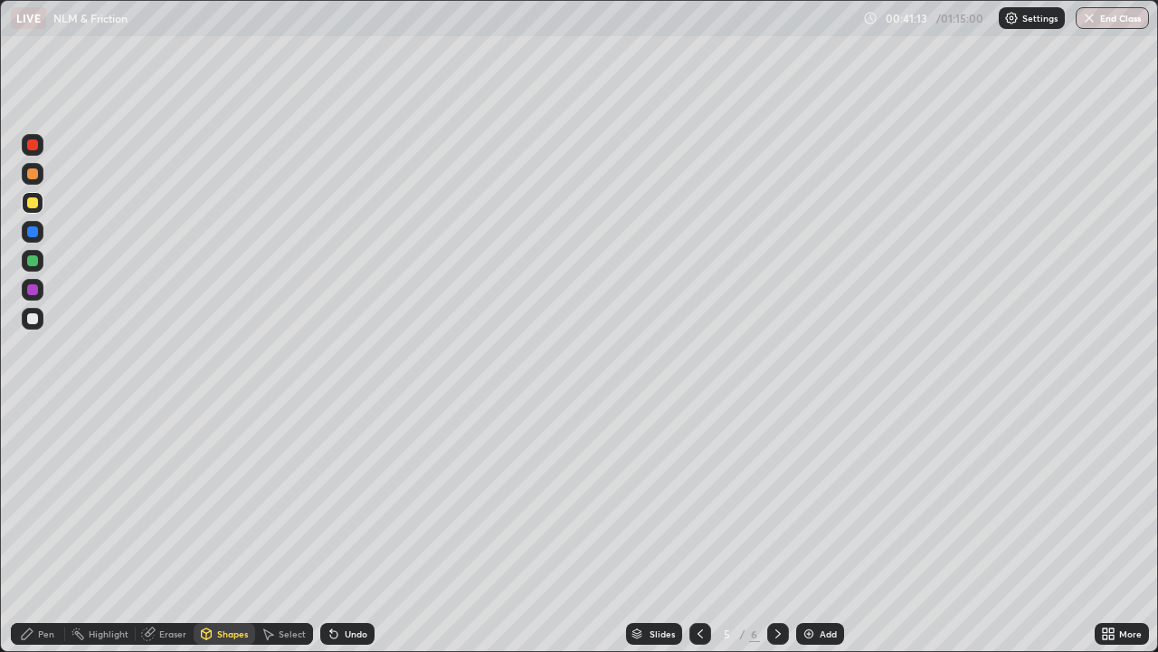
click at [35, 319] on div at bounding box center [32, 318] width 11 height 11
click at [42, 536] on div "Pen" at bounding box center [46, 633] width 16 height 9
click at [233, 536] on div "Shapes" at bounding box center [232, 633] width 31 height 9
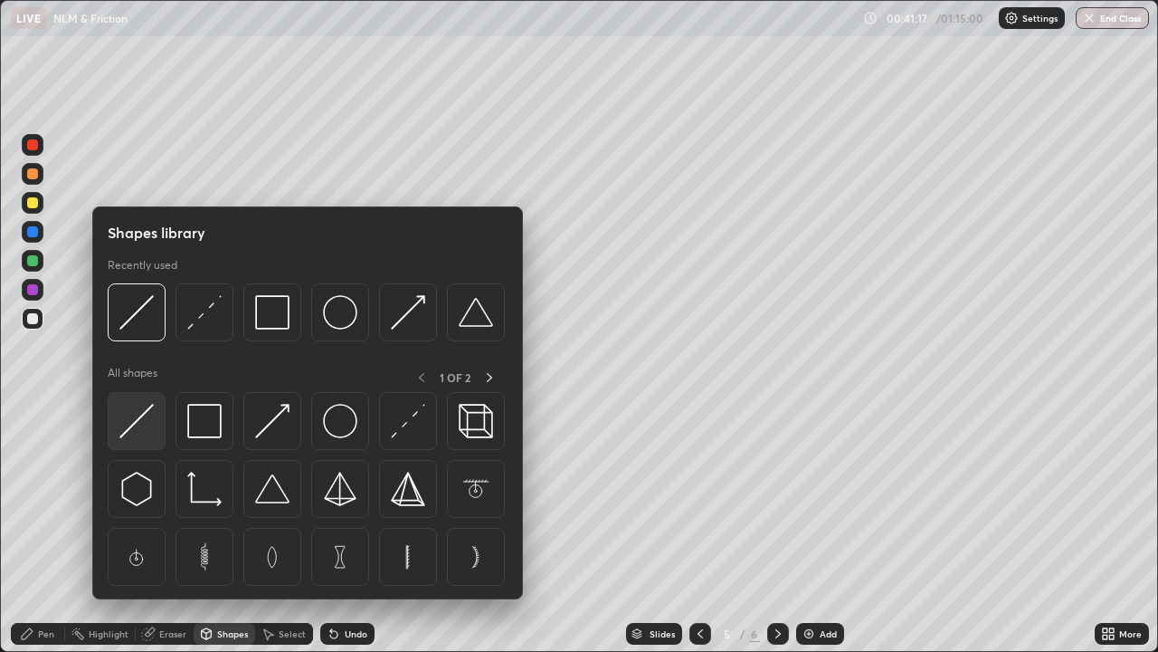
click at [135, 423] on img at bounding box center [136, 421] width 34 height 34
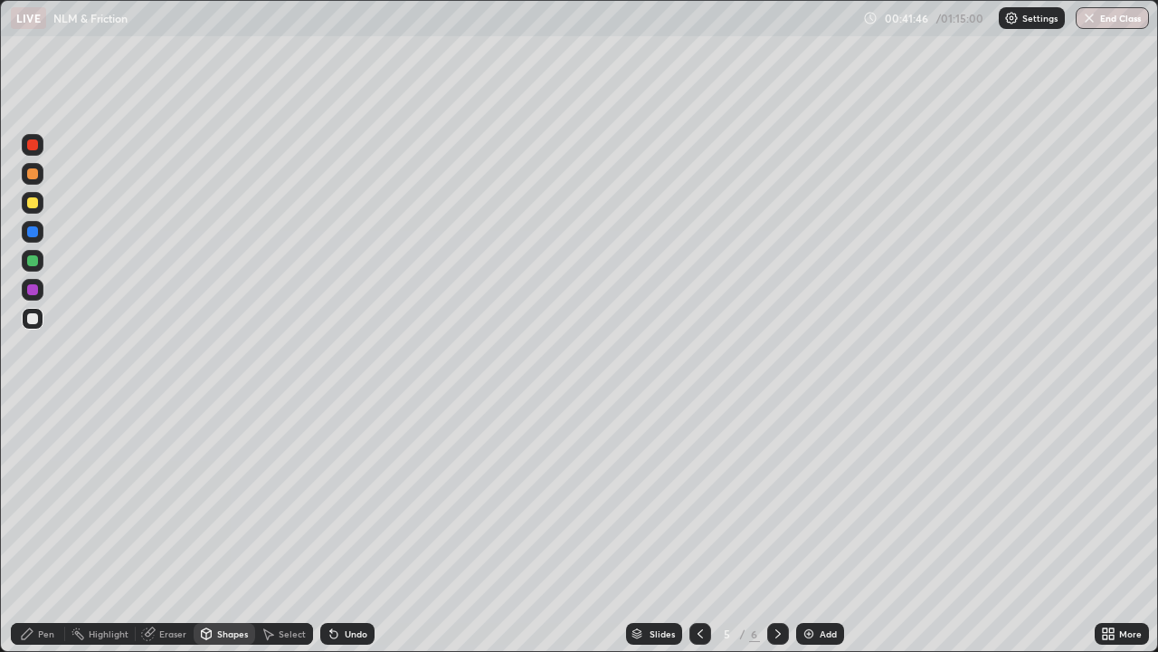
click at [47, 536] on div "Pen" at bounding box center [46, 633] width 16 height 9
click at [52, 536] on div "Pen" at bounding box center [46, 633] width 16 height 9
click at [167, 536] on div "Eraser" at bounding box center [172, 633] width 27 height 9
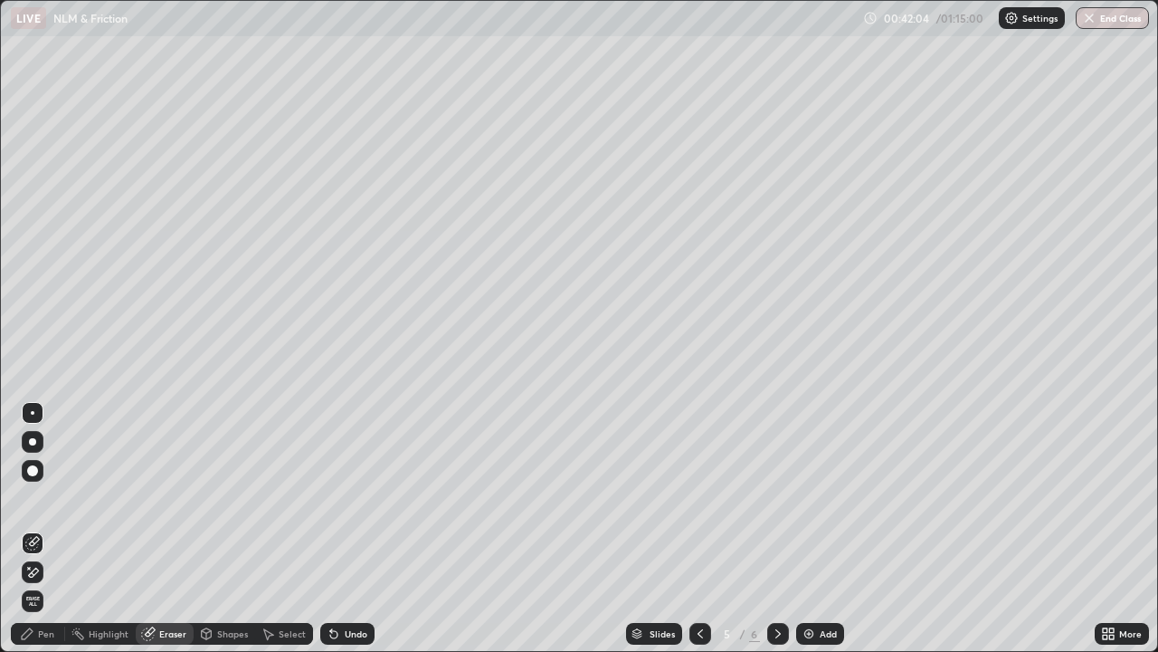
click at [42, 536] on div "Pen" at bounding box center [46, 633] width 16 height 9
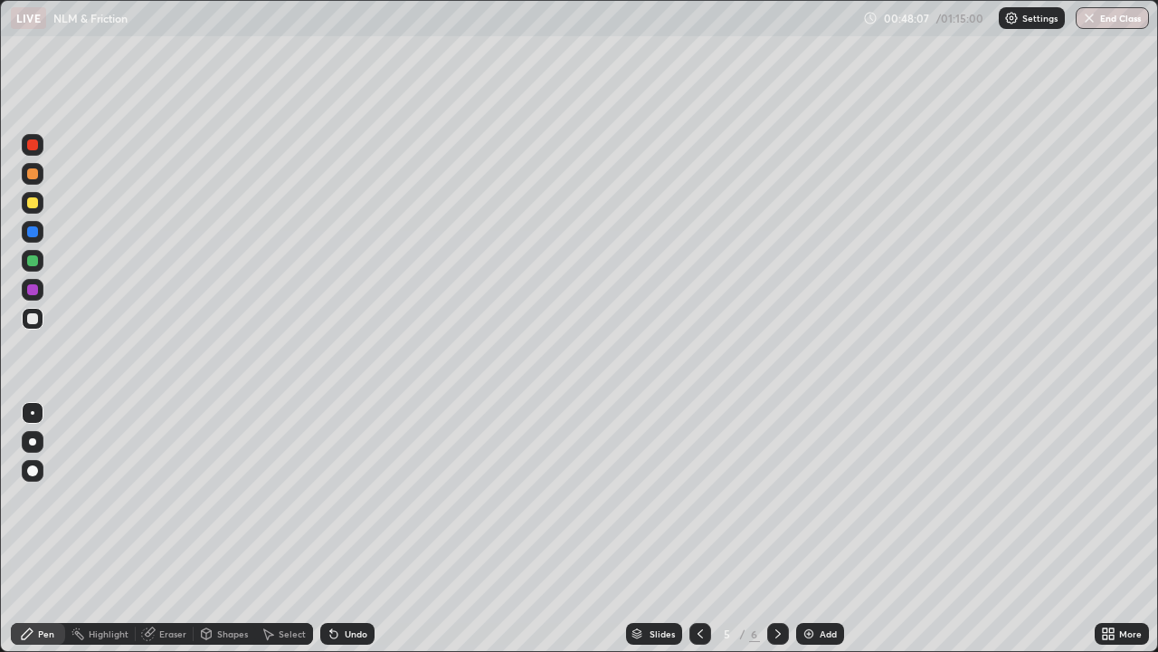
click at [804, 536] on img at bounding box center [809, 633] width 14 height 14
click at [27, 205] on div at bounding box center [32, 202] width 11 height 11
click at [232, 536] on div "Shapes" at bounding box center [232, 633] width 31 height 9
click at [156, 536] on div "Eraser" at bounding box center [165, 634] width 58 height 22
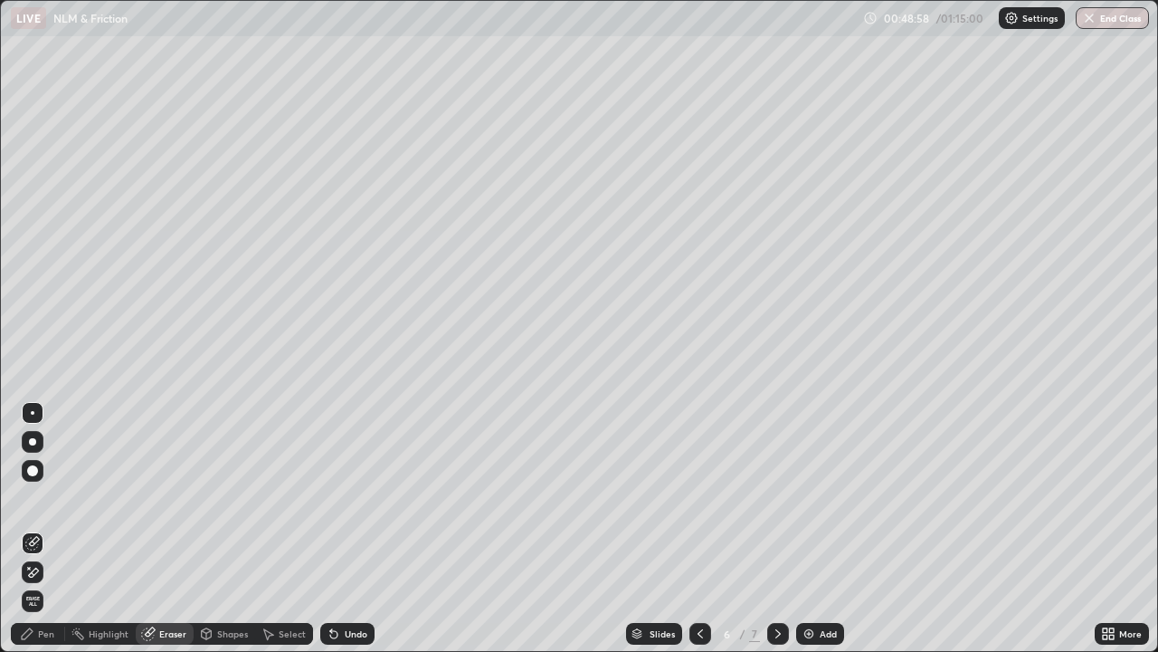
click at [60, 536] on div "Pen" at bounding box center [38, 634] width 54 height 22
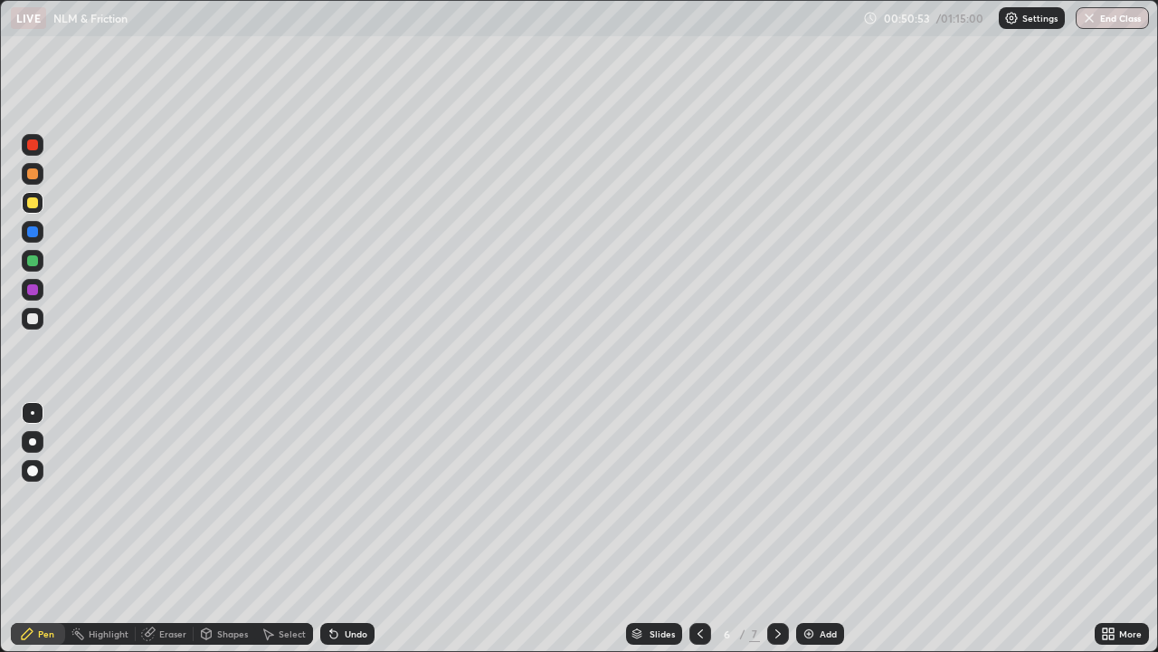
click at [224, 536] on div "Shapes" at bounding box center [232, 633] width 31 height 9
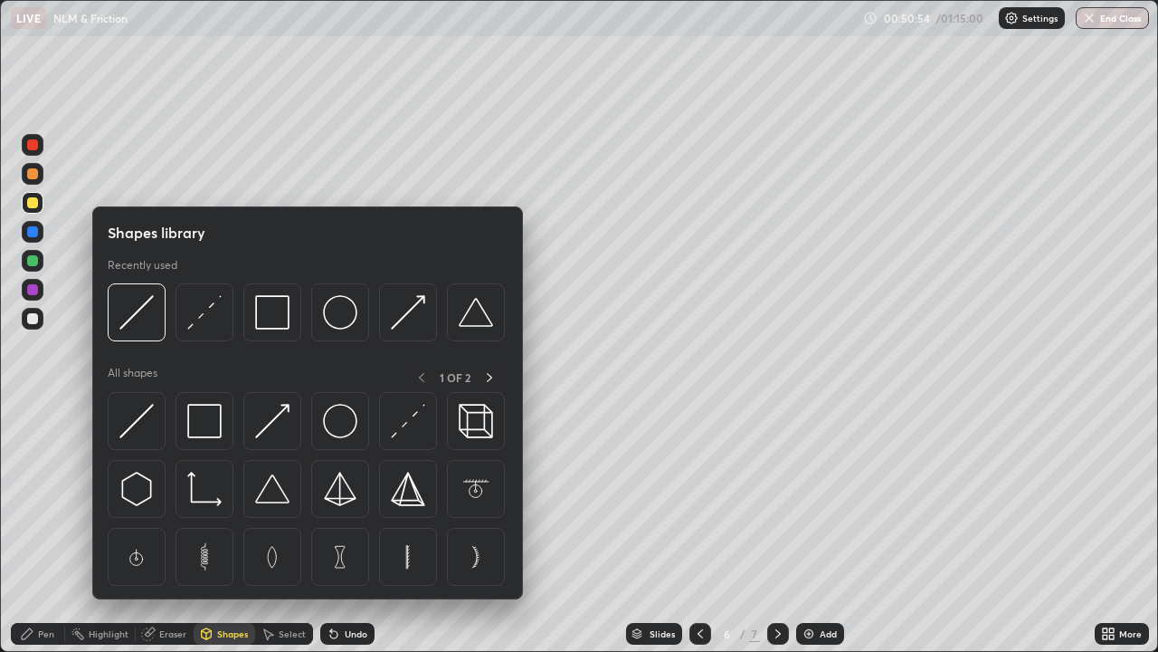
click at [52, 536] on div "Pen" at bounding box center [38, 634] width 54 height 22
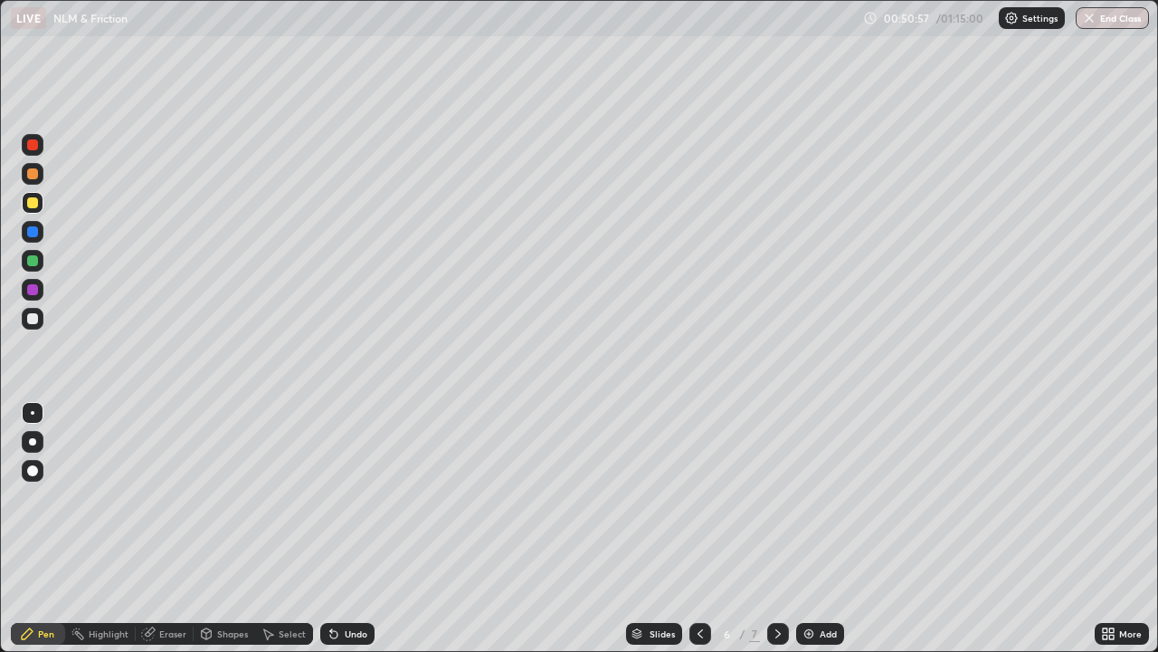
click at [37, 319] on div at bounding box center [32, 318] width 11 height 11
click at [232, 536] on div "Shapes" at bounding box center [232, 633] width 31 height 9
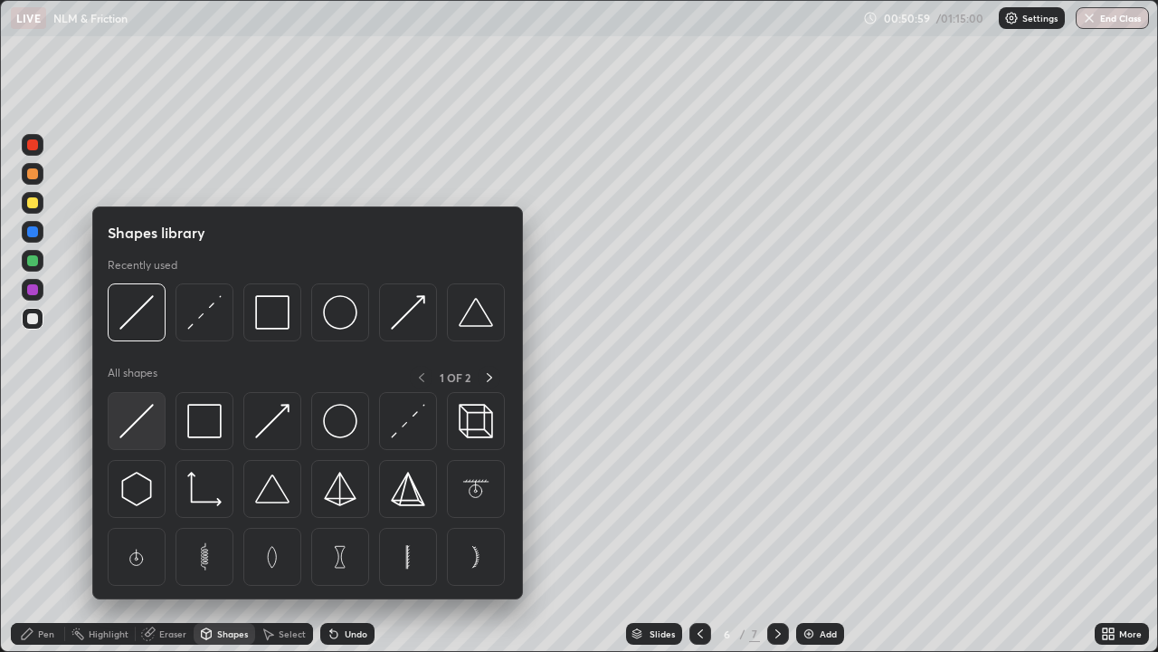
click at [136, 415] on img at bounding box center [136, 421] width 34 height 34
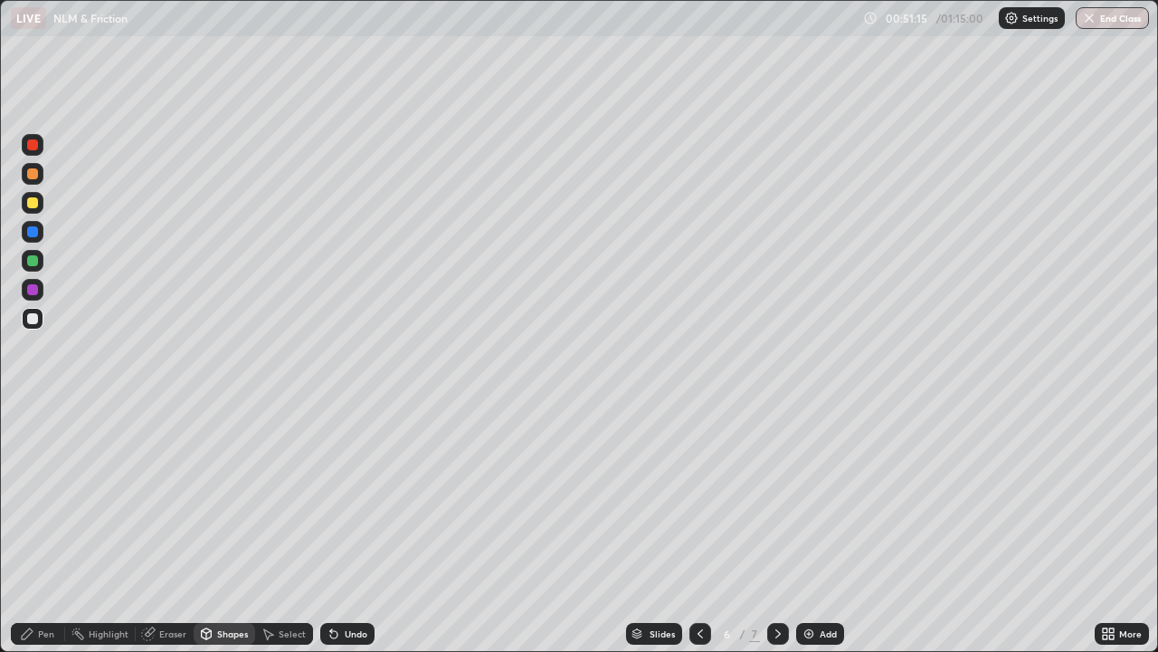
click at [51, 536] on div "Pen" at bounding box center [46, 633] width 16 height 9
click at [172, 536] on div "Eraser" at bounding box center [172, 633] width 27 height 9
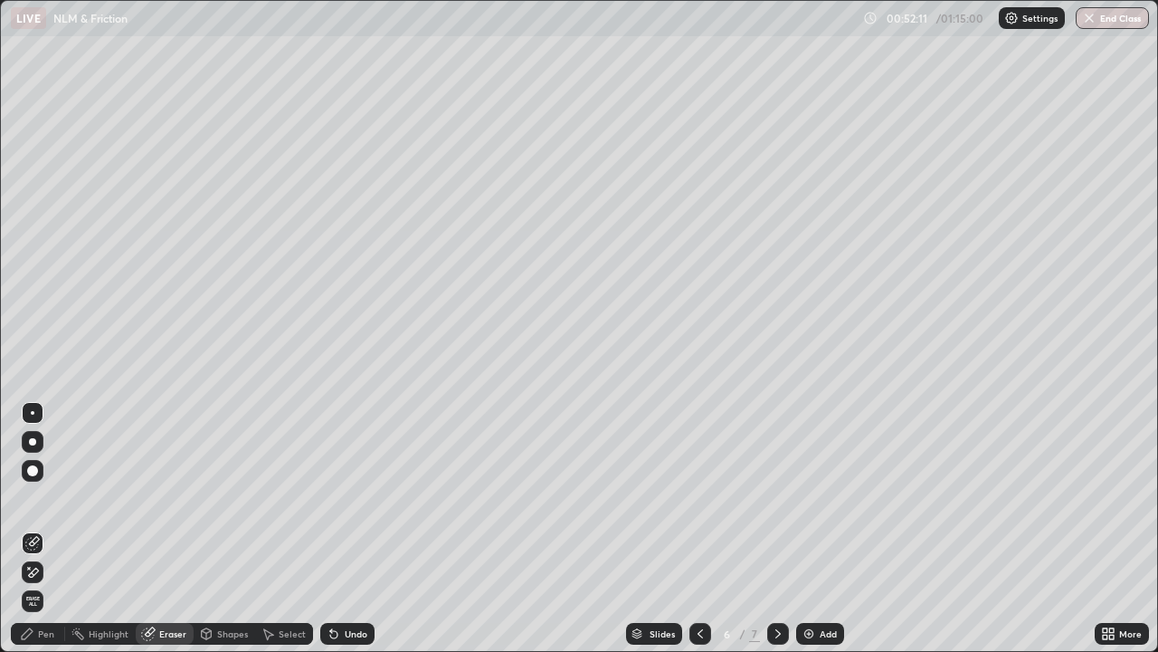
click at [48, 536] on div "Pen" at bounding box center [46, 633] width 16 height 9
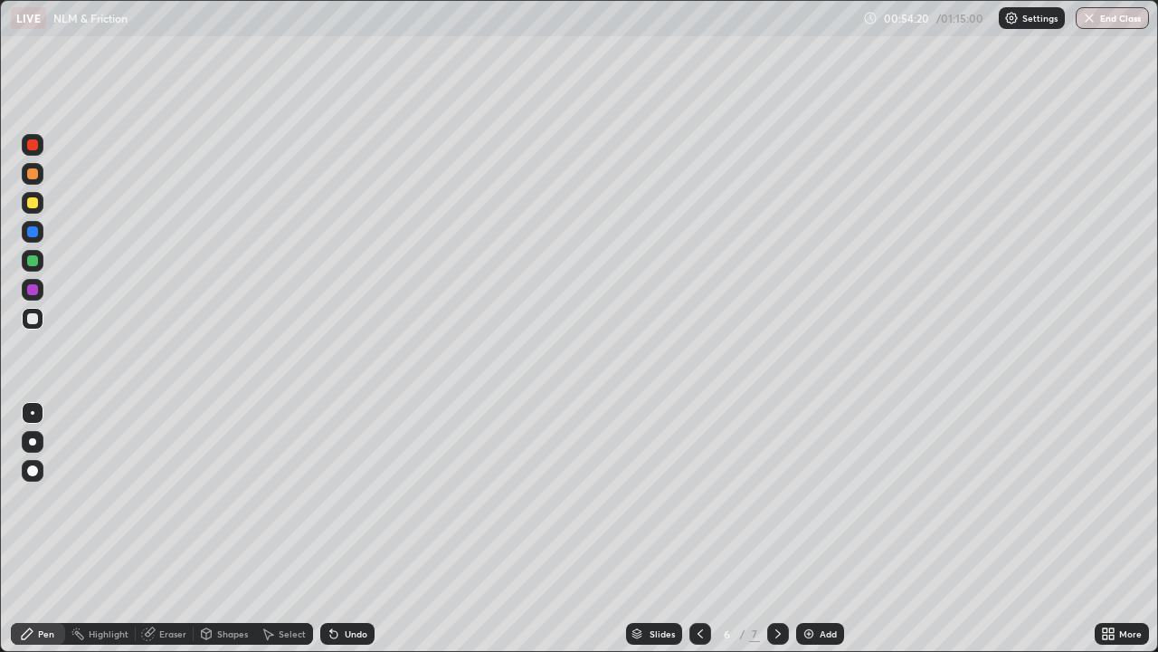
click at [43, 536] on div "Pen" at bounding box center [46, 633] width 16 height 9
click at [35, 205] on div at bounding box center [32, 202] width 11 height 11
click at [35, 320] on div at bounding box center [32, 318] width 11 height 11
click at [170, 536] on div "Eraser" at bounding box center [172, 633] width 27 height 9
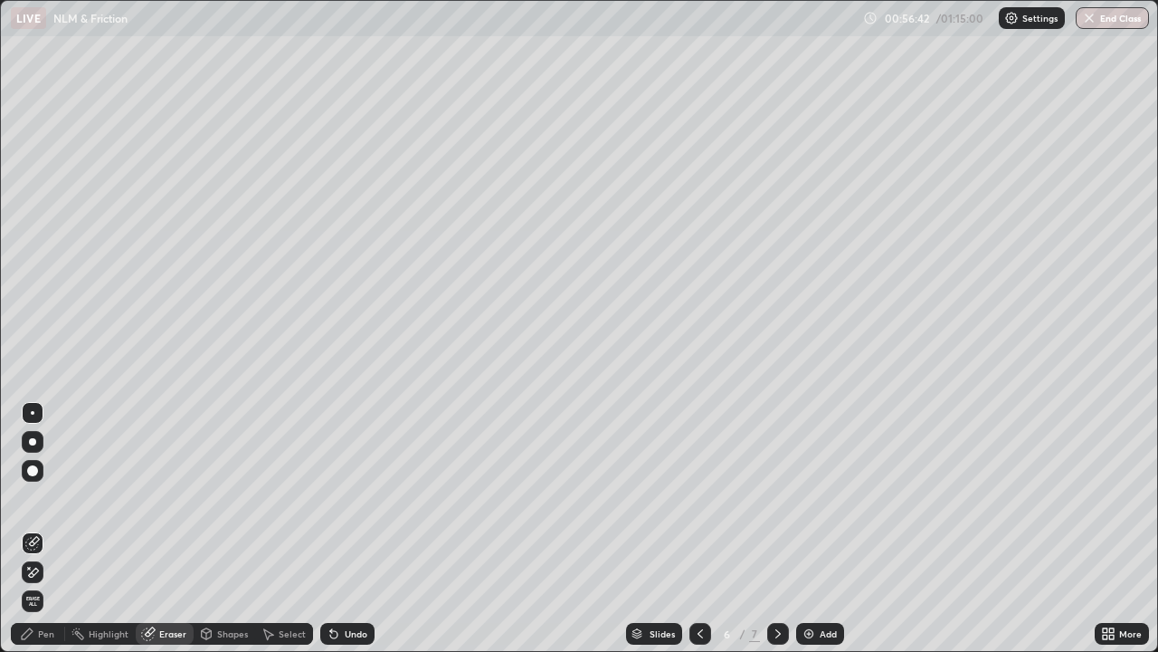
click at [54, 536] on div "Pen" at bounding box center [38, 634] width 54 height 22
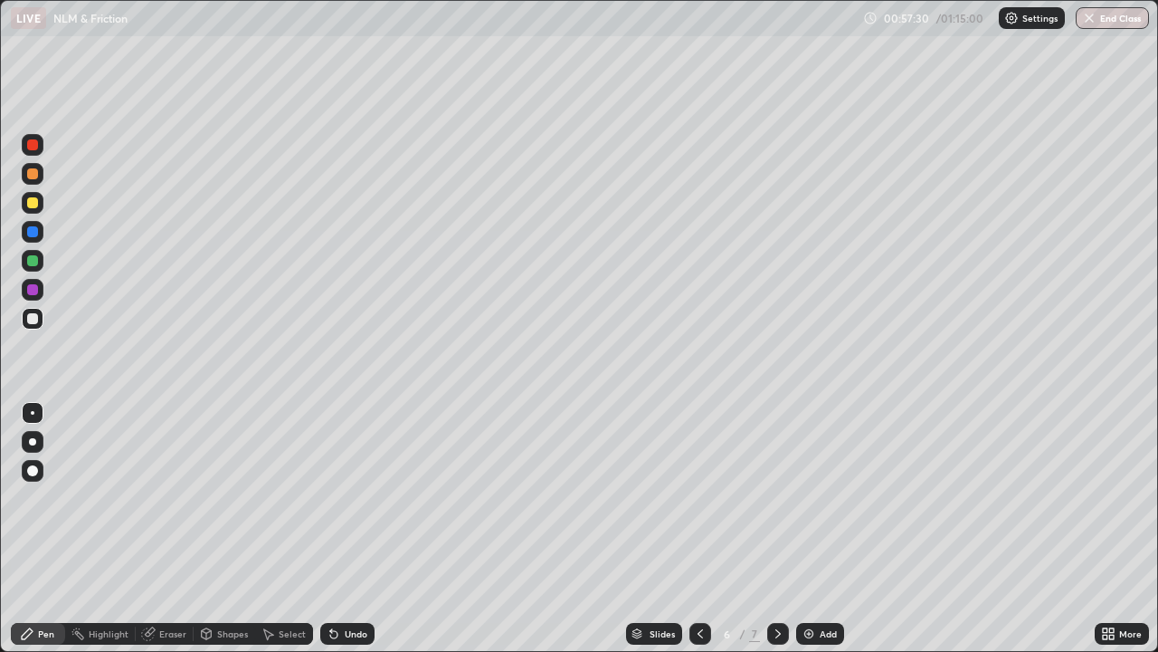
click at [167, 536] on div "Eraser" at bounding box center [172, 633] width 27 height 9
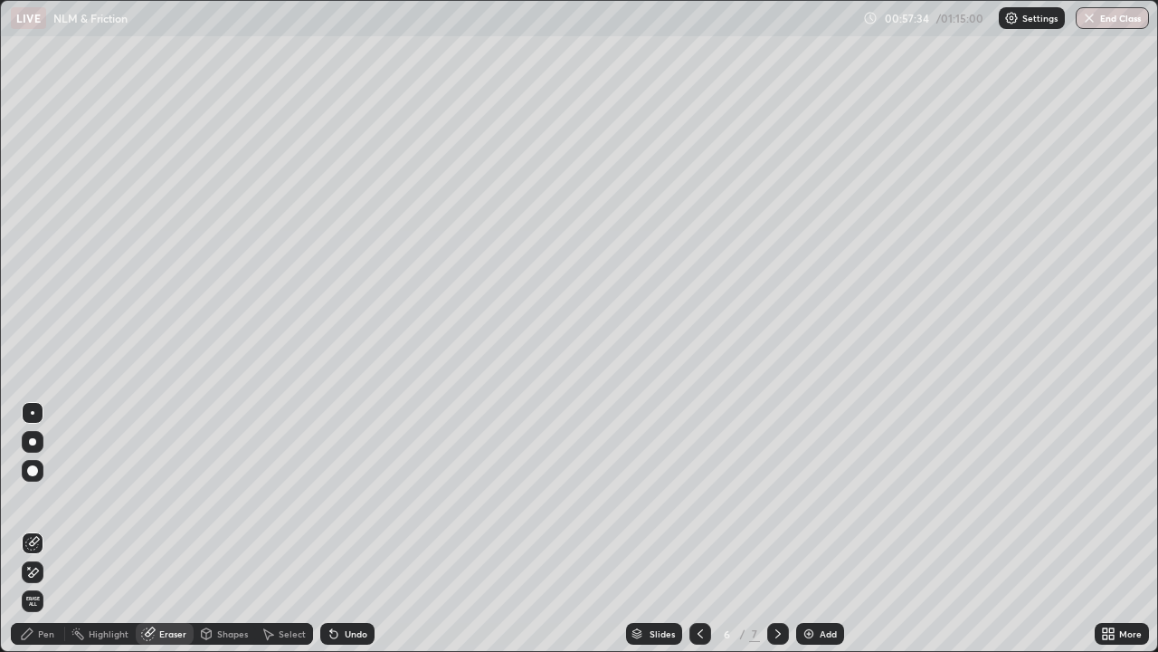
click at [43, 536] on div "Pen" at bounding box center [46, 633] width 16 height 9
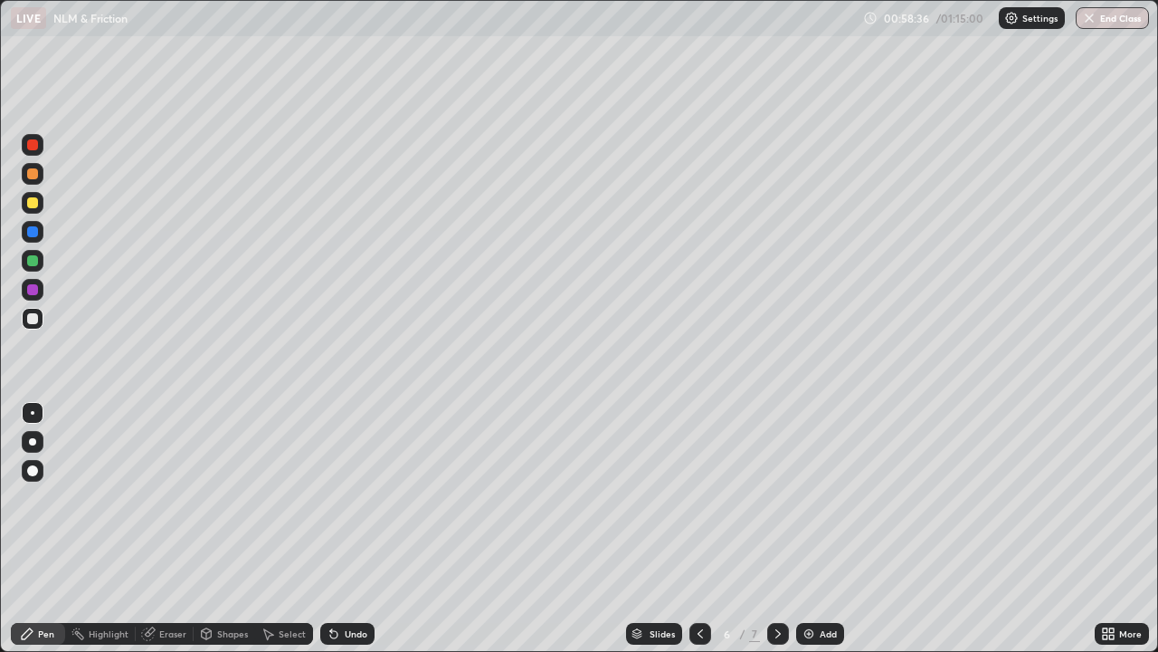
click at [167, 536] on div "Eraser" at bounding box center [172, 633] width 27 height 9
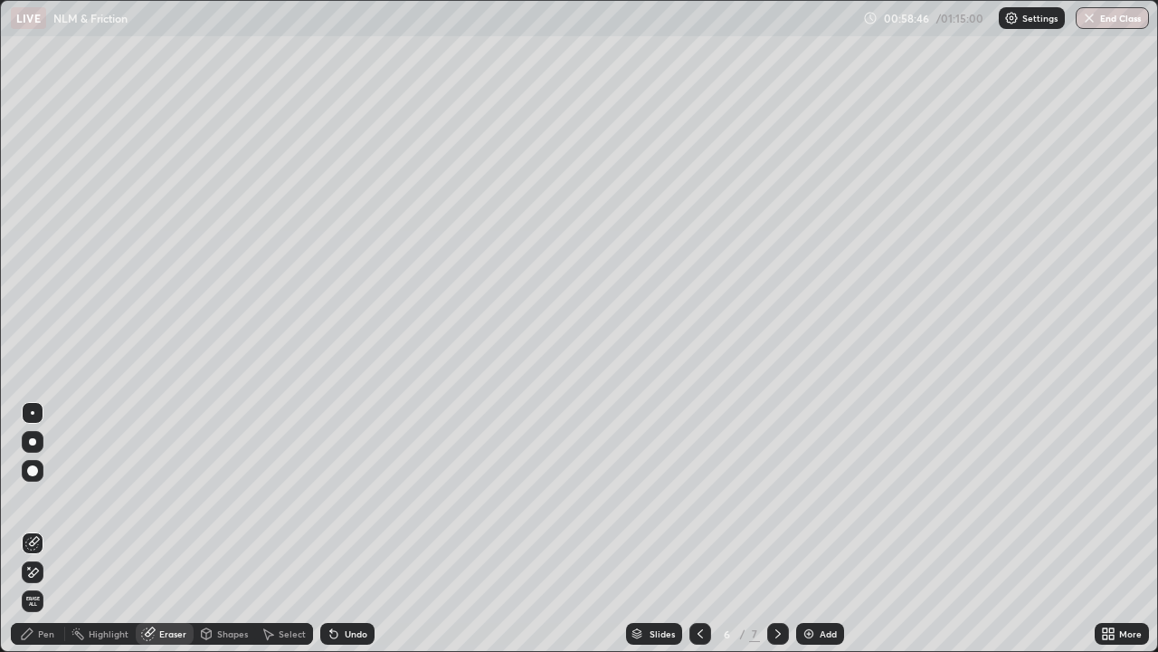
click at [46, 536] on div "Pen" at bounding box center [46, 633] width 16 height 9
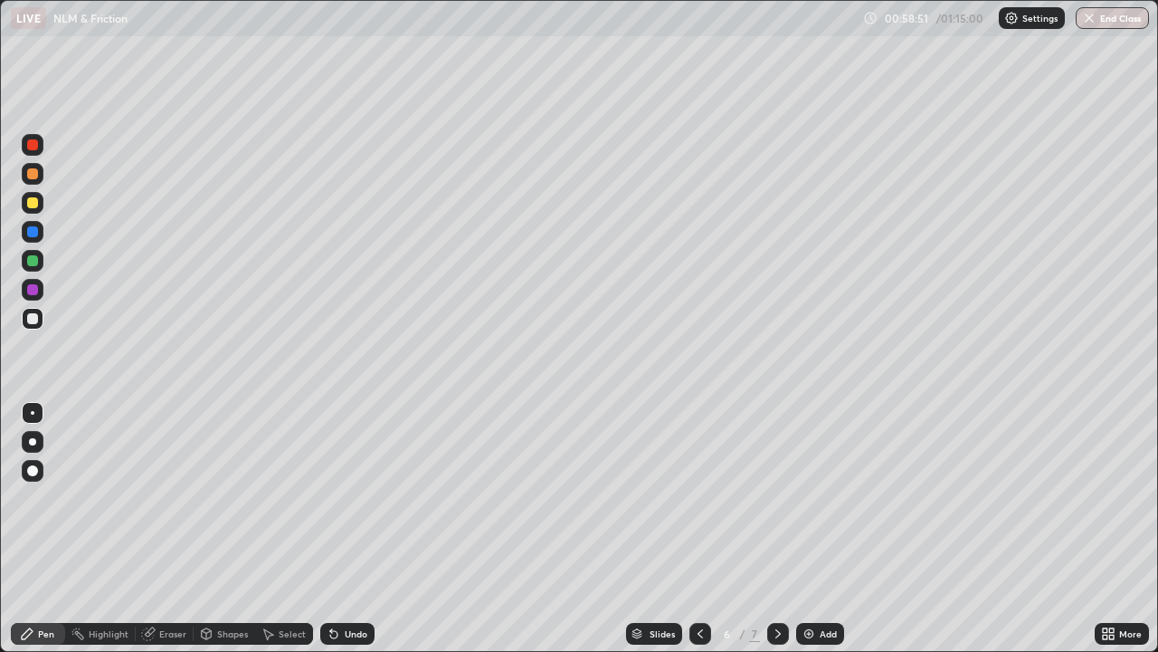
click at [176, 536] on div "Eraser" at bounding box center [172, 633] width 27 height 9
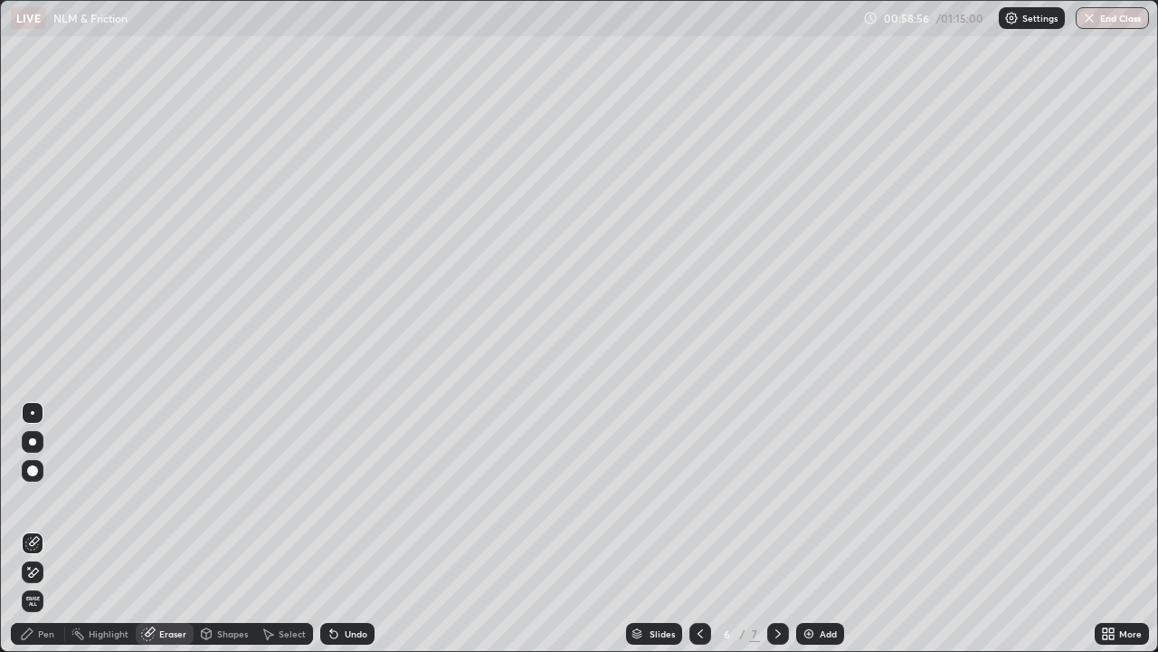
click at [51, 536] on div "Pen" at bounding box center [46, 633] width 16 height 9
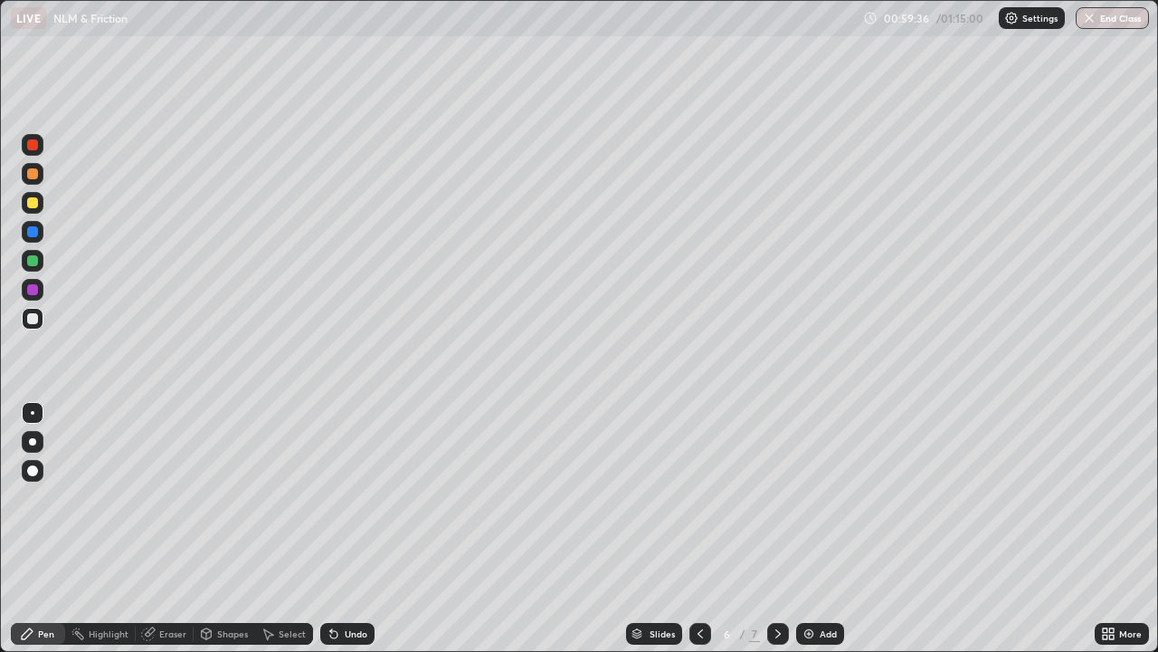
click at [165, 536] on div "Eraser" at bounding box center [172, 633] width 27 height 9
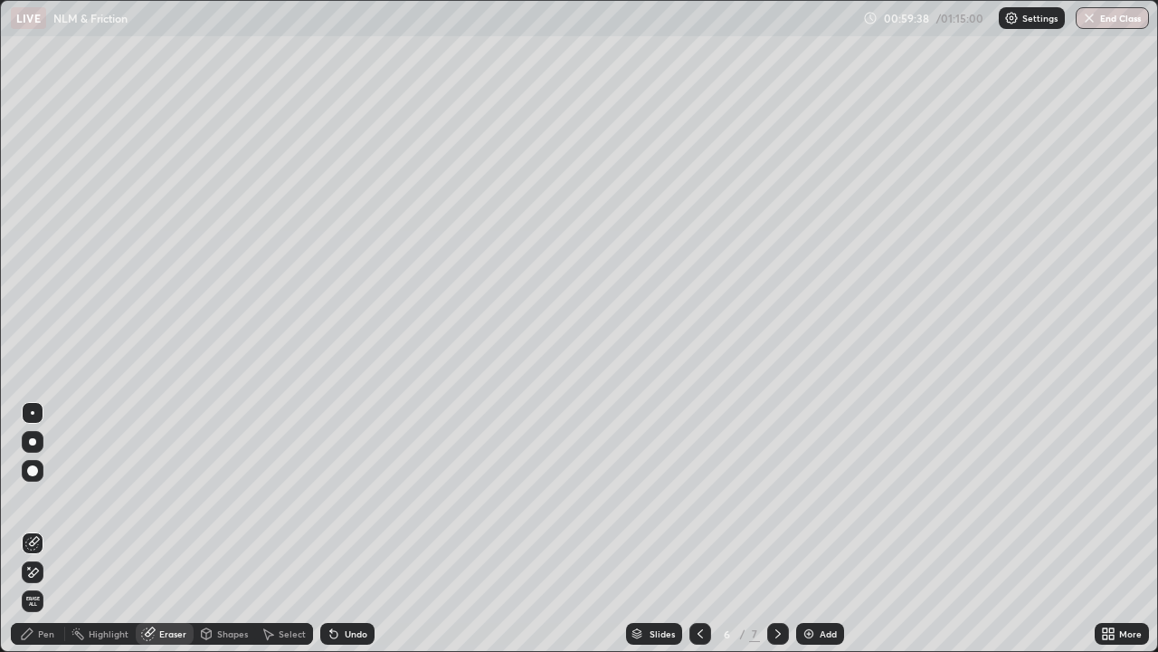
click at [49, 536] on div "Pen" at bounding box center [38, 634] width 54 height 22
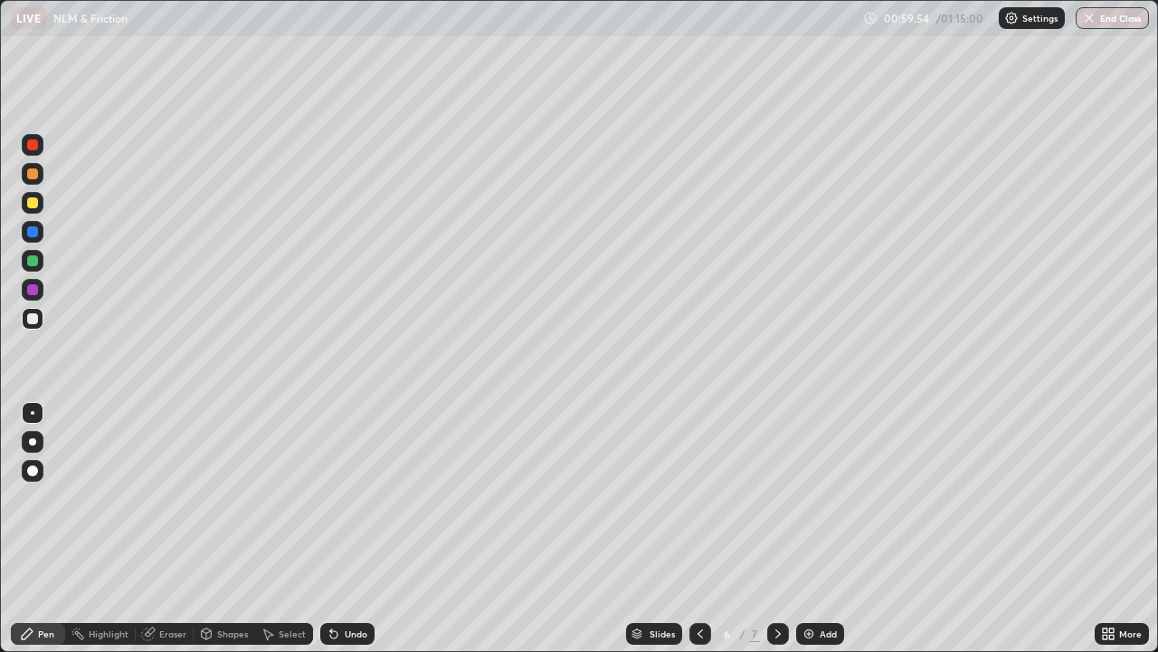
click at [169, 536] on div "Eraser" at bounding box center [172, 633] width 27 height 9
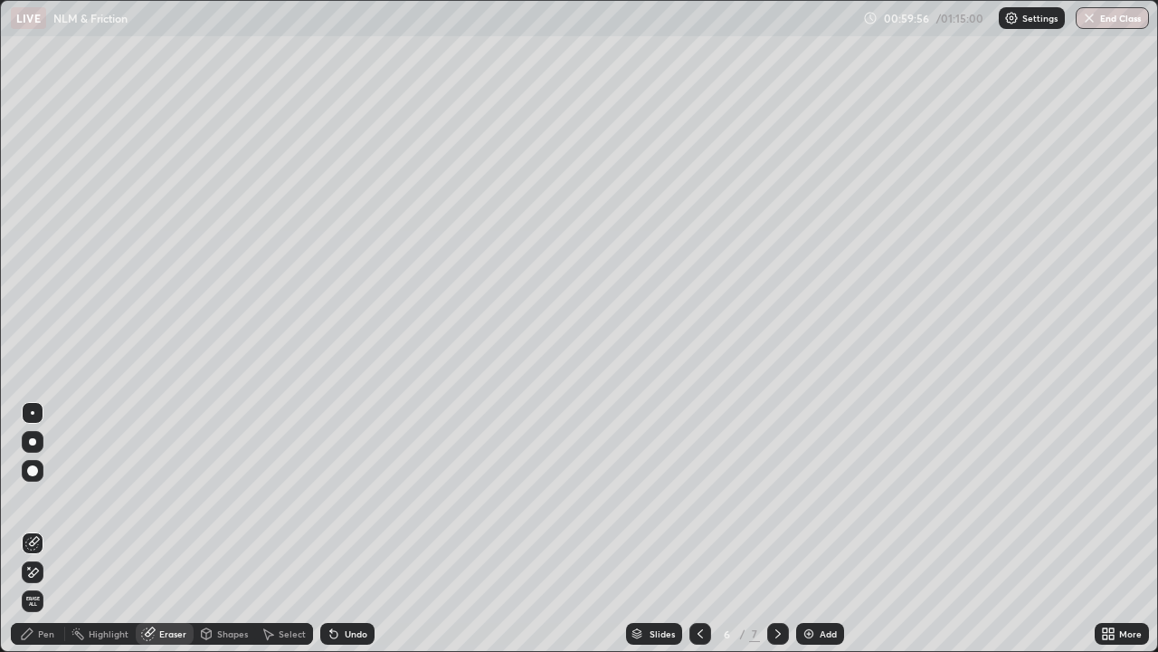
click at [44, 536] on div "Pen" at bounding box center [46, 633] width 16 height 9
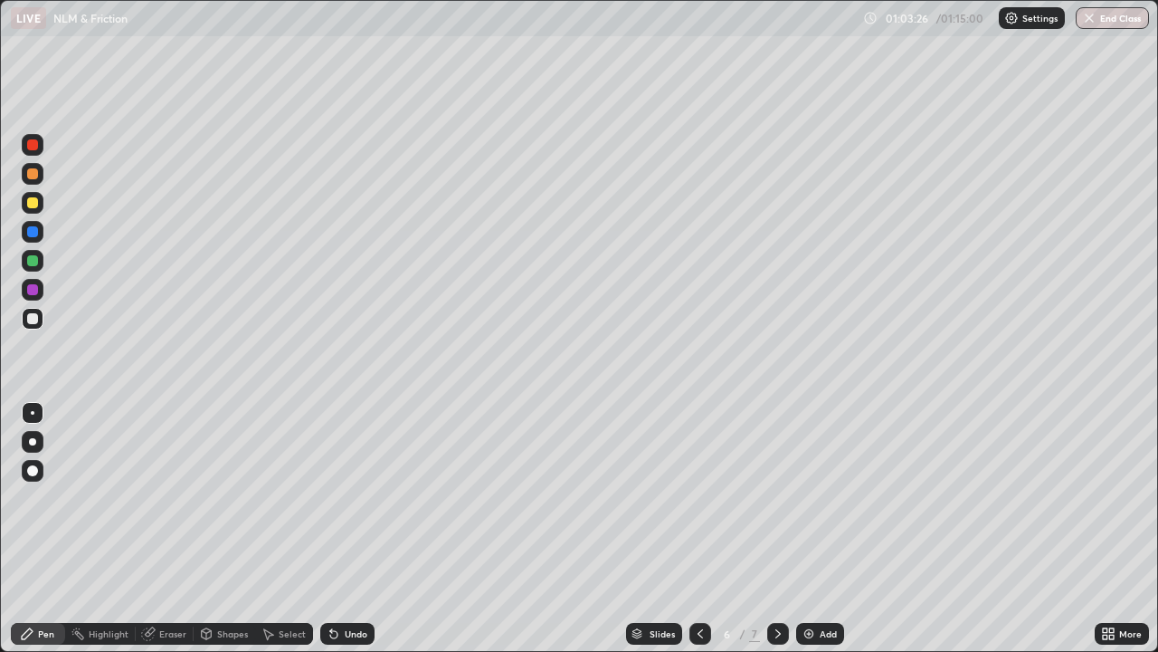
click at [171, 536] on div "Eraser" at bounding box center [172, 633] width 27 height 9
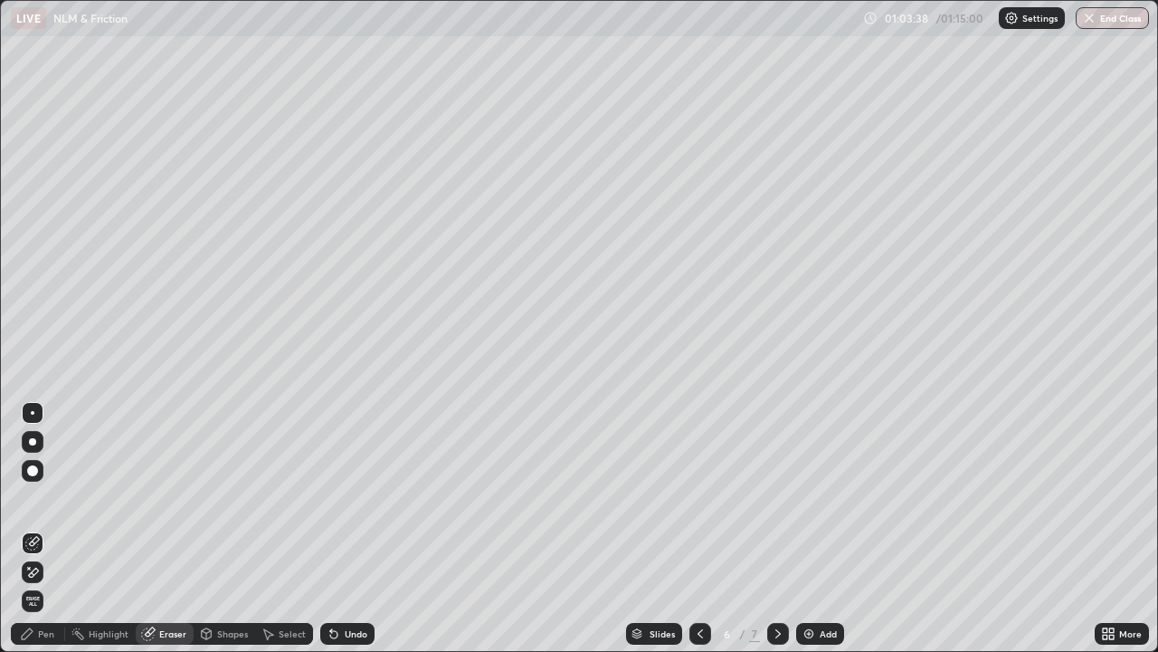
click at [51, 536] on div "Pen" at bounding box center [46, 633] width 16 height 9
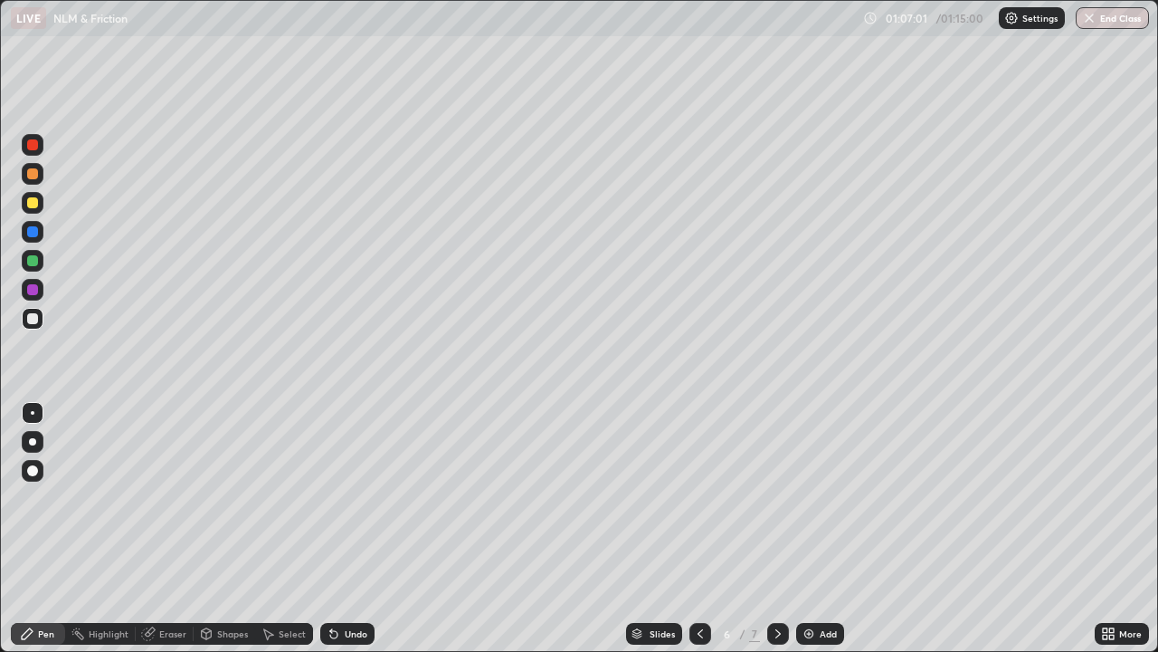
click at [805, 536] on img at bounding box center [809, 633] width 14 height 14
click at [173, 536] on div "Eraser" at bounding box center [172, 633] width 27 height 9
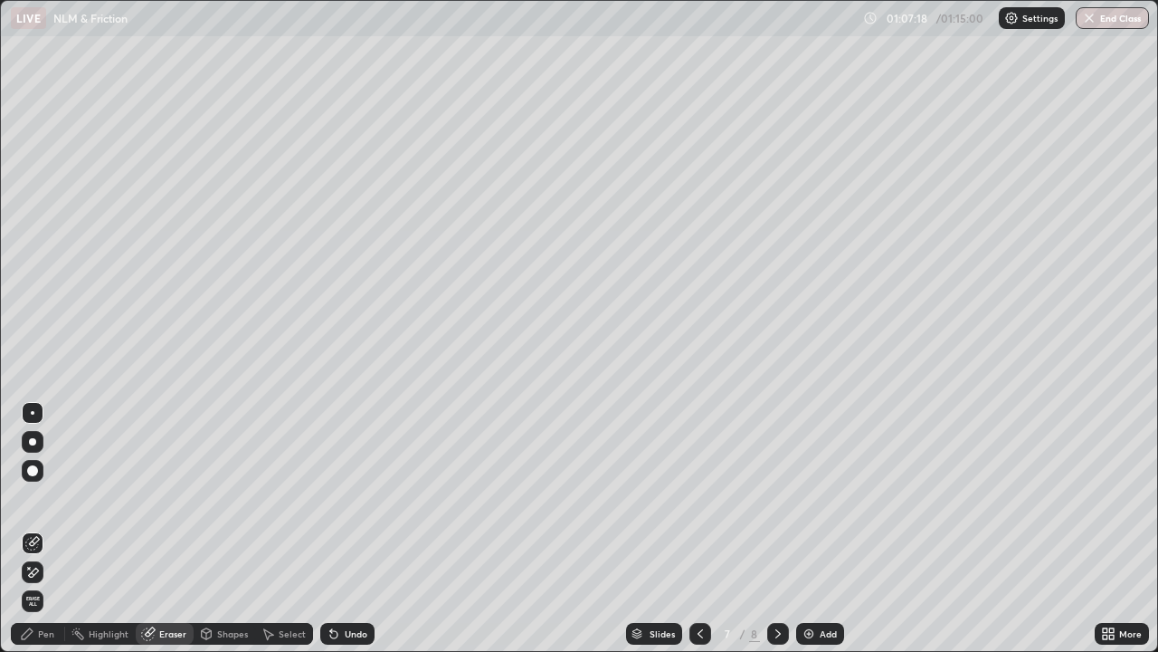
click at [218, 536] on div "Shapes" at bounding box center [232, 633] width 31 height 9
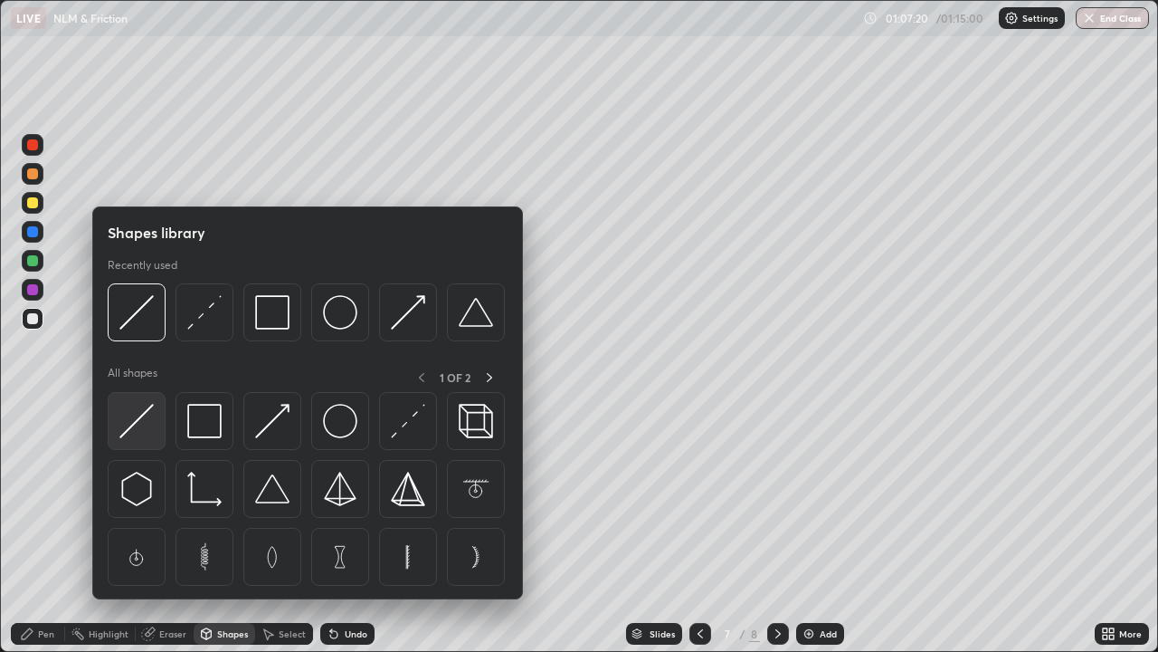
click at [138, 423] on img at bounding box center [136, 421] width 34 height 34
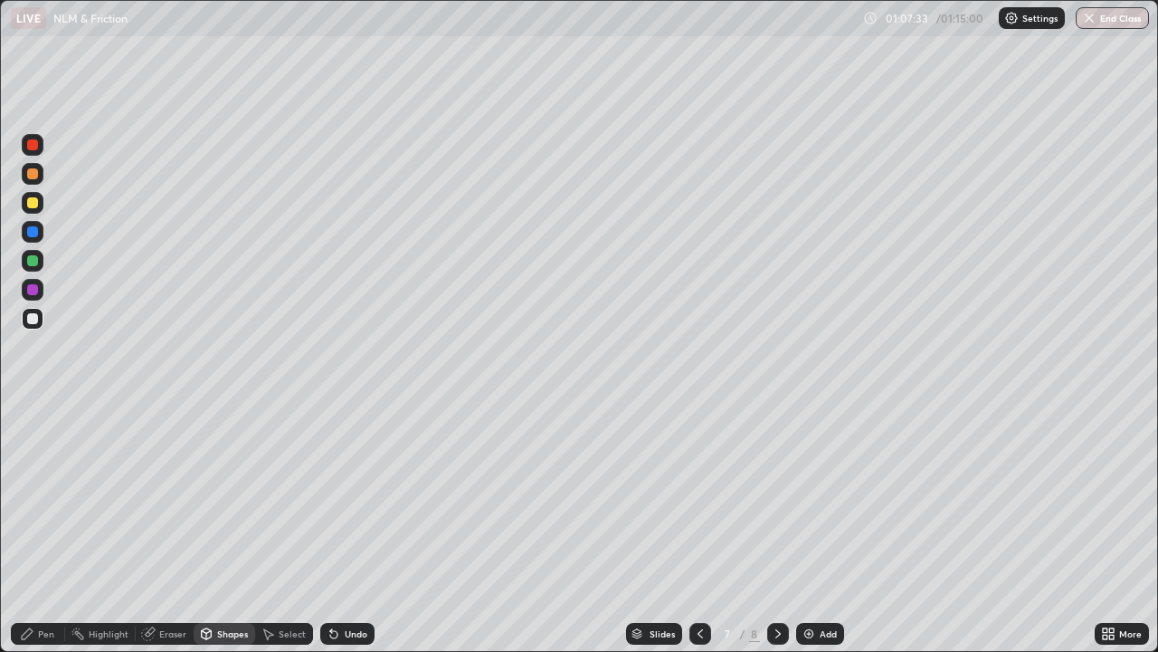
click at [51, 536] on div "Pen" at bounding box center [38, 634] width 54 height 22
click at [33, 413] on div at bounding box center [33, 413] width 4 height 4
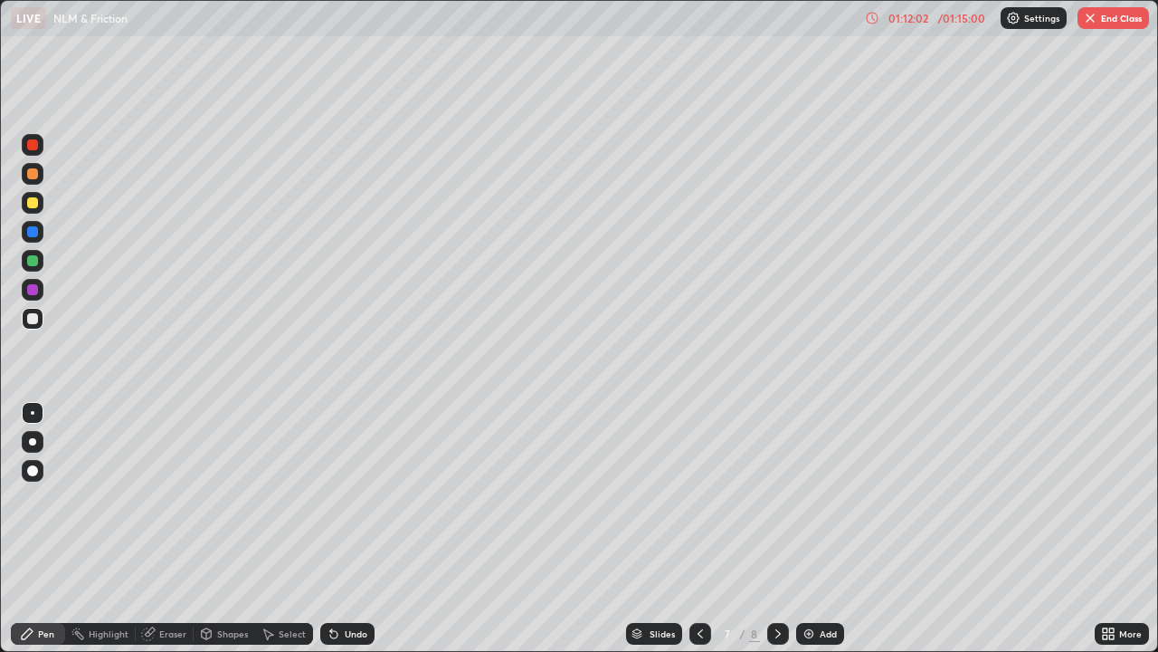
click at [175, 536] on div "Eraser" at bounding box center [172, 633] width 27 height 9
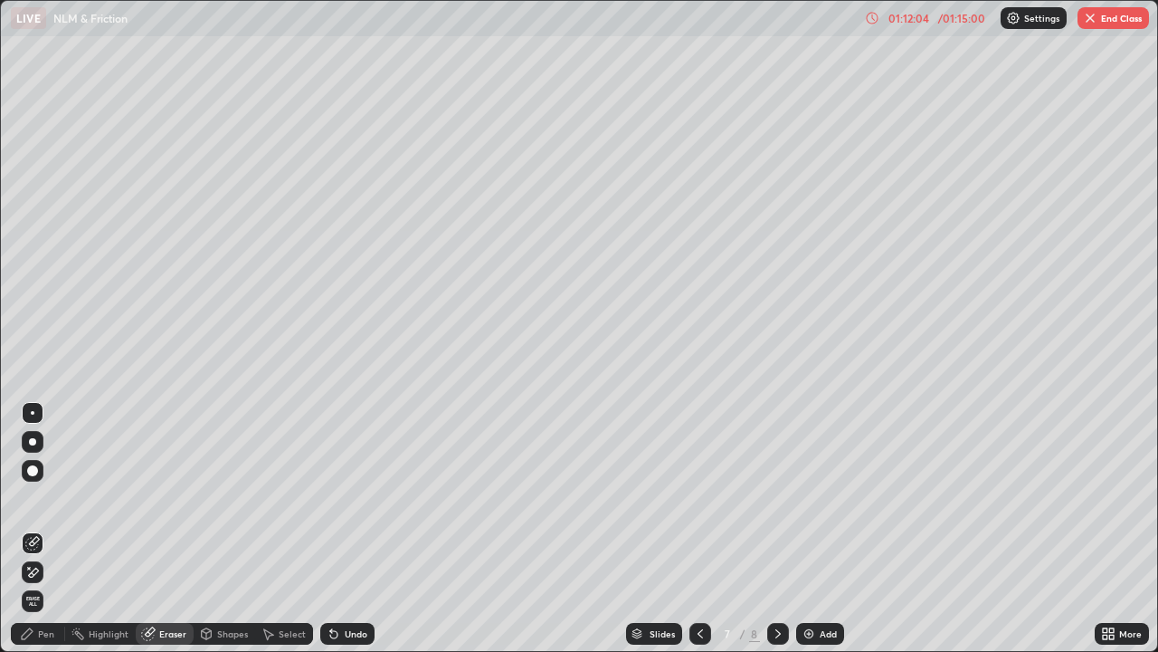
click at [51, 536] on div "Pen" at bounding box center [46, 633] width 16 height 9
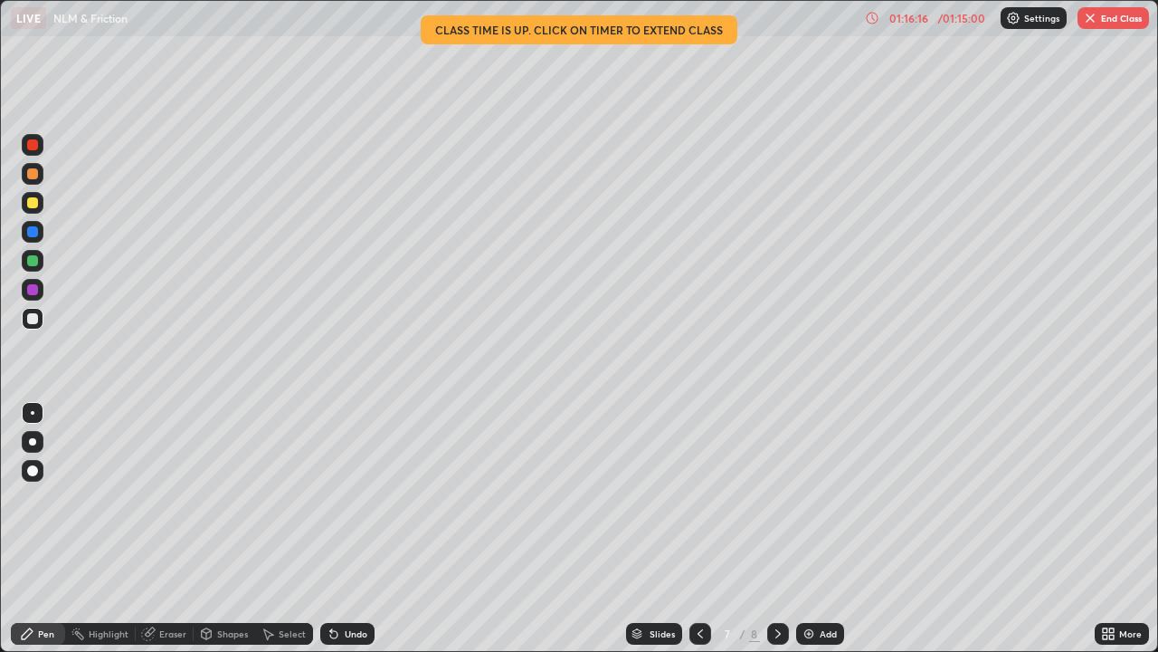
click at [908, 18] on div "01:16:16" at bounding box center [908, 18] width 51 height 11
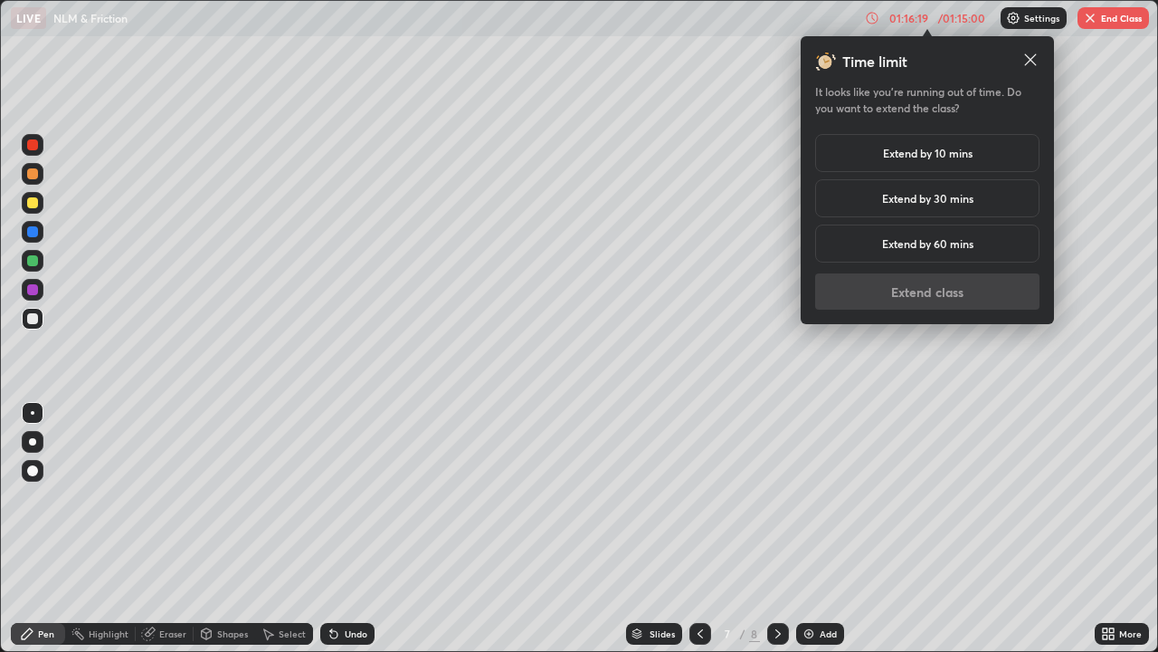
click at [938, 151] on h5 "Extend by 10 mins" at bounding box center [928, 153] width 90 height 16
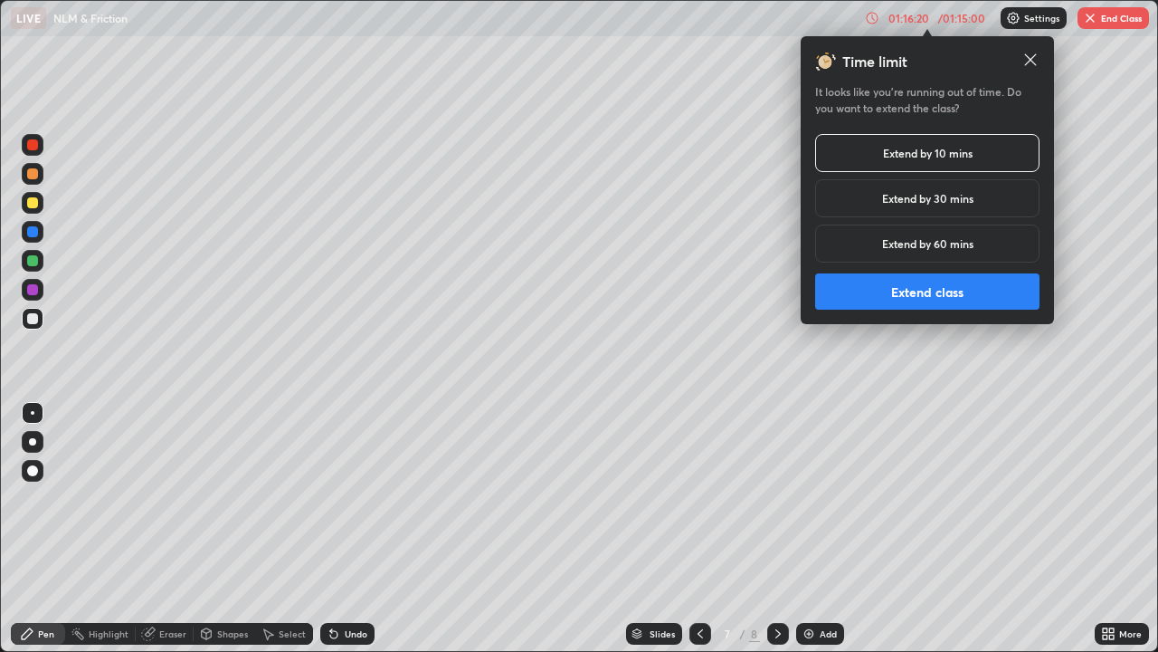
click at [941, 296] on button "Extend class" at bounding box center [927, 291] width 224 height 36
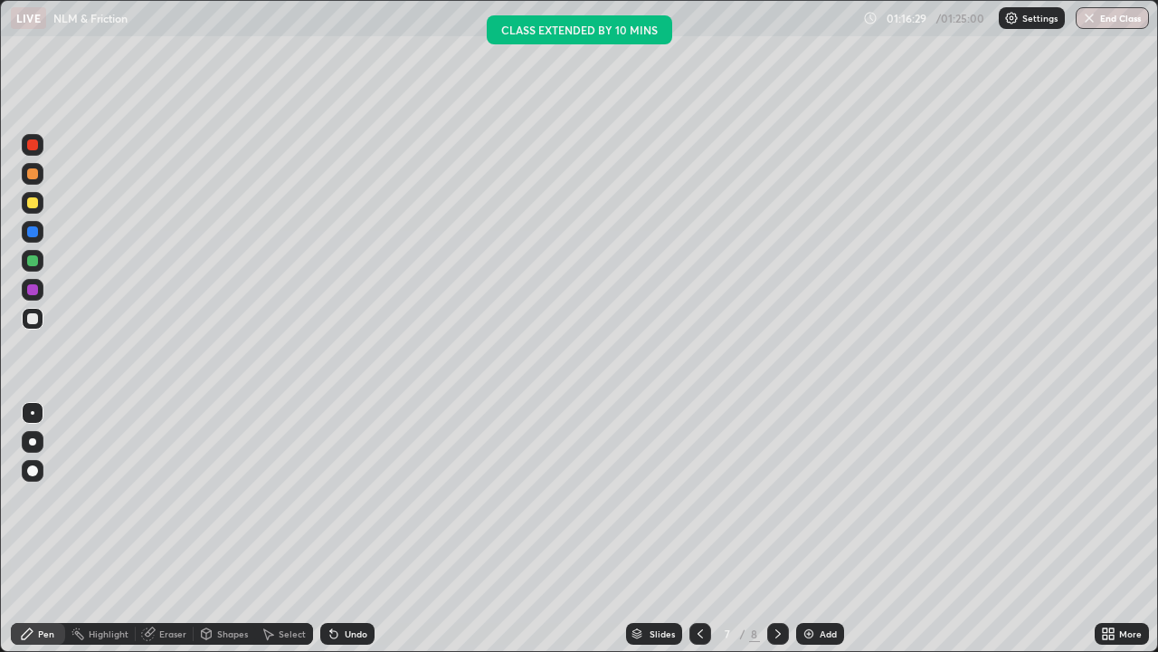
click at [805, 536] on img at bounding box center [809, 633] width 14 height 14
click at [53, 536] on div "Pen" at bounding box center [46, 633] width 16 height 9
click at [175, 536] on div "Eraser" at bounding box center [165, 634] width 58 height 22
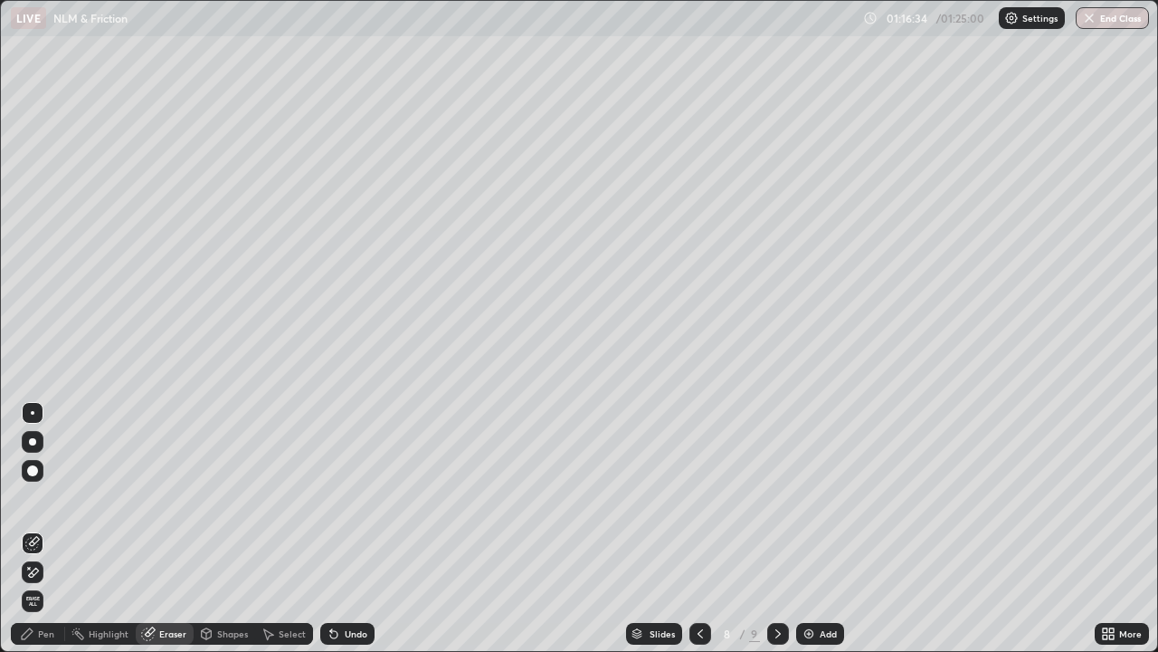
click at [221, 536] on div "Shapes" at bounding box center [232, 633] width 31 height 9
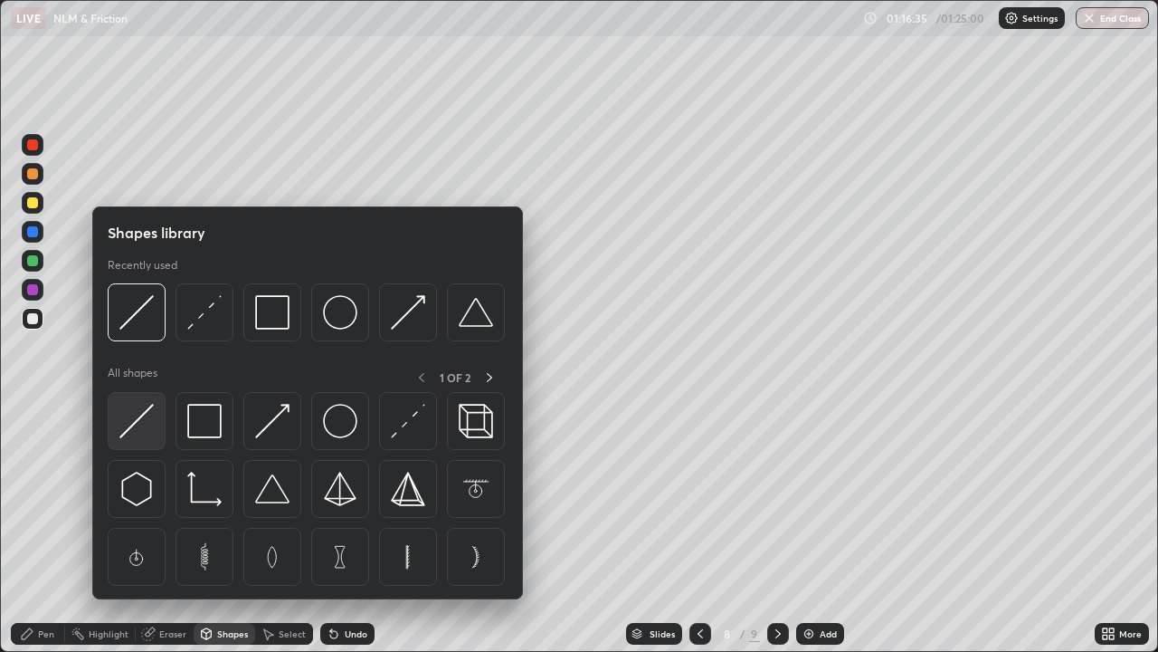
click at [136, 426] on img at bounding box center [136, 421] width 34 height 34
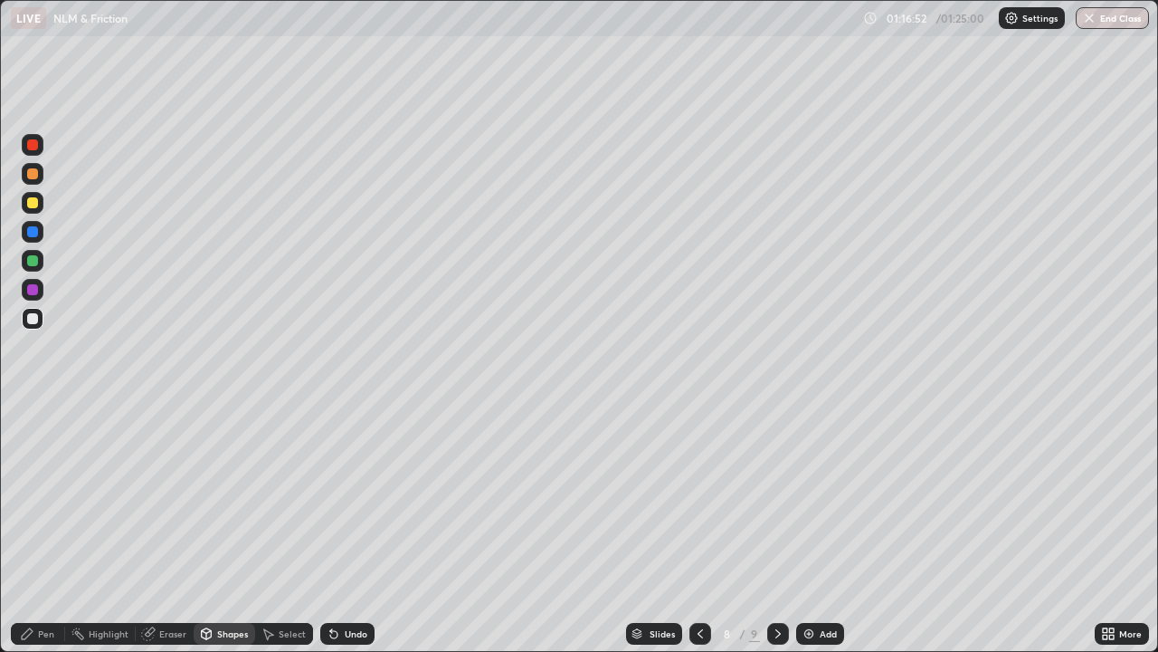
click at [46, 536] on div "Pen" at bounding box center [46, 633] width 16 height 9
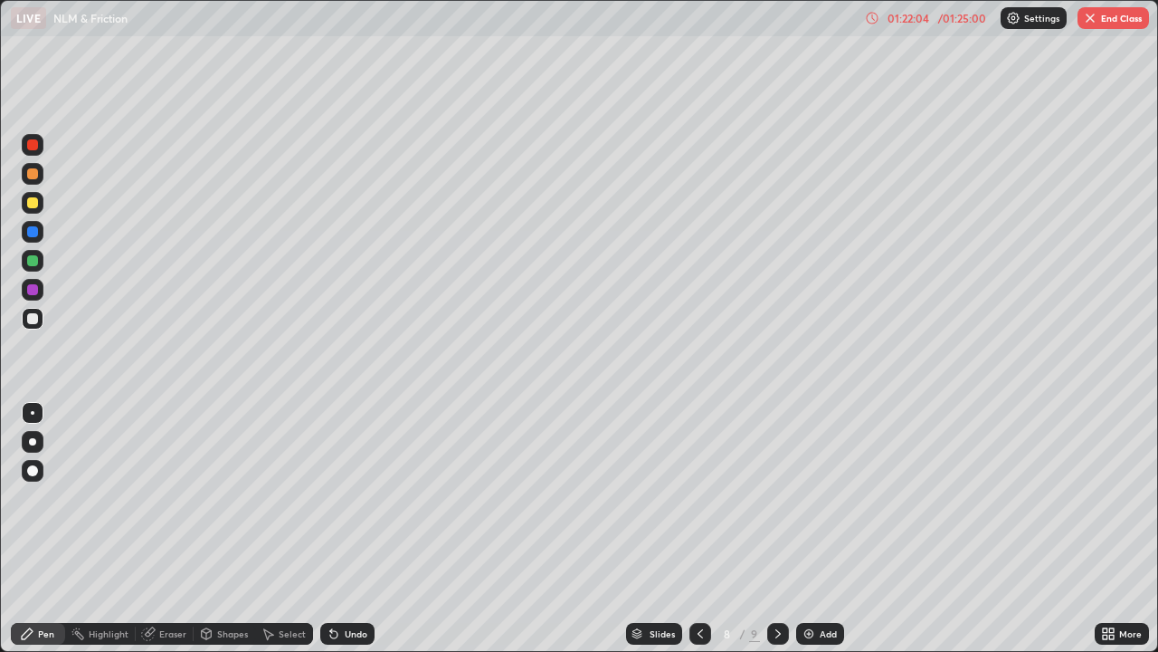
click at [175, 536] on div "Eraser" at bounding box center [172, 633] width 27 height 9
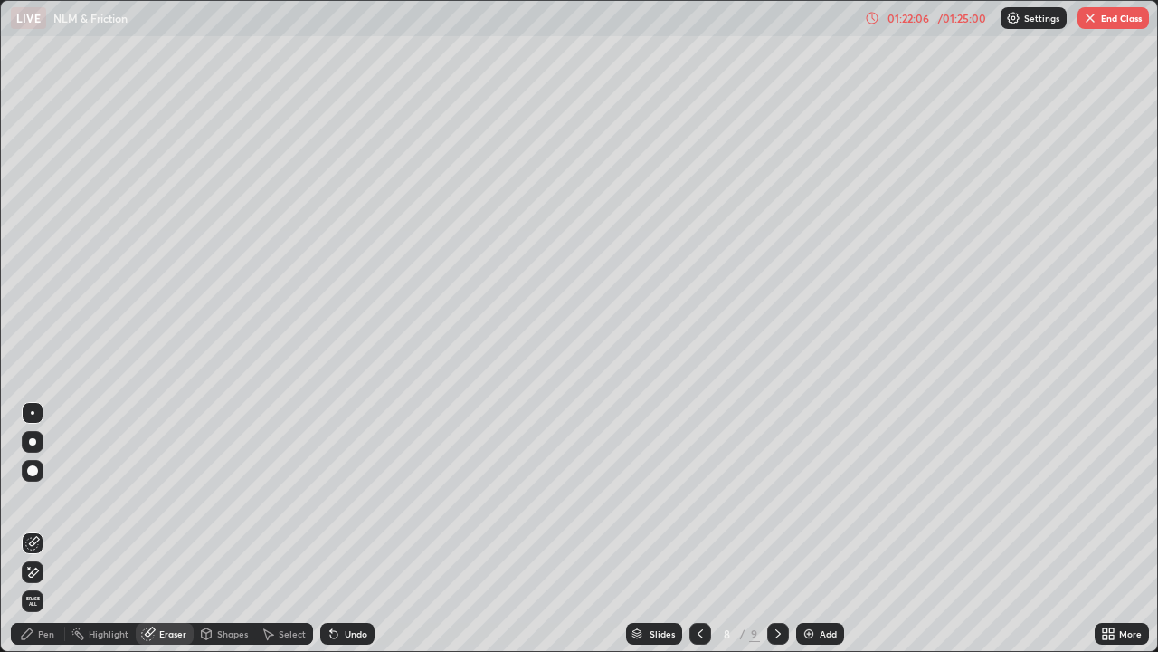
click at [102, 536] on div "Highlight" at bounding box center [109, 633] width 40 height 9
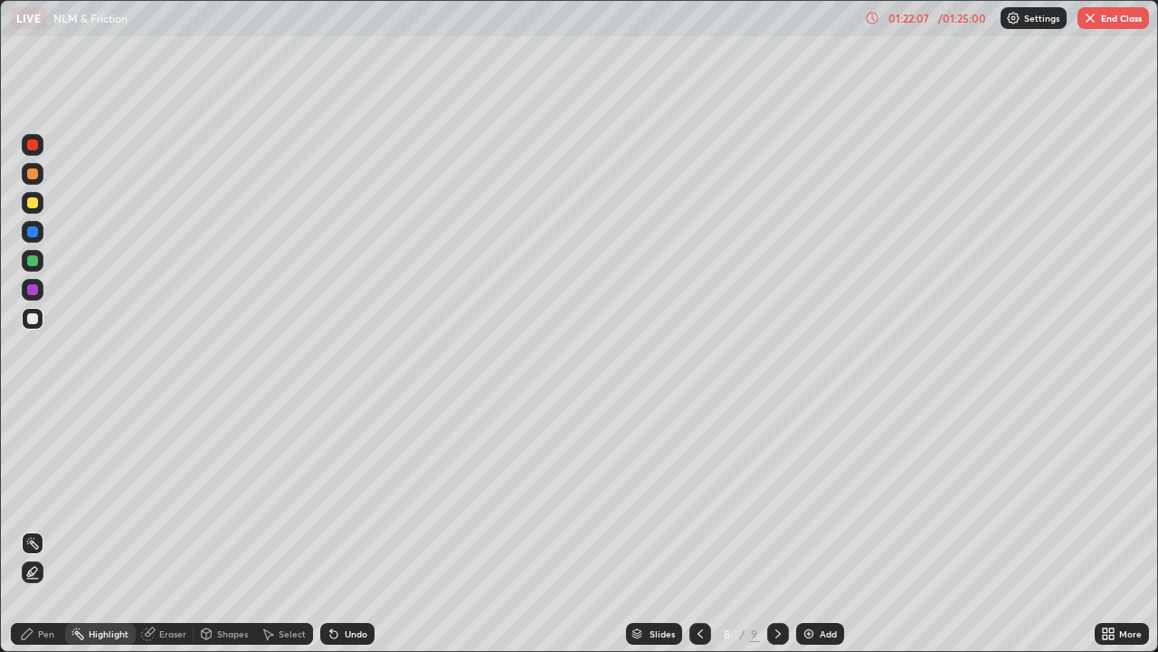
click at [46, 536] on div "Pen" at bounding box center [46, 633] width 16 height 9
click at [803, 536] on img at bounding box center [809, 633] width 14 height 14
click at [181, 536] on div "Eraser" at bounding box center [172, 633] width 27 height 9
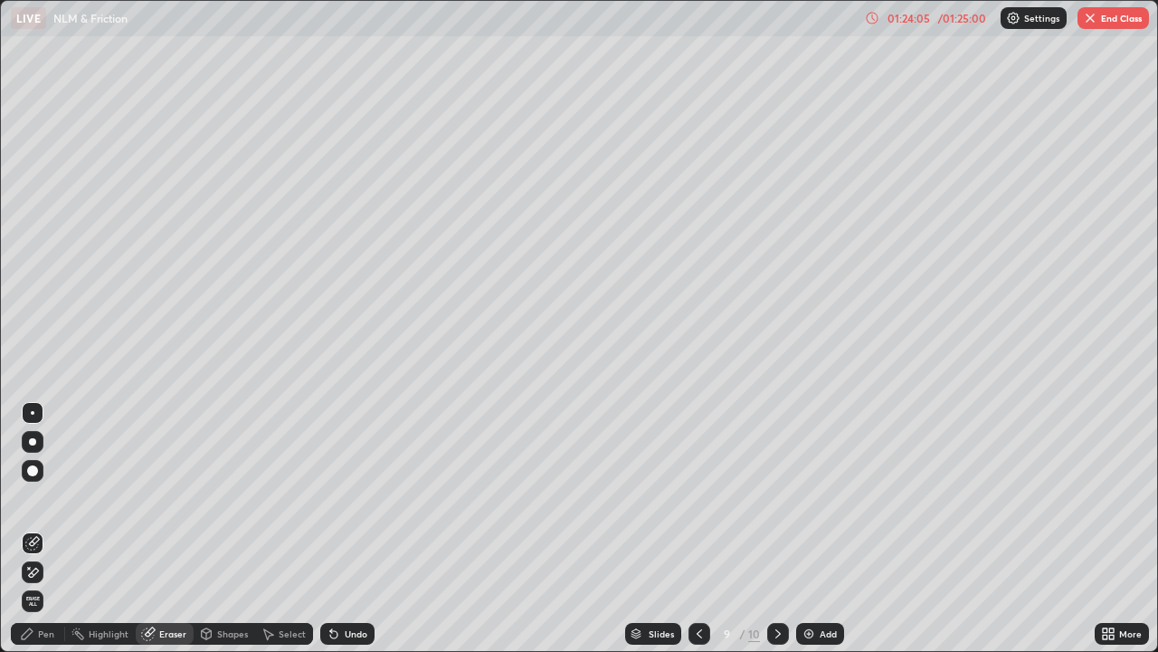
click at [220, 536] on div "Shapes" at bounding box center [225, 634] width 62 height 22
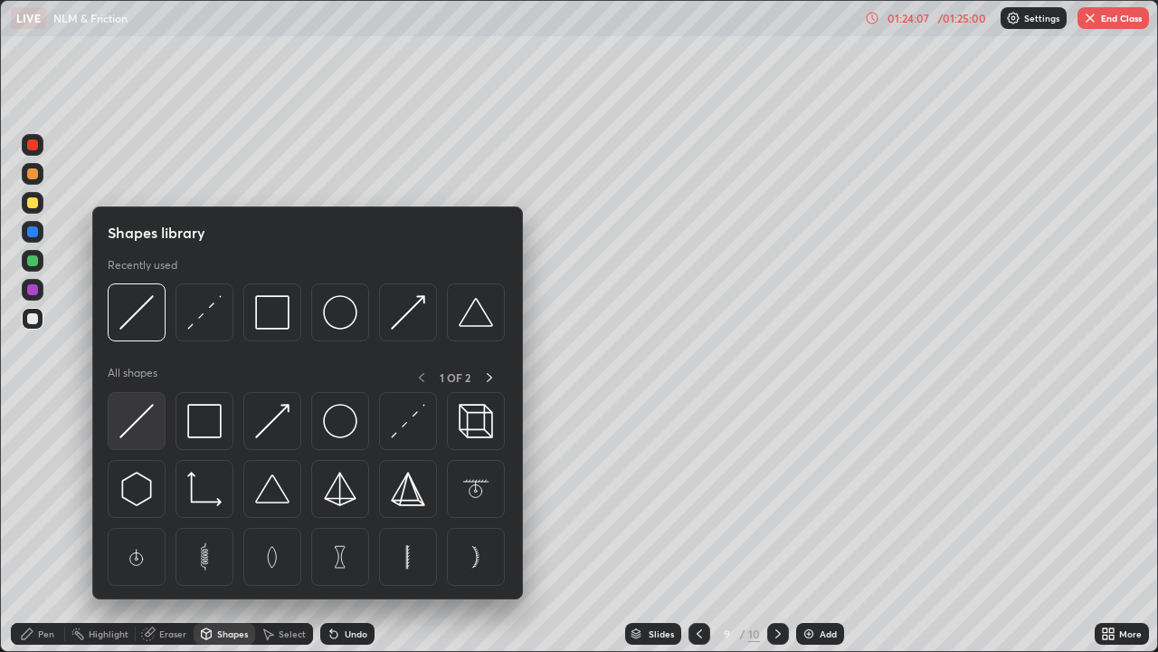
click at [142, 423] on img at bounding box center [136, 421] width 34 height 34
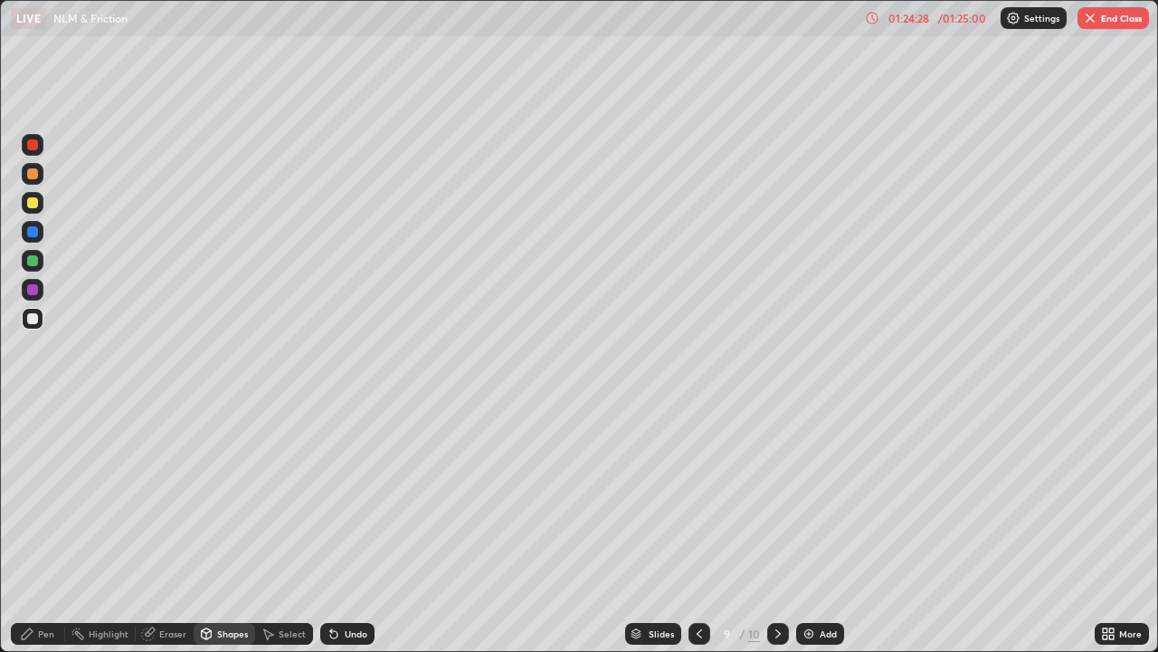
click at [42, 536] on div "Pen" at bounding box center [46, 633] width 16 height 9
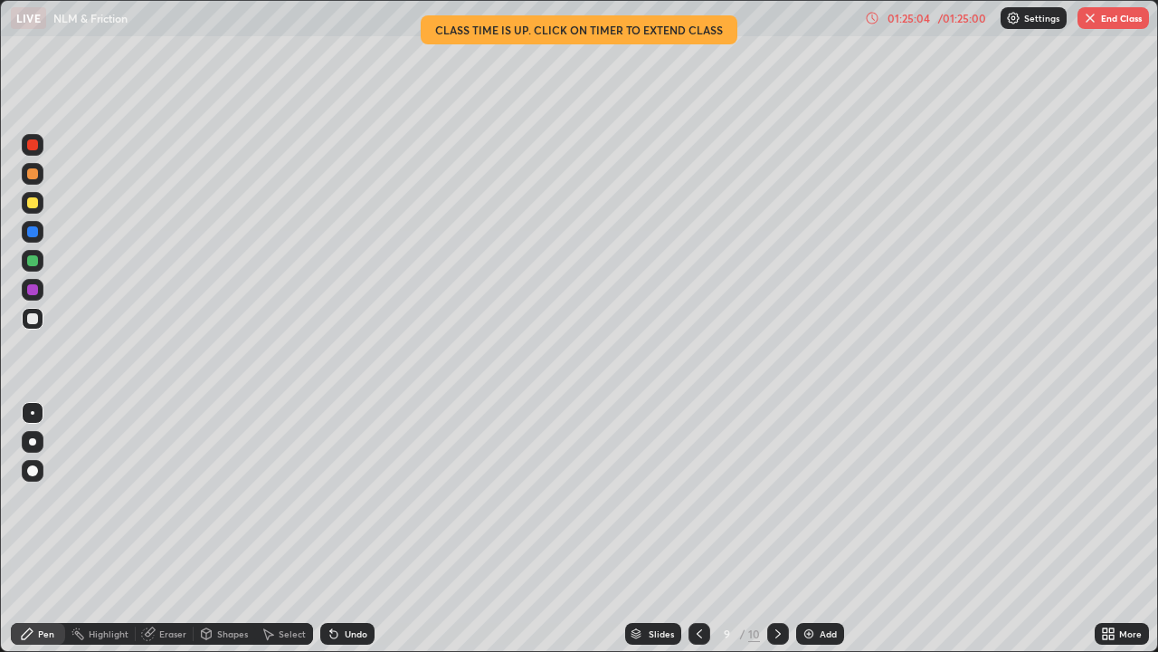
click at [25, 536] on div "Pen" at bounding box center [38, 634] width 54 height 22
click at [172, 536] on div "Eraser" at bounding box center [172, 633] width 27 height 9
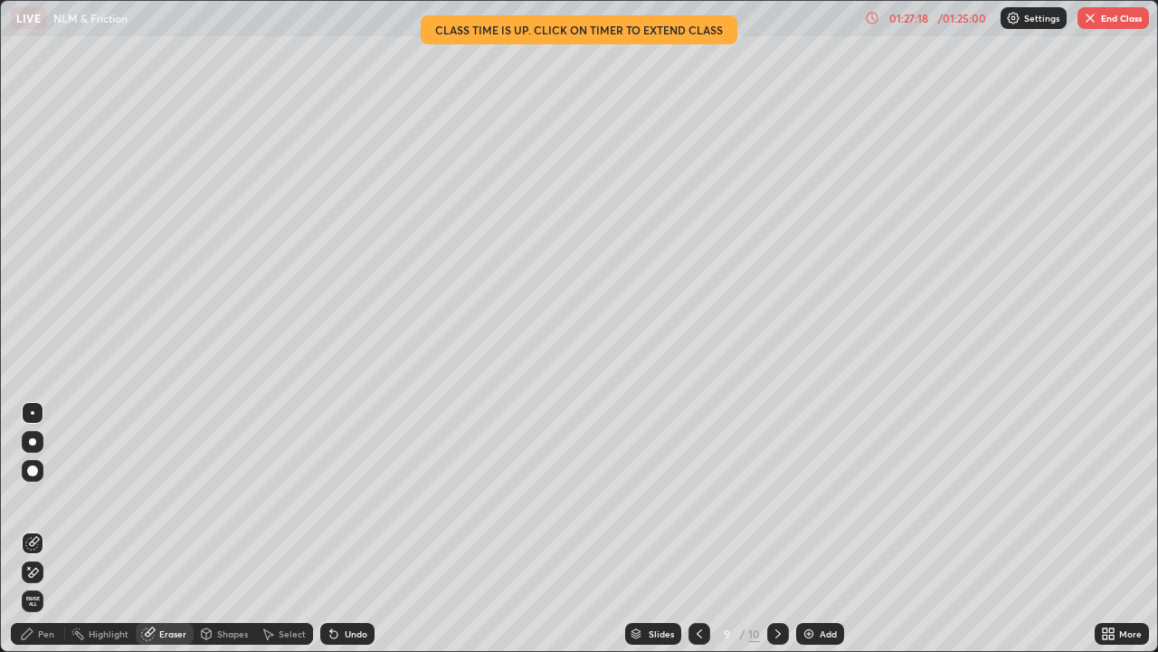
click at [48, 536] on div "Pen" at bounding box center [46, 633] width 16 height 9
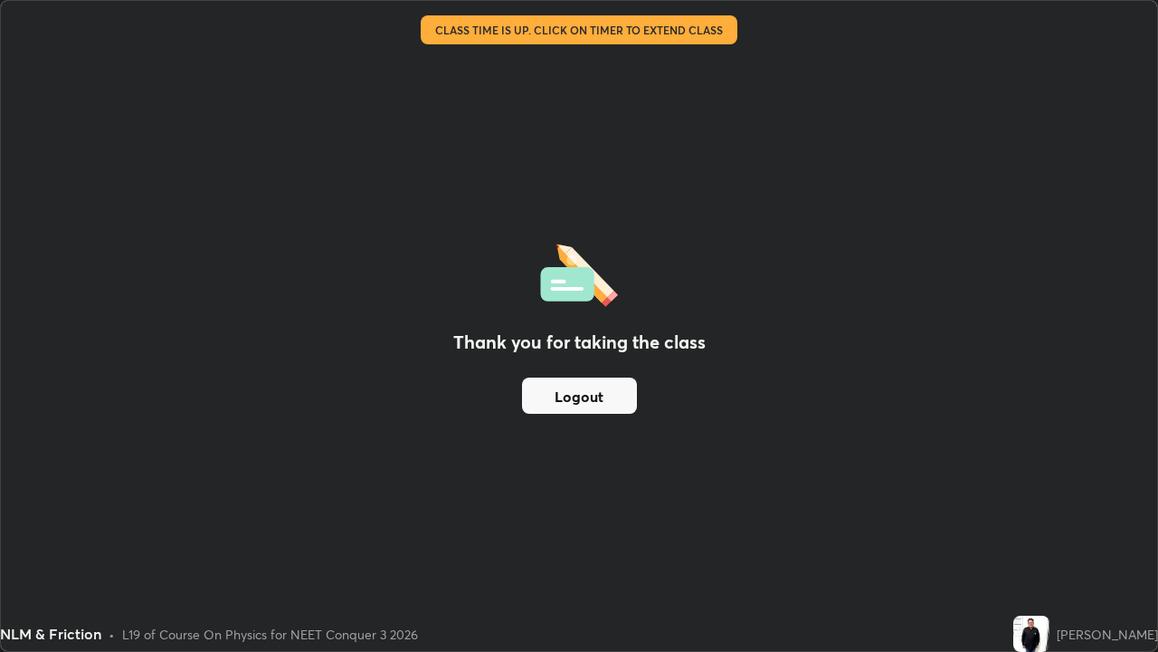
click at [713, 41] on div "Thank you for taking the class Logout" at bounding box center [579, 326] width 1157 height 650
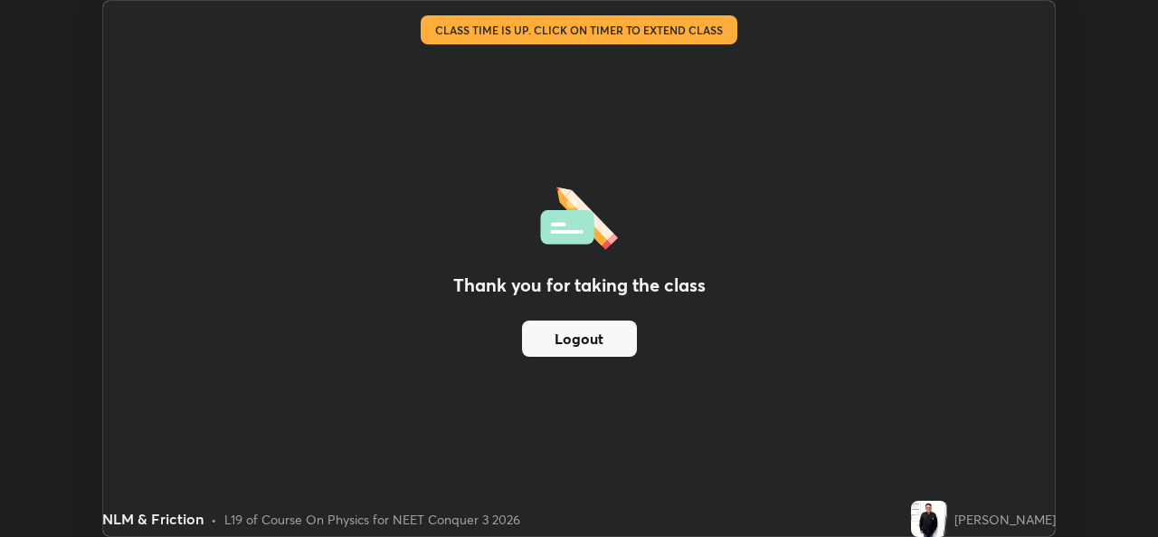
scroll to position [89964, 89342]
